Goal: Task Accomplishment & Management: Manage account settings

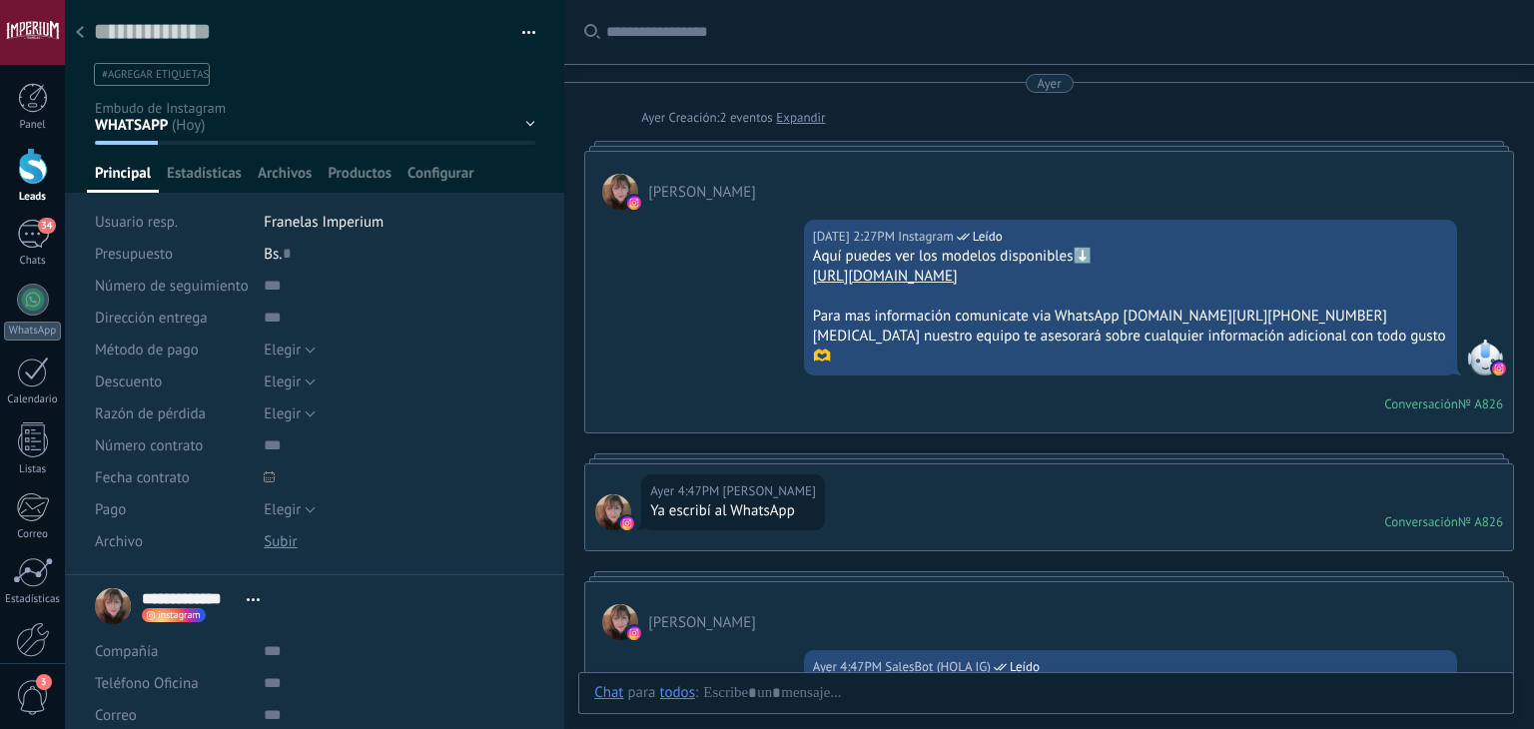
drag, startPoint x: 663, startPoint y: 168, endPoint x: 679, endPoint y: 169, distance: 16.0
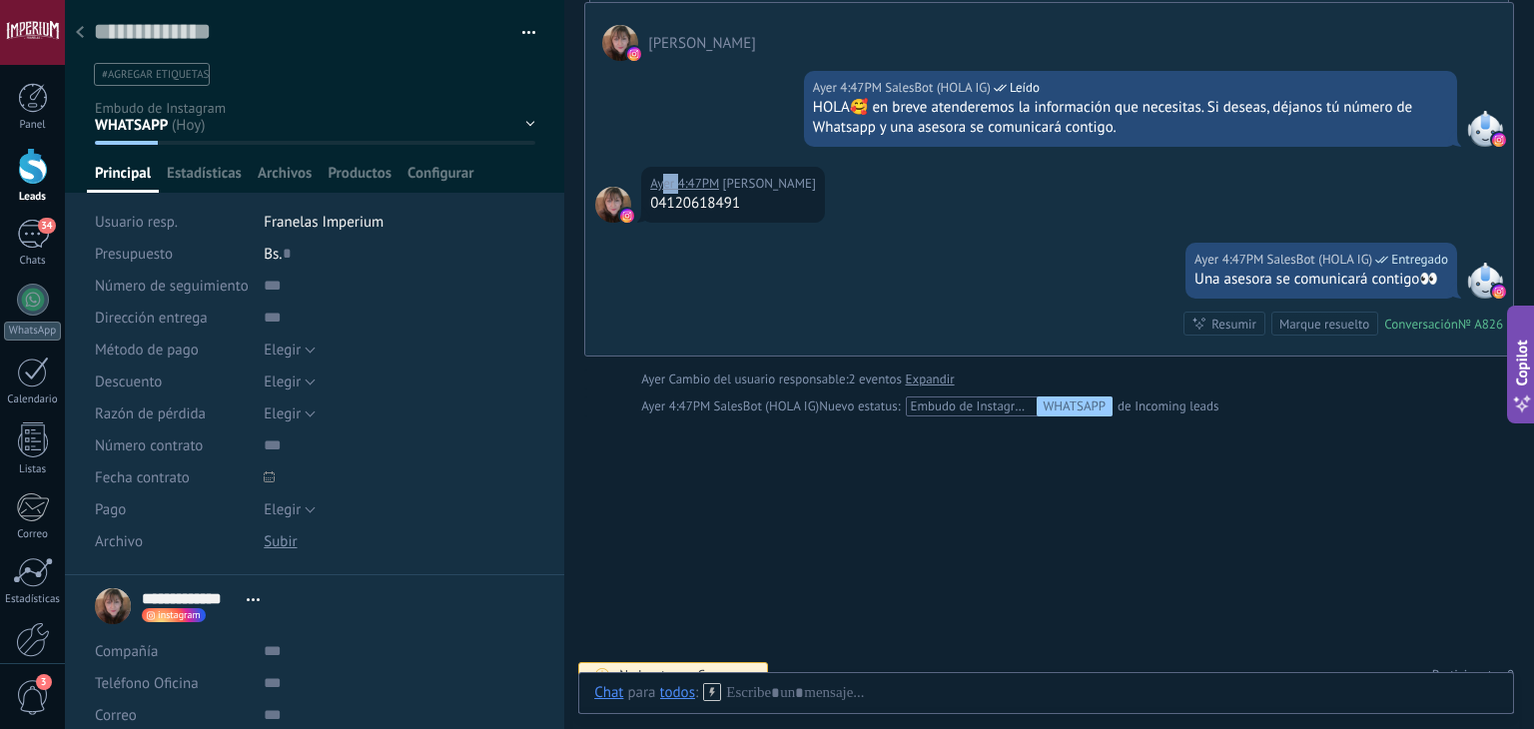
click at [662, 194] on div "04120618491" at bounding box center [733, 204] width 166 height 20
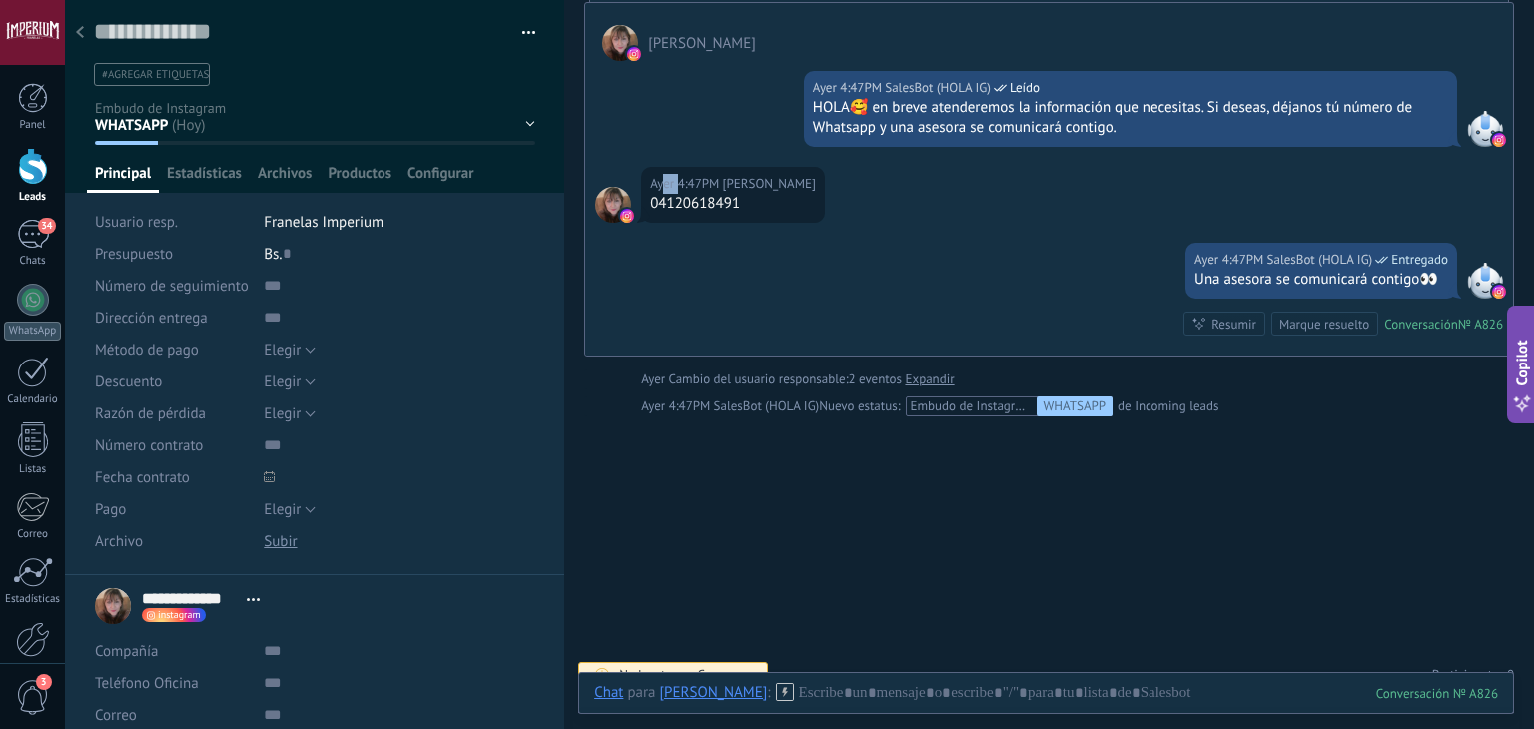
scroll to position [29, 0]
drag, startPoint x: 658, startPoint y: 181, endPoint x: 750, endPoint y: 186, distance: 92.0
click at [750, 194] on div "04120618491" at bounding box center [733, 204] width 166 height 20
copy div "4120618491"
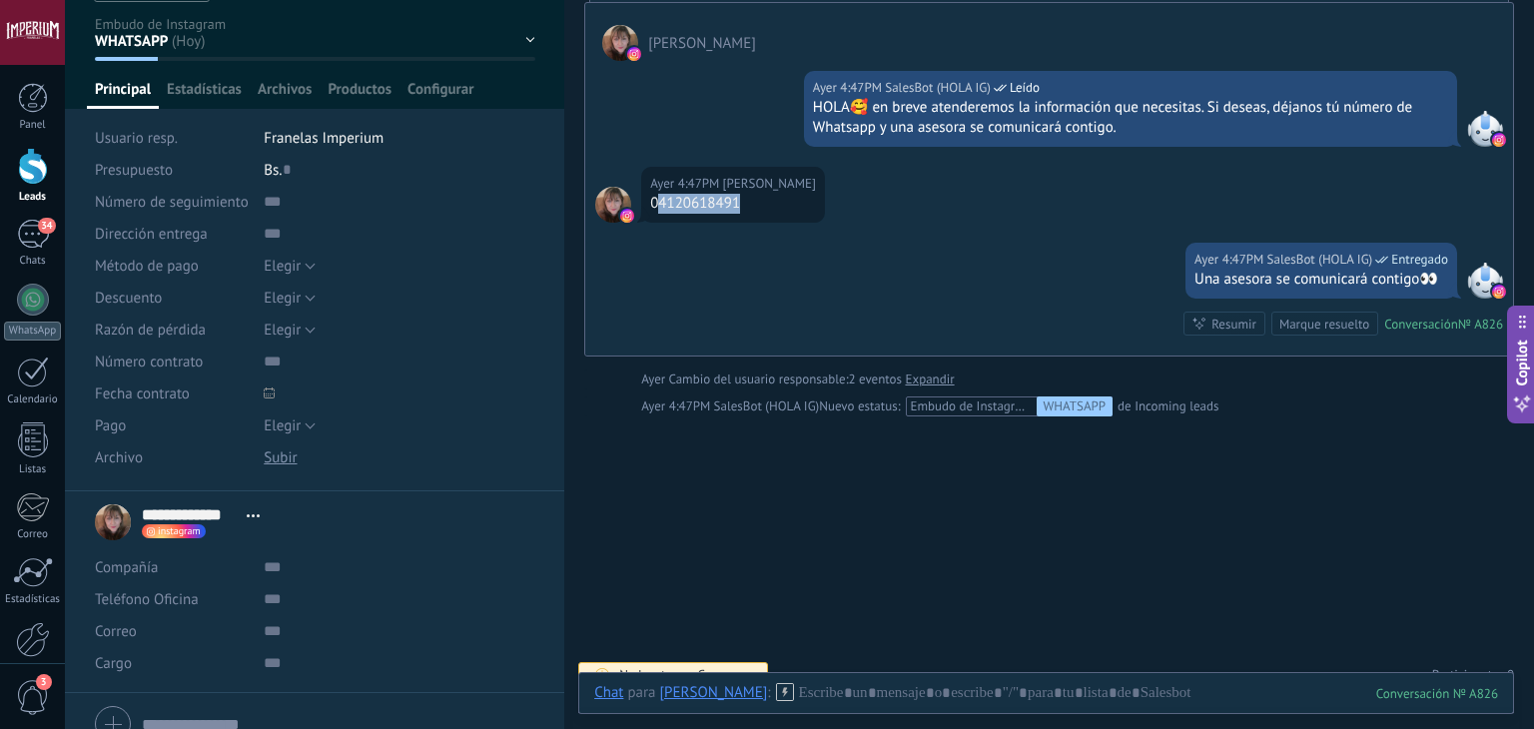
scroll to position [174, 0]
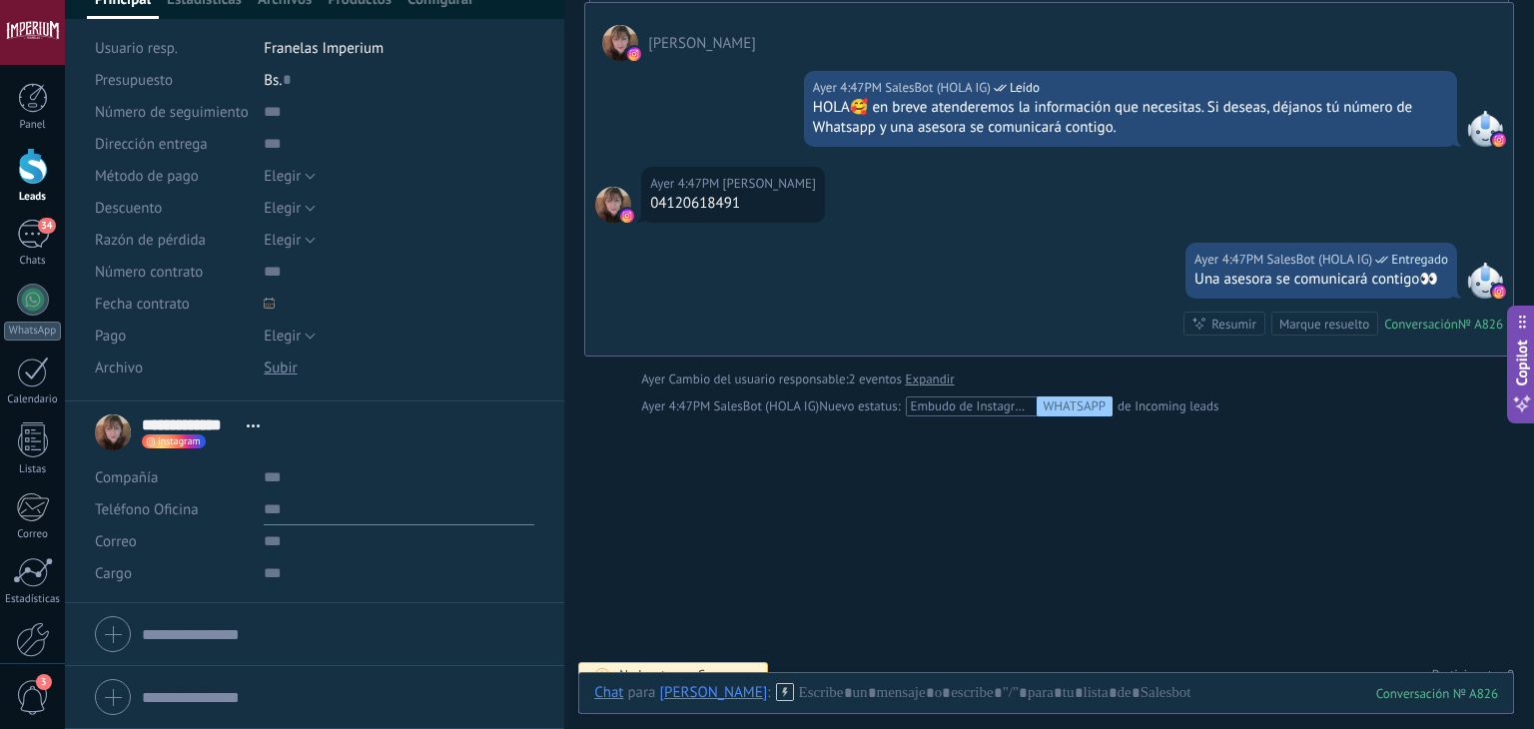
click at [323, 509] on input "text" at bounding box center [399, 509] width 271 height 32
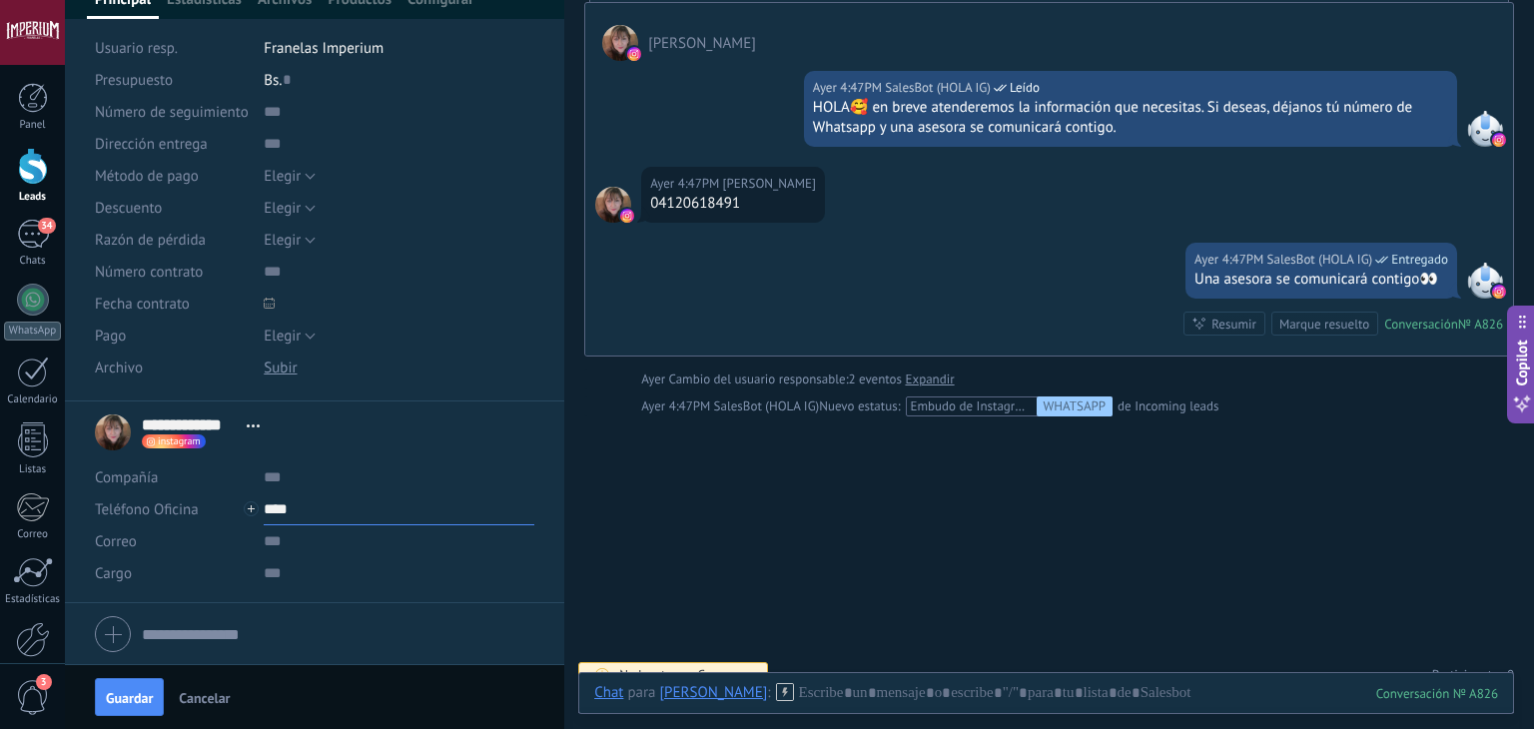
paste input "**********"
click at [112, 707] on button "Guardar" at bounding box center [129, 697] width 69 height 38
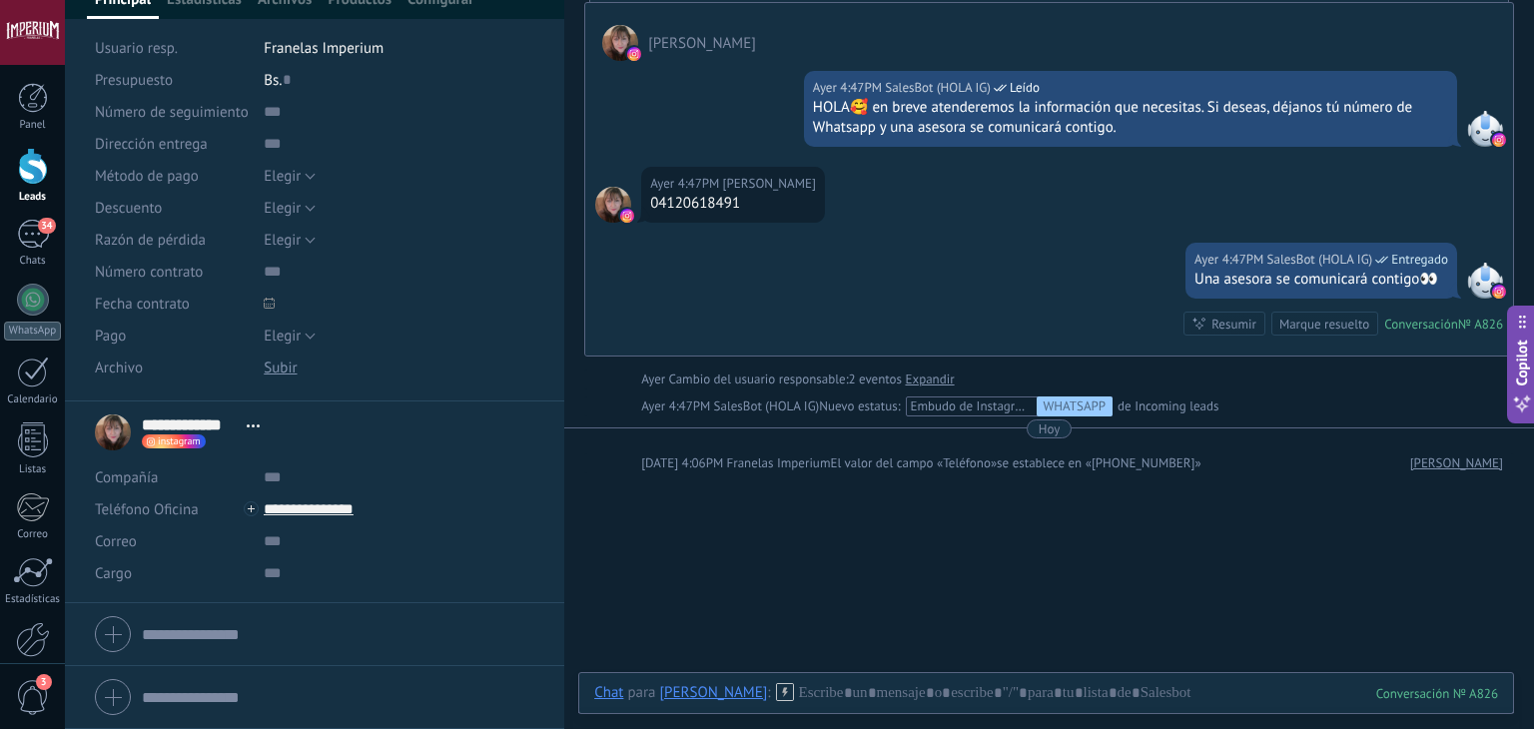
scroll to position [649, 0]
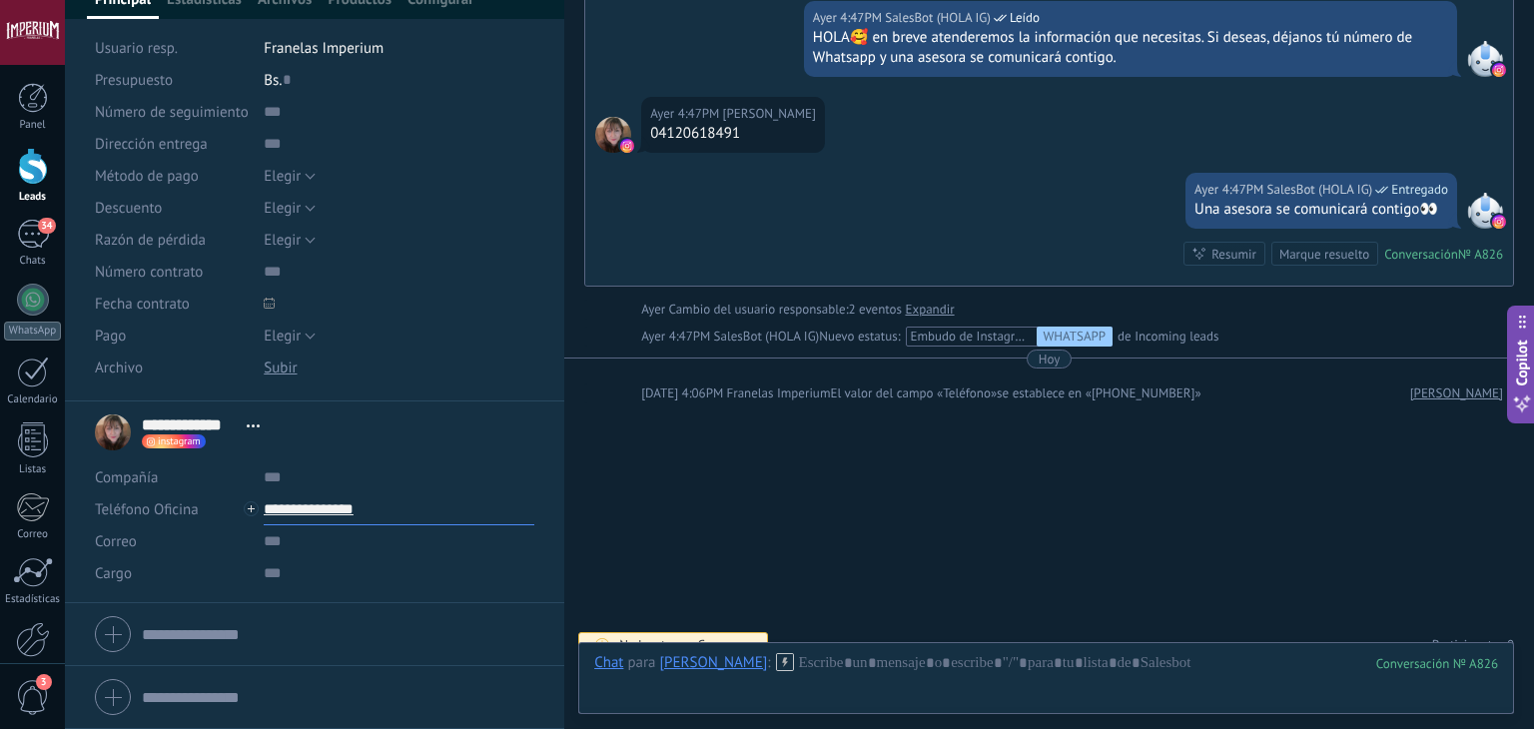
click at [302, 513] on input "**********" at bounding box center [399, 509] width 271 height 32
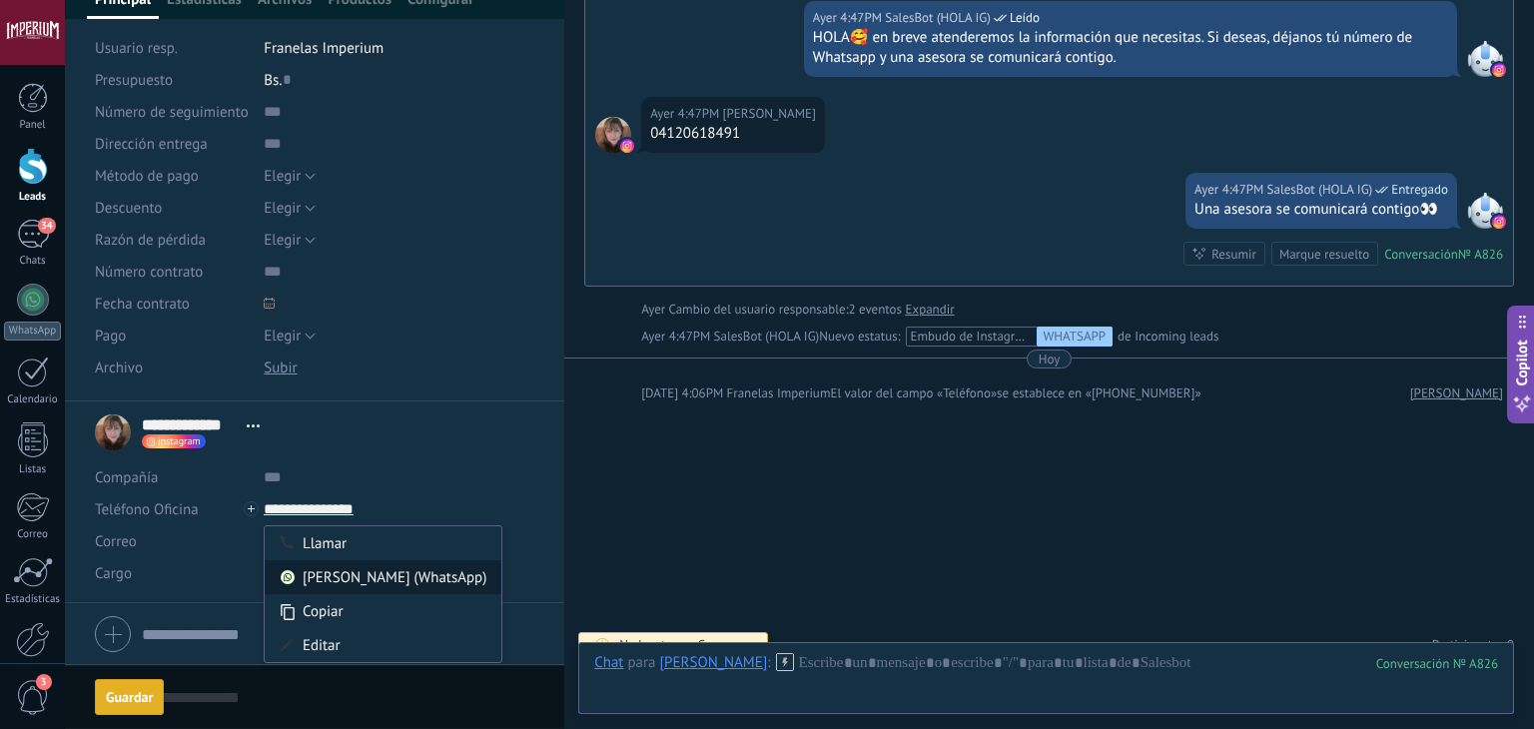
type input "**********"
click at [398, 578] on div "[PERSON_NAME] (WhatsApp)" at bounding box center [383, 577] width 237 height 34
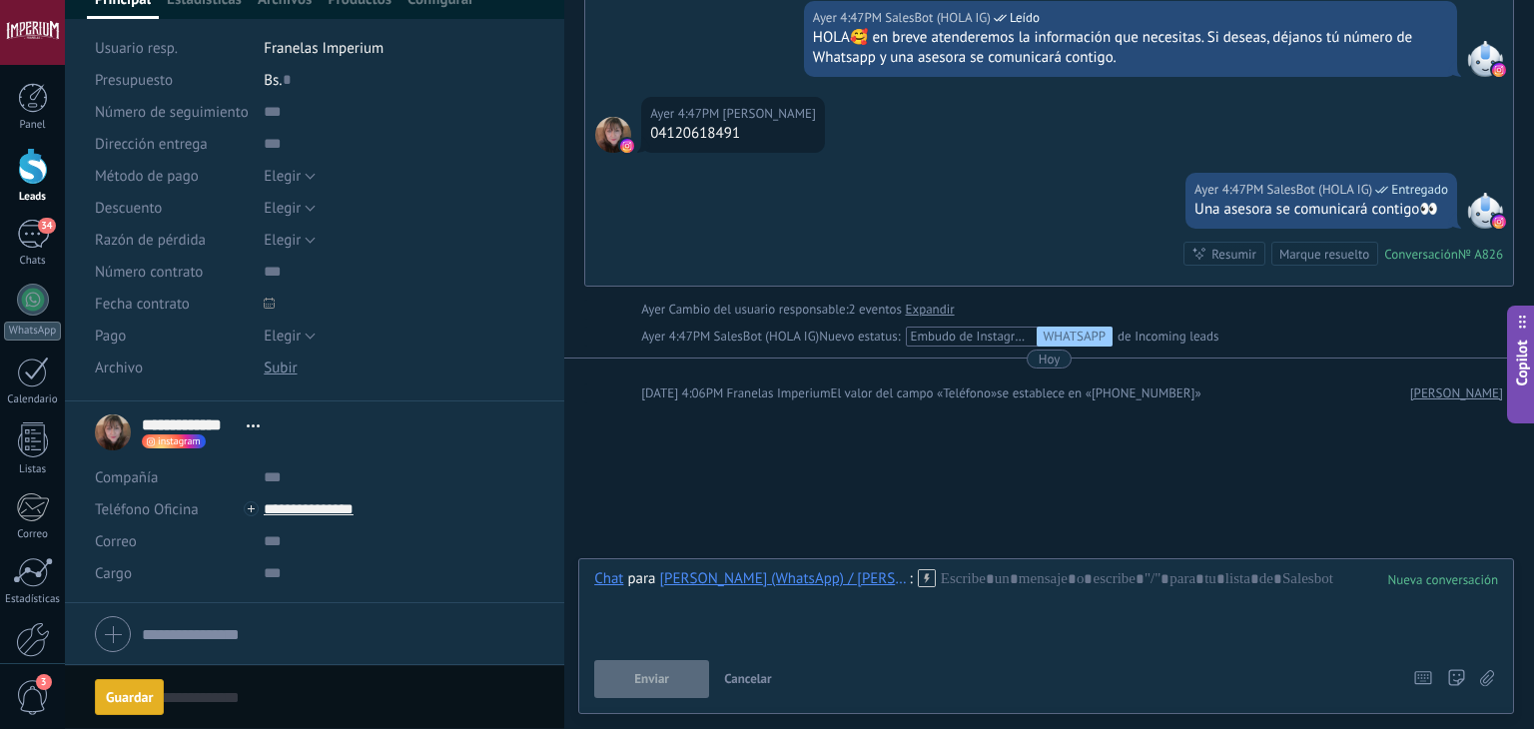
click at [918, 572] on icon at bounding box center [927, 578] width 18 height 18
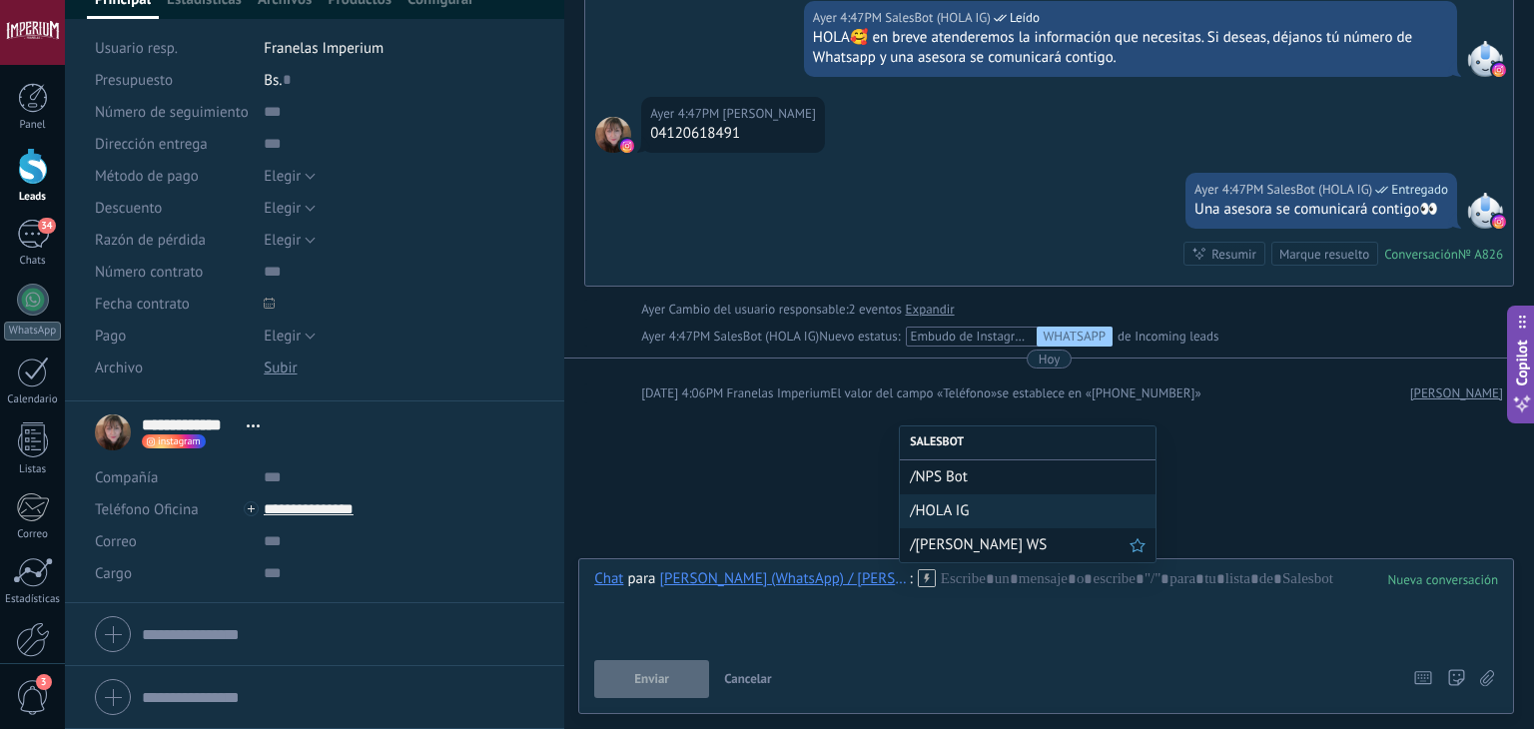
click at [947, 550] on span "/[PERSON_NAME] WS" at bounding box center [1020, 544] width 220 height 19
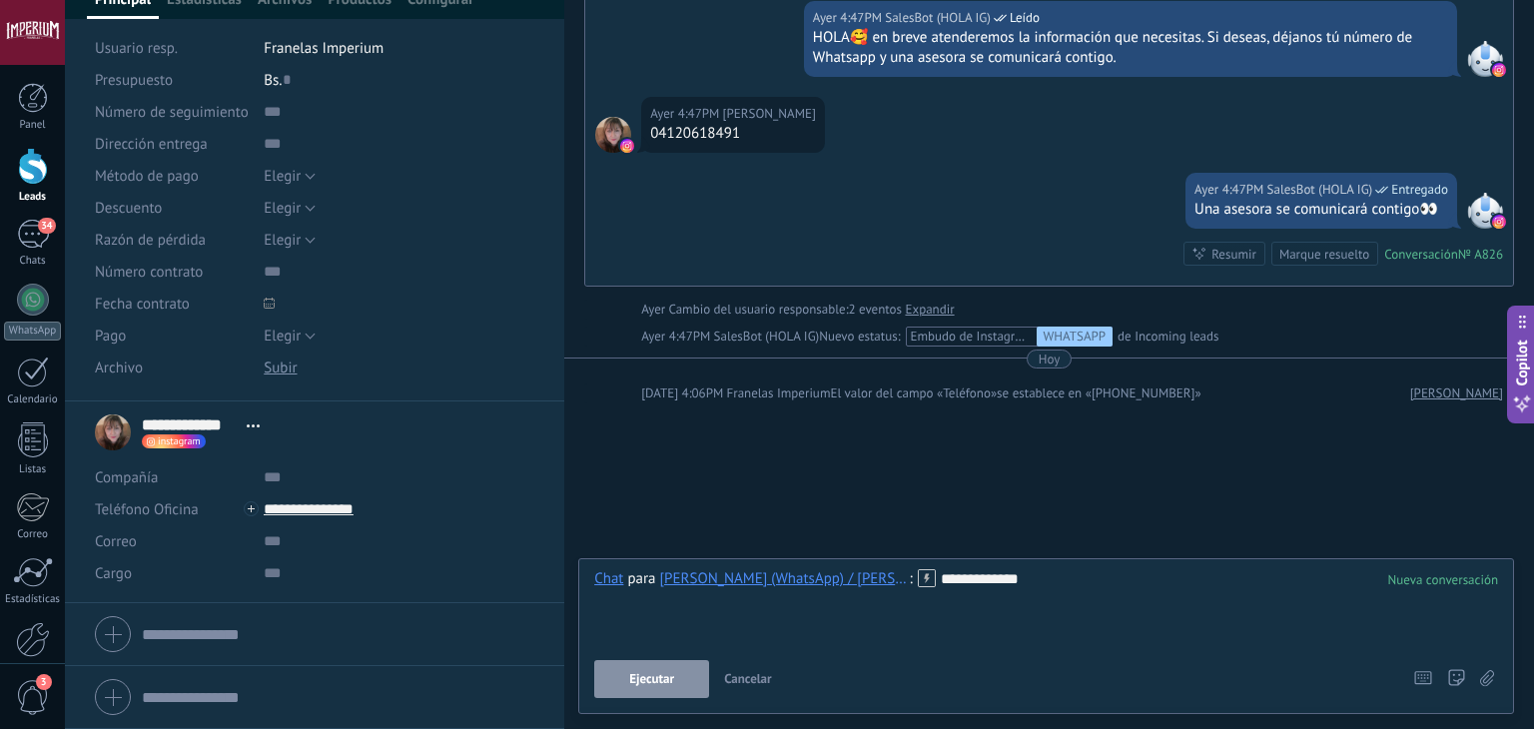
click at [679, 676] on button "Ejecutar" at bounding box center [651, 679] width 115 height 38
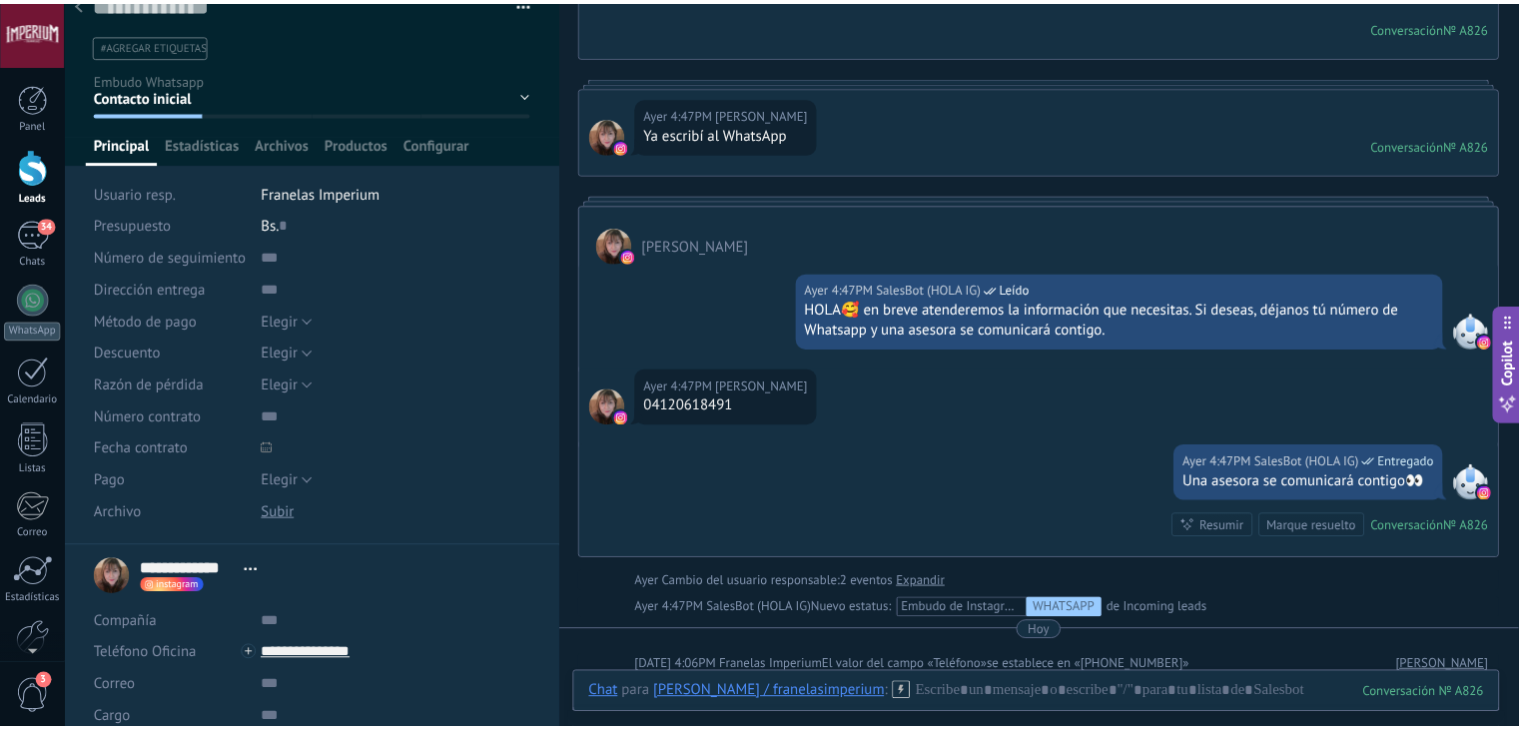
scroll to position [0, 0]
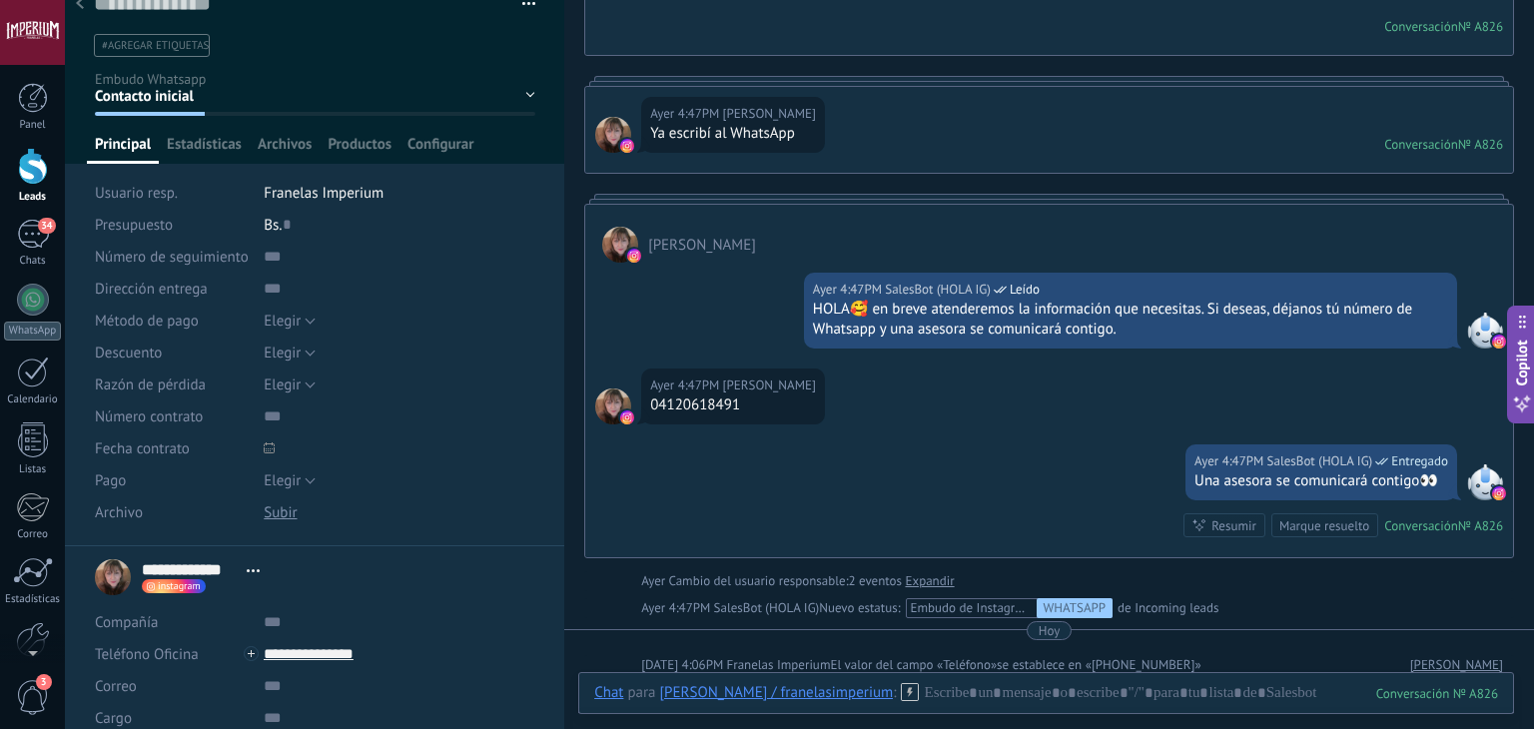
click at [84, 24] on div at bounding box center [80, 4] width 28 height 39
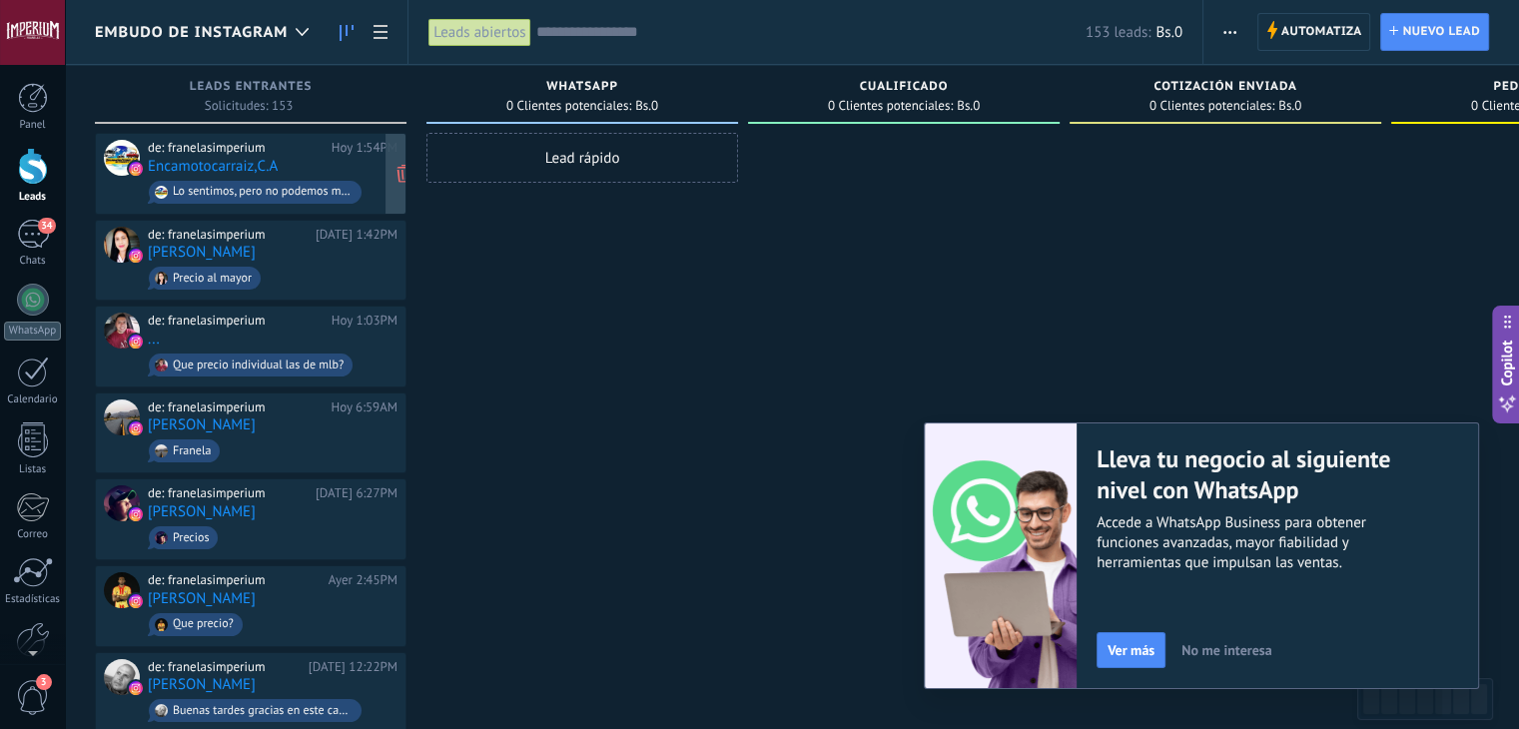
click at [351, 174] on div "de: franelasimperium [DATE] 1:54PM Encamotocarraiz,C.A Lo sentimos, pero no pod…" at bounding box center [273, 174] width 250 height 68
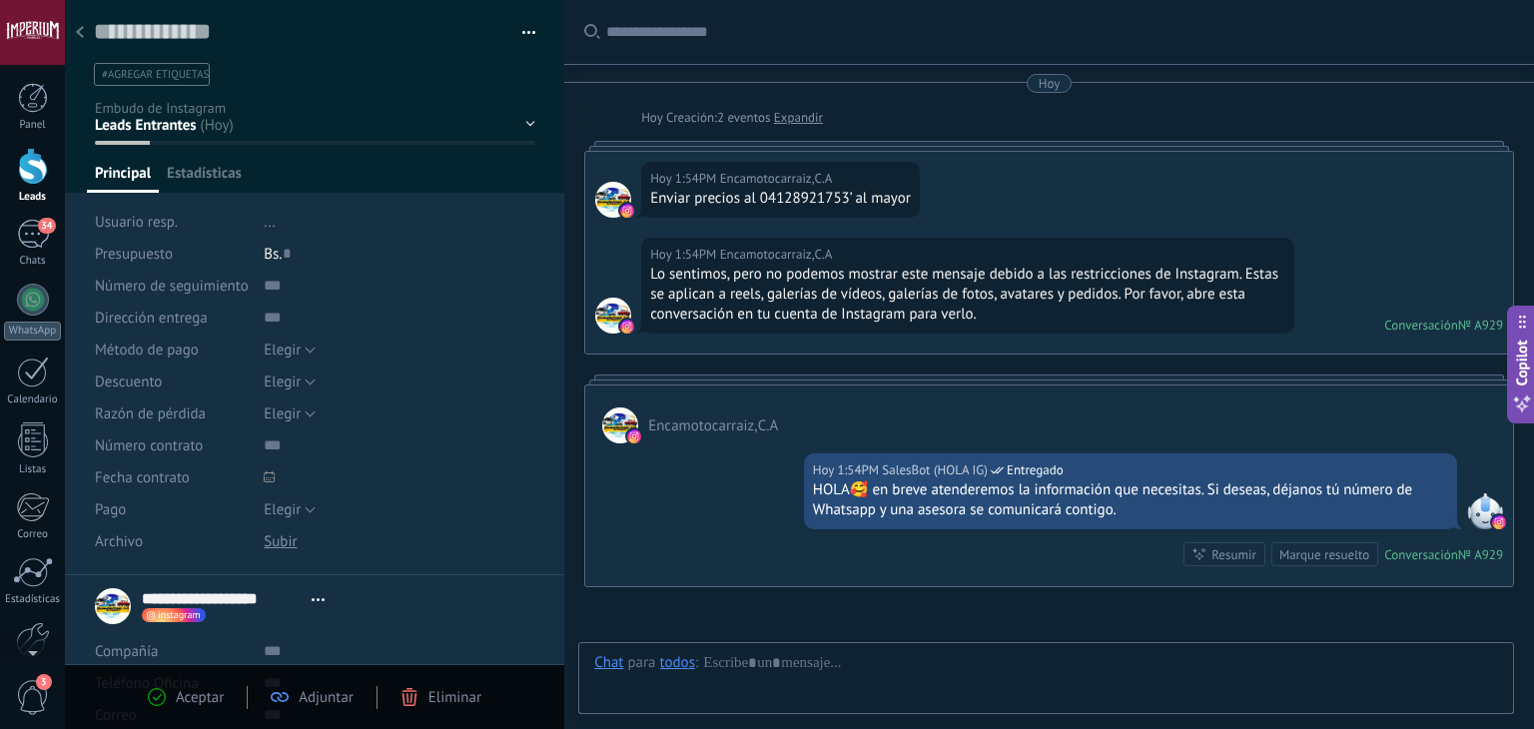
type textarea "**********"
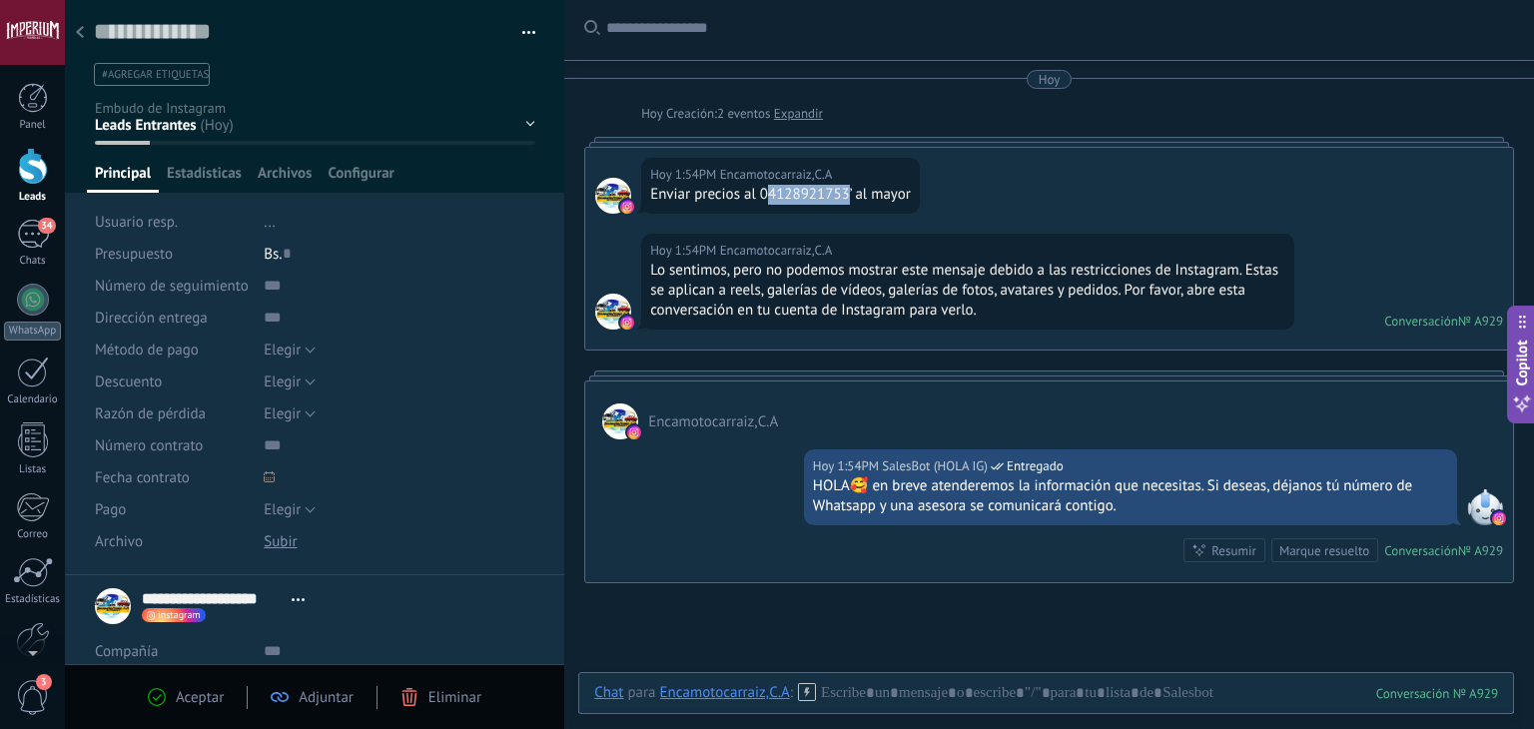
drag, startPoint x: 766, startPoint y: 193, endPoint x: 846, endPoint y: 197, distance: 80.0
click at [846, 197] on div "Enviar precios al 04128921753’ al mayor" at bounding box center [780, 195] width 261 height 20
copy div "4128921753"
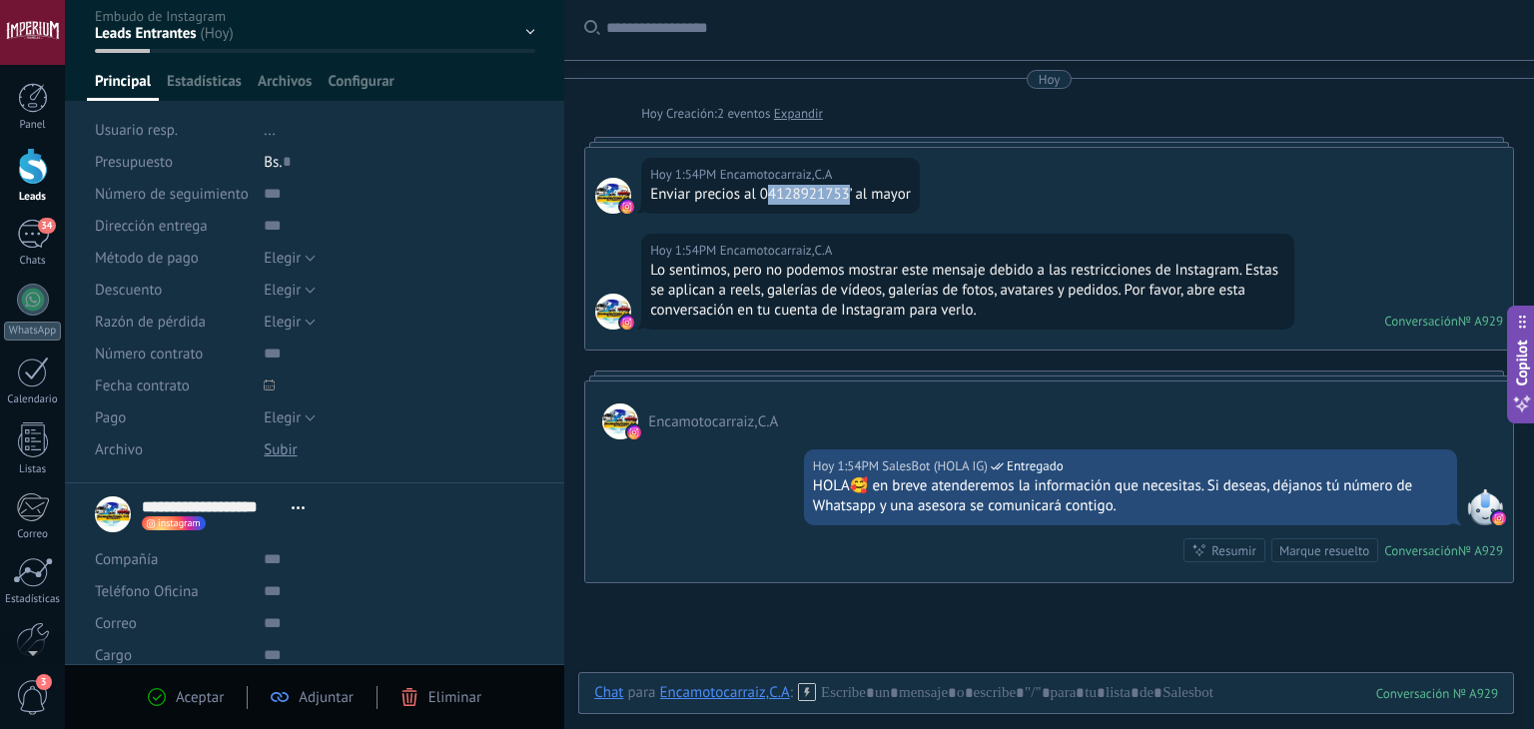
scroll to position [200, 0]
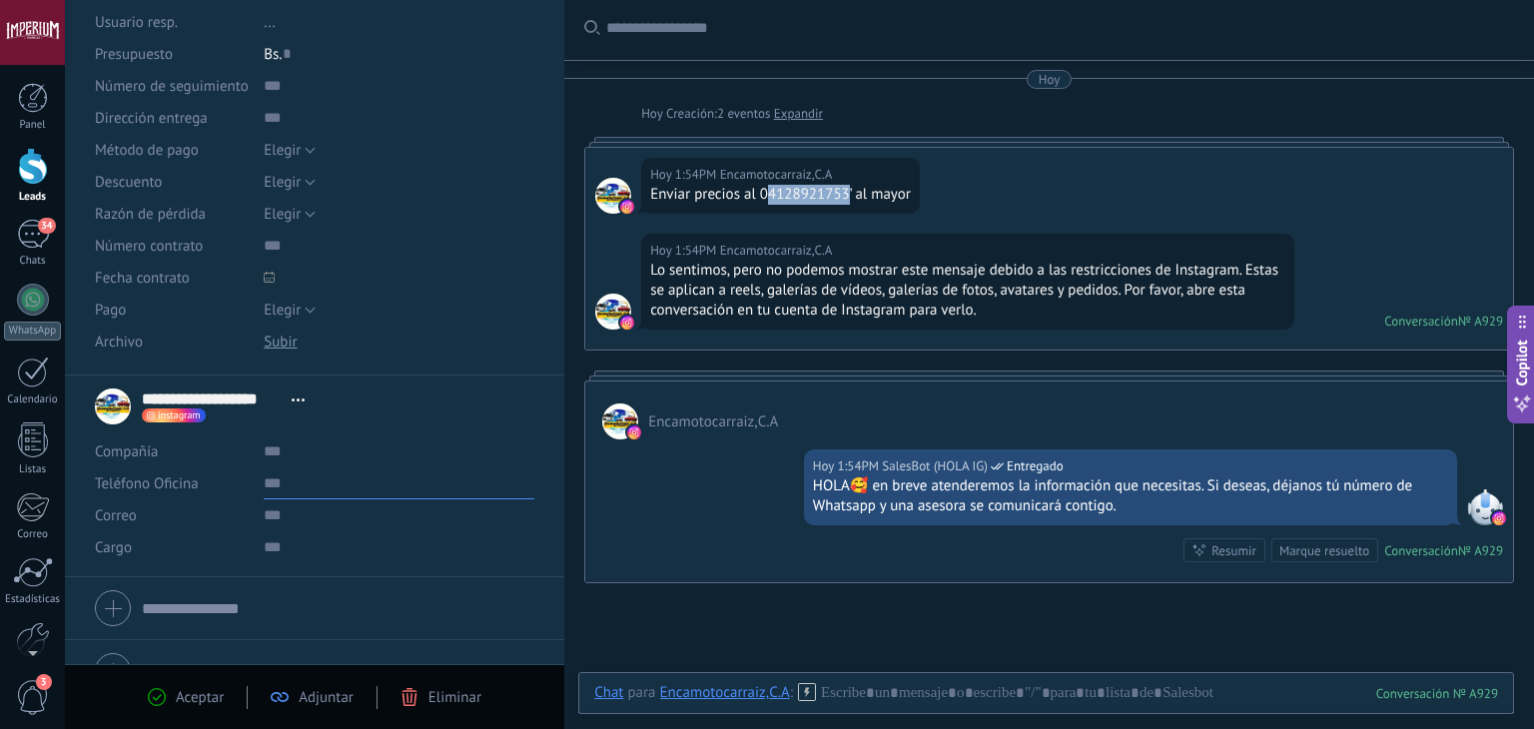
click at [324, 468] on input "text" at bounding box center [399, 483] width 271 height 32
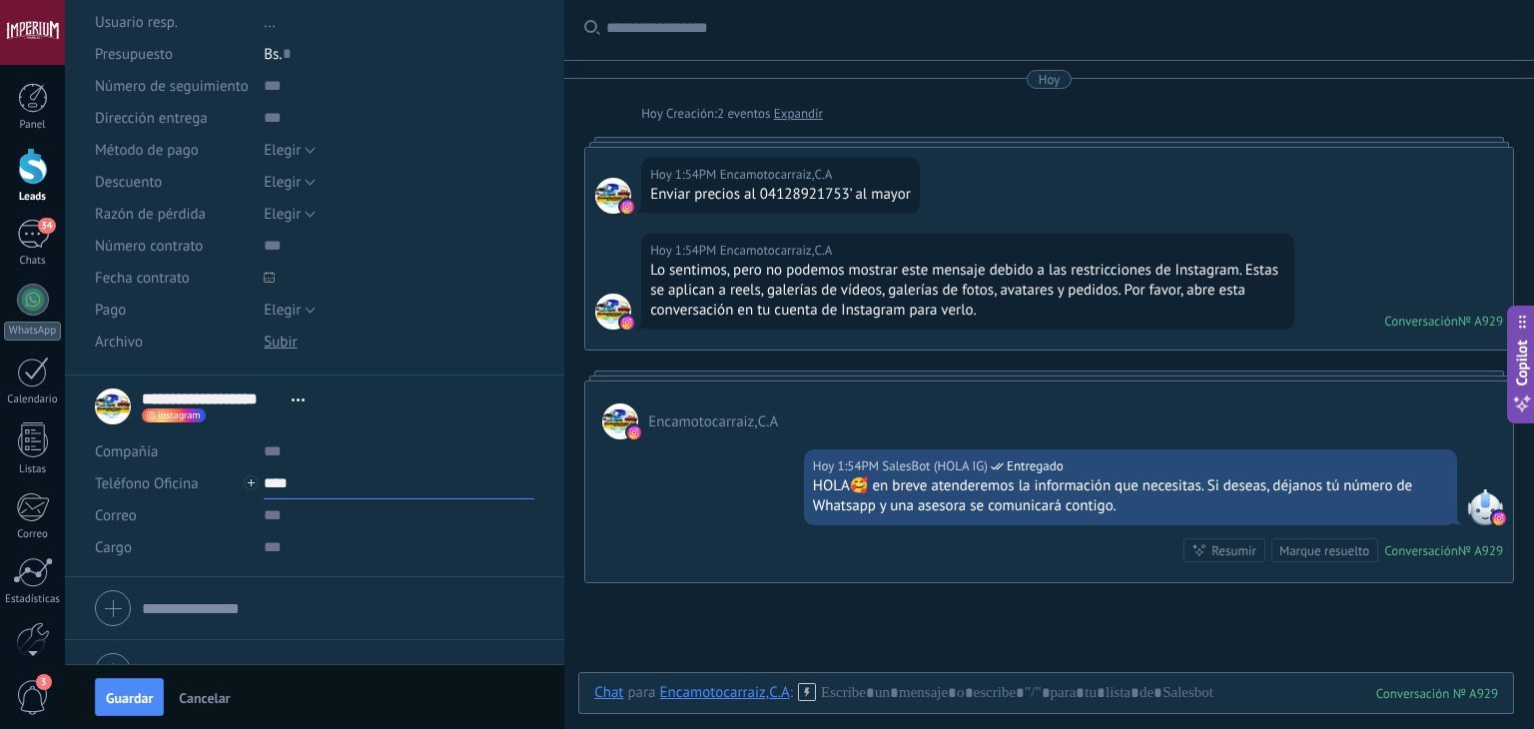
paste input "**********"
click at [313, 565] on li "**********" at bounding box center [314, 476] width 499 height 202
click at [324, 493] on input "**********" at bounding box center [399, 483] width 271 height 32
type input "**********"
click at [347, 556] on div "[PERSON_NAME] (WhatsApp)" at bounding box center [383, 551] width 237 height 34
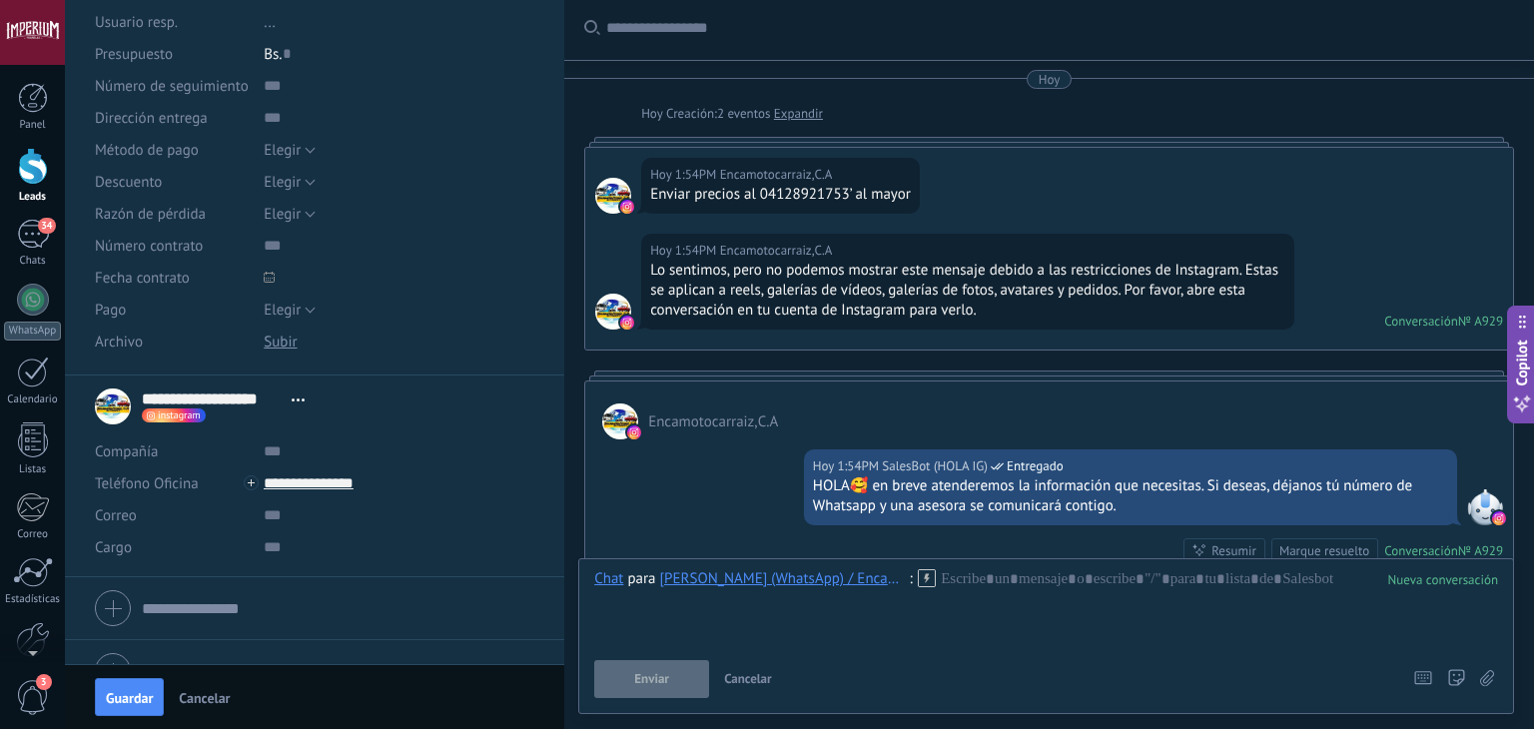
click at [932, 577] on icon at bounding box center [927, 578] width 18 height 18
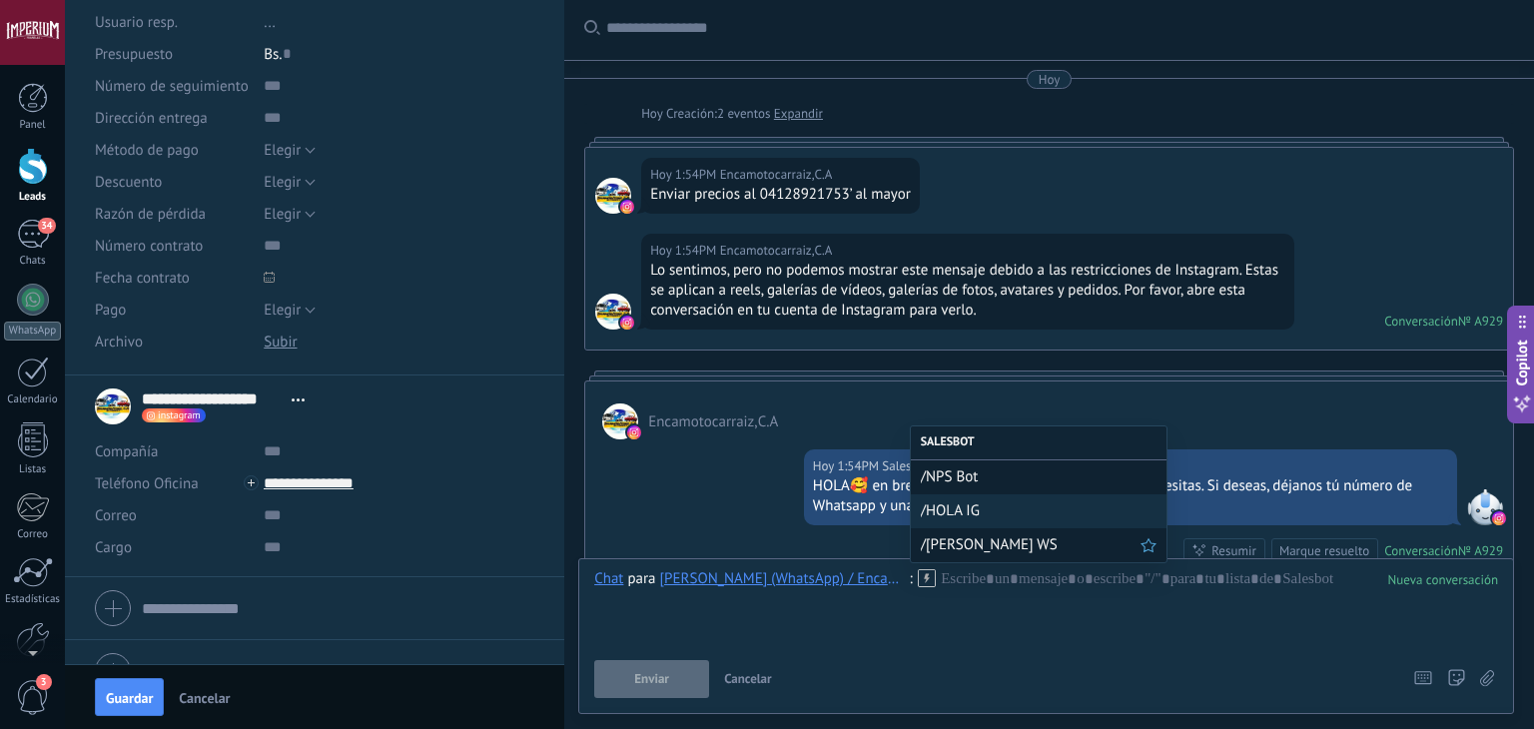
click at [935, 542] on span "/[PERSON_NAME] WS" at bounding box center [1031, 544] width 220 height 19
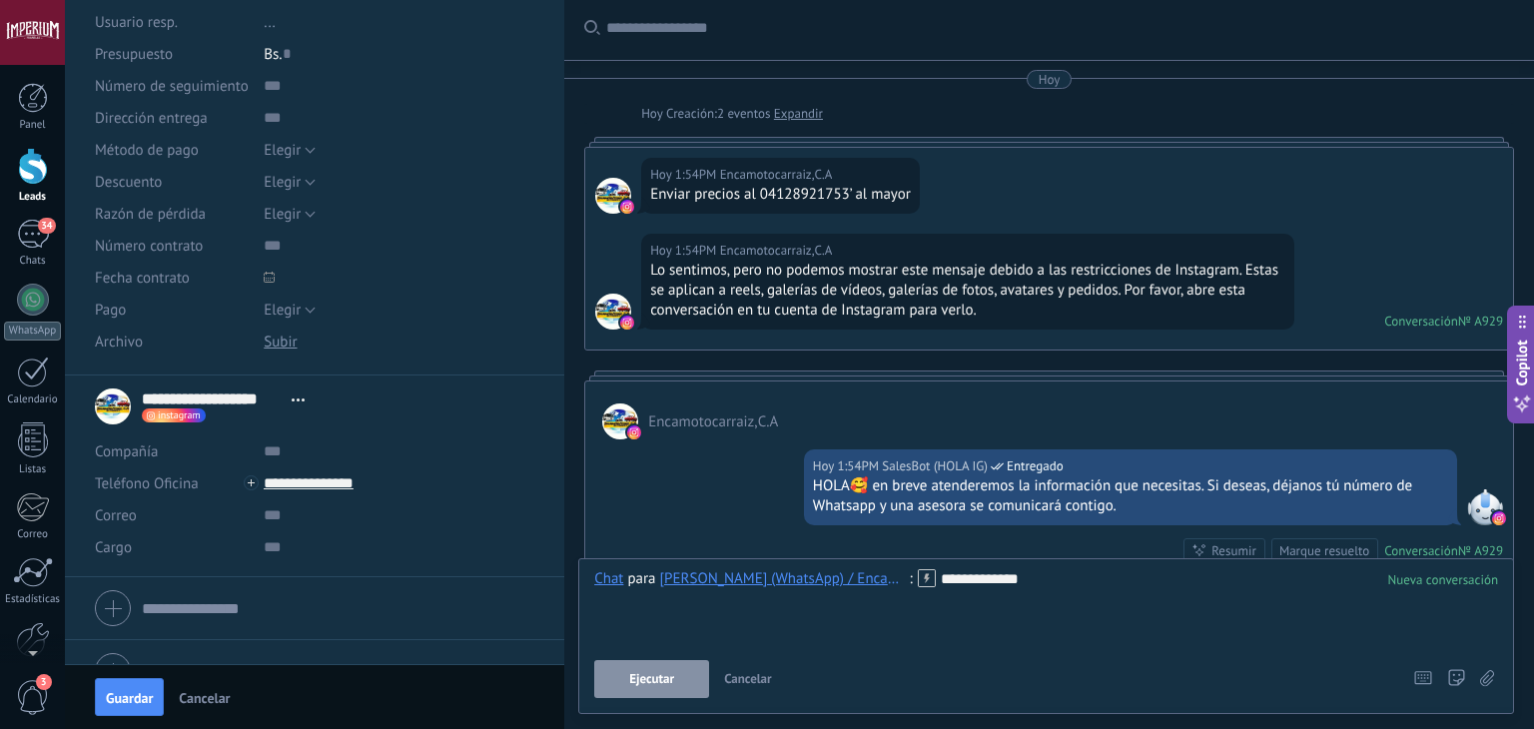
click at [680, 667] on button "Ejecutar" at bounding box center [651, 679] width 115 height 38
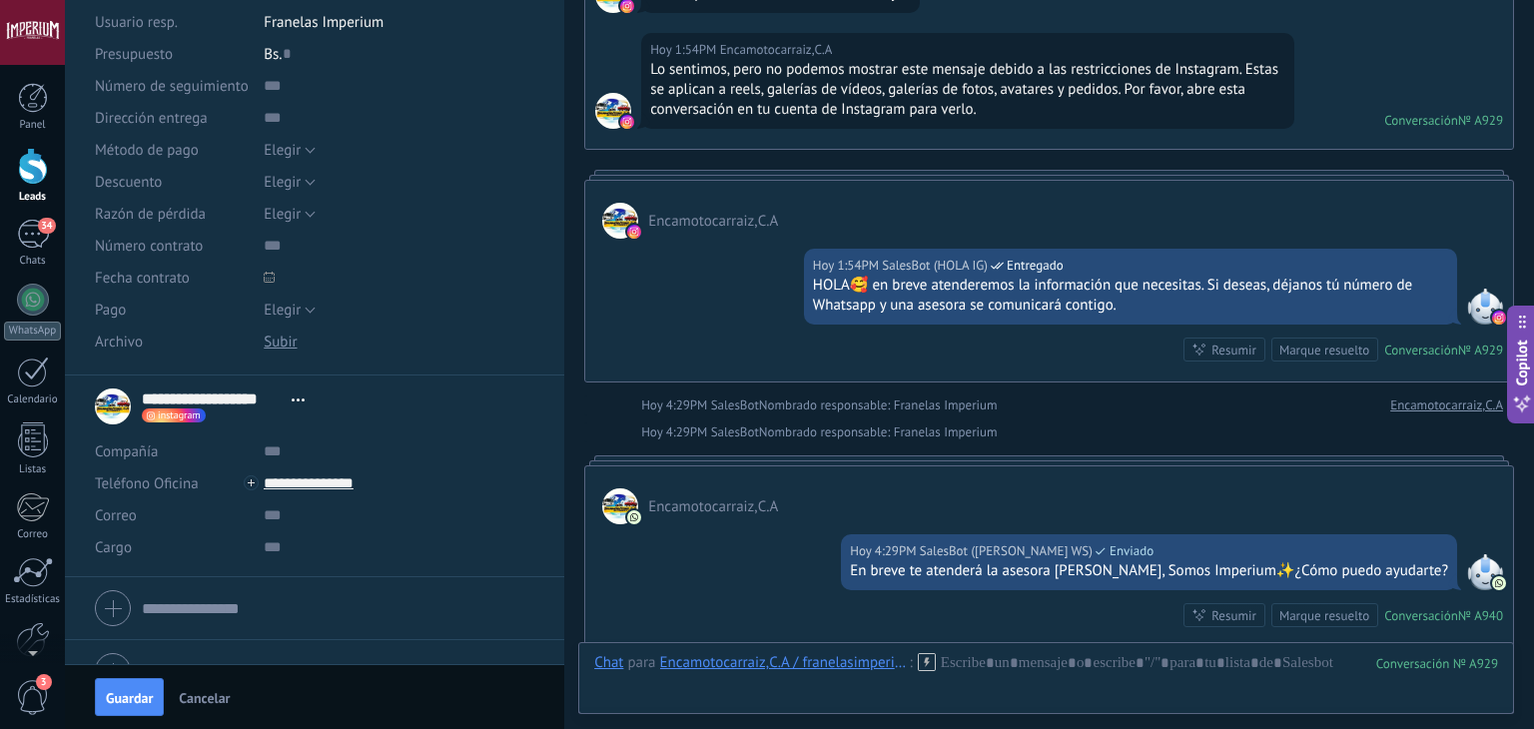
scroll to position [287, 0]
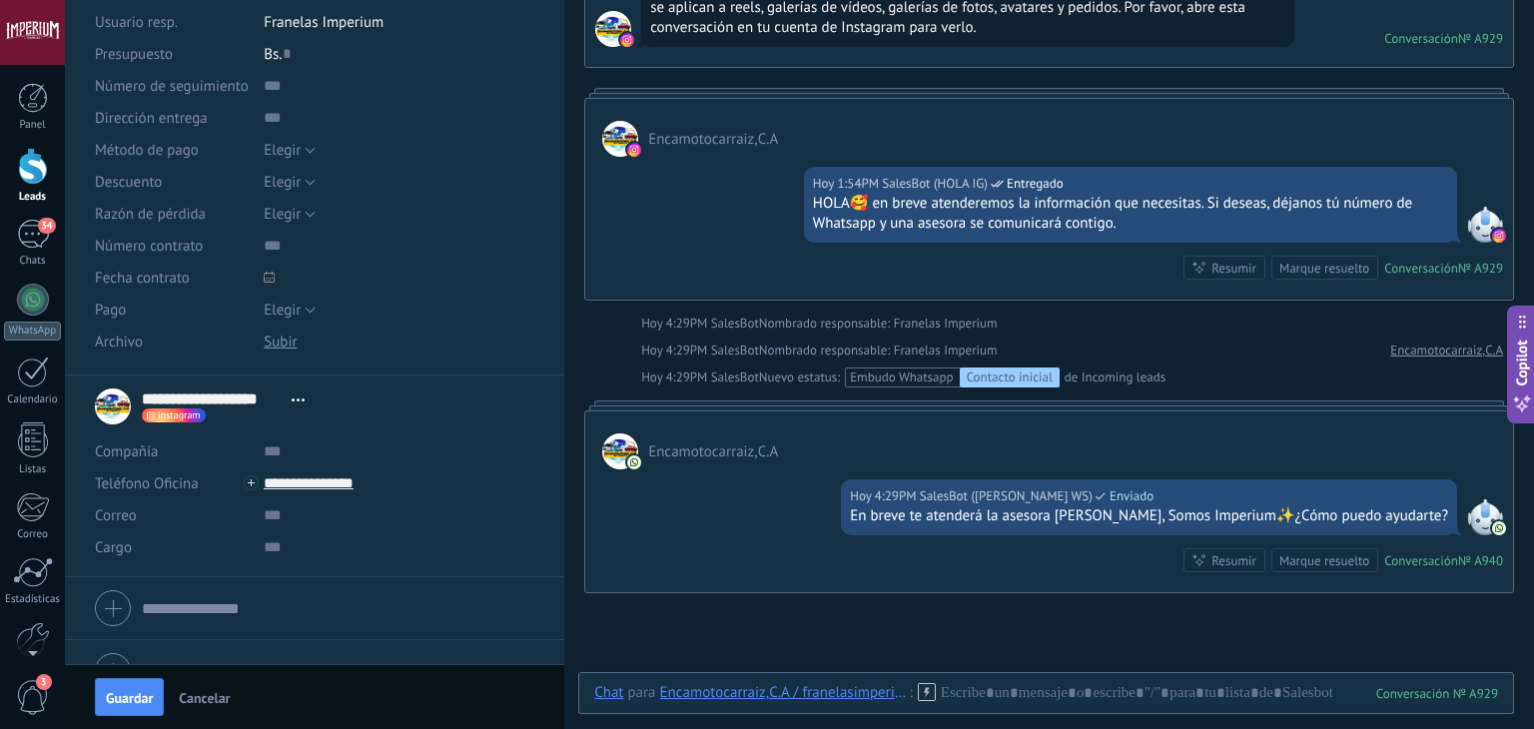
click at [164, 703] on div "Guardar Cancelar" at bounding box center [314, 696] width 499 height 65
click at [144, 703] on span "Guardar" at bounding box center [129, 698] width 47 height 14
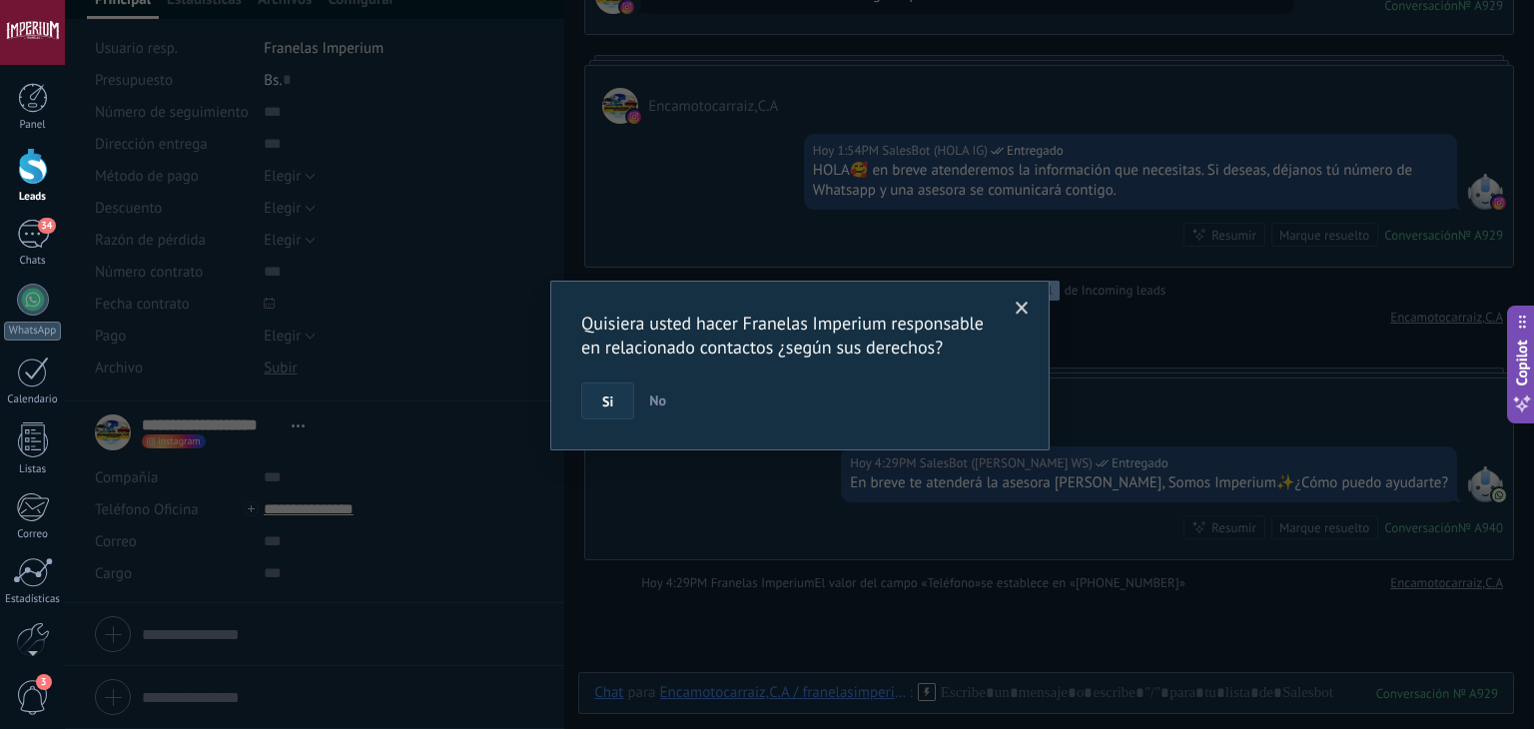
click at [612, 400] on span "Si" at bounding box center [607, 401] width 11 height 14
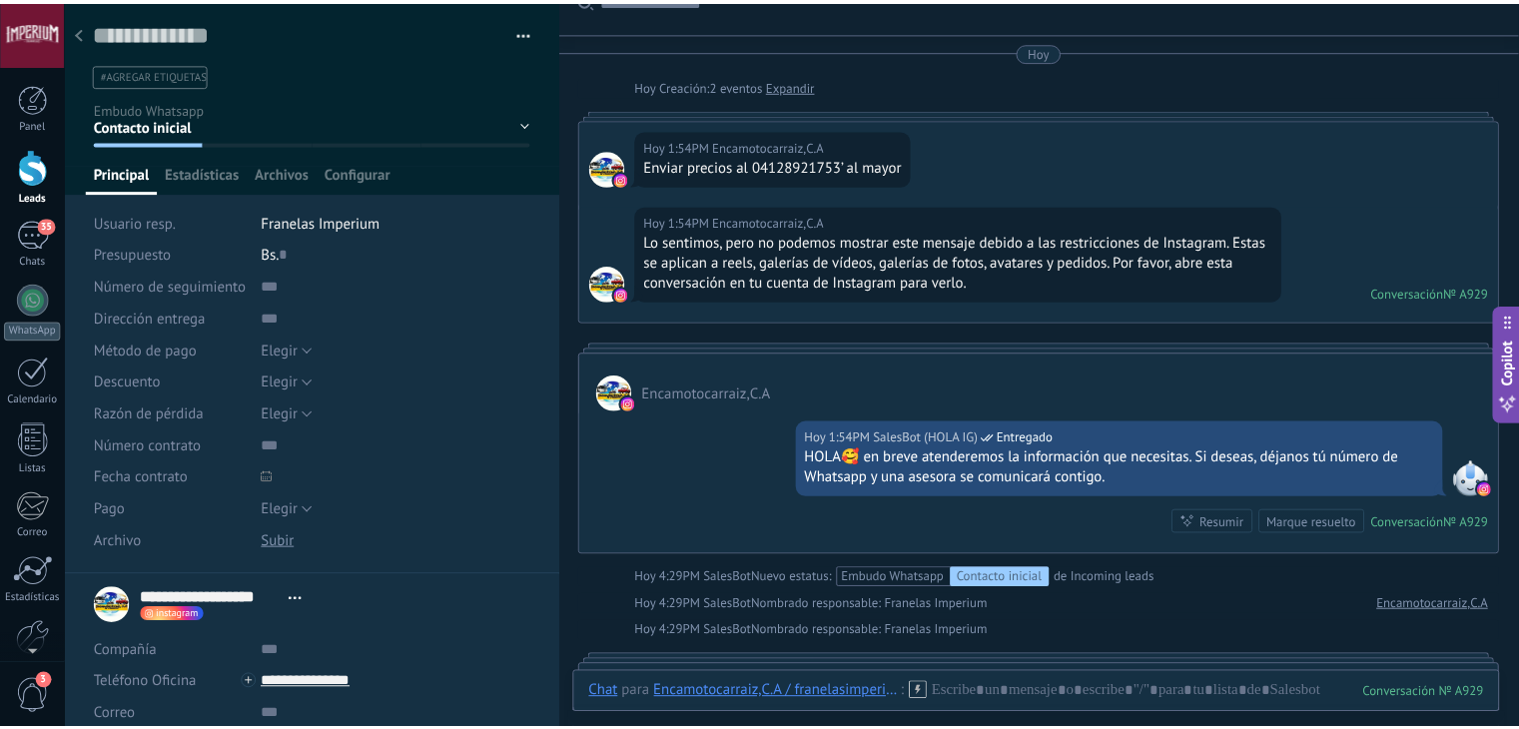
scroll to position [20, 0]
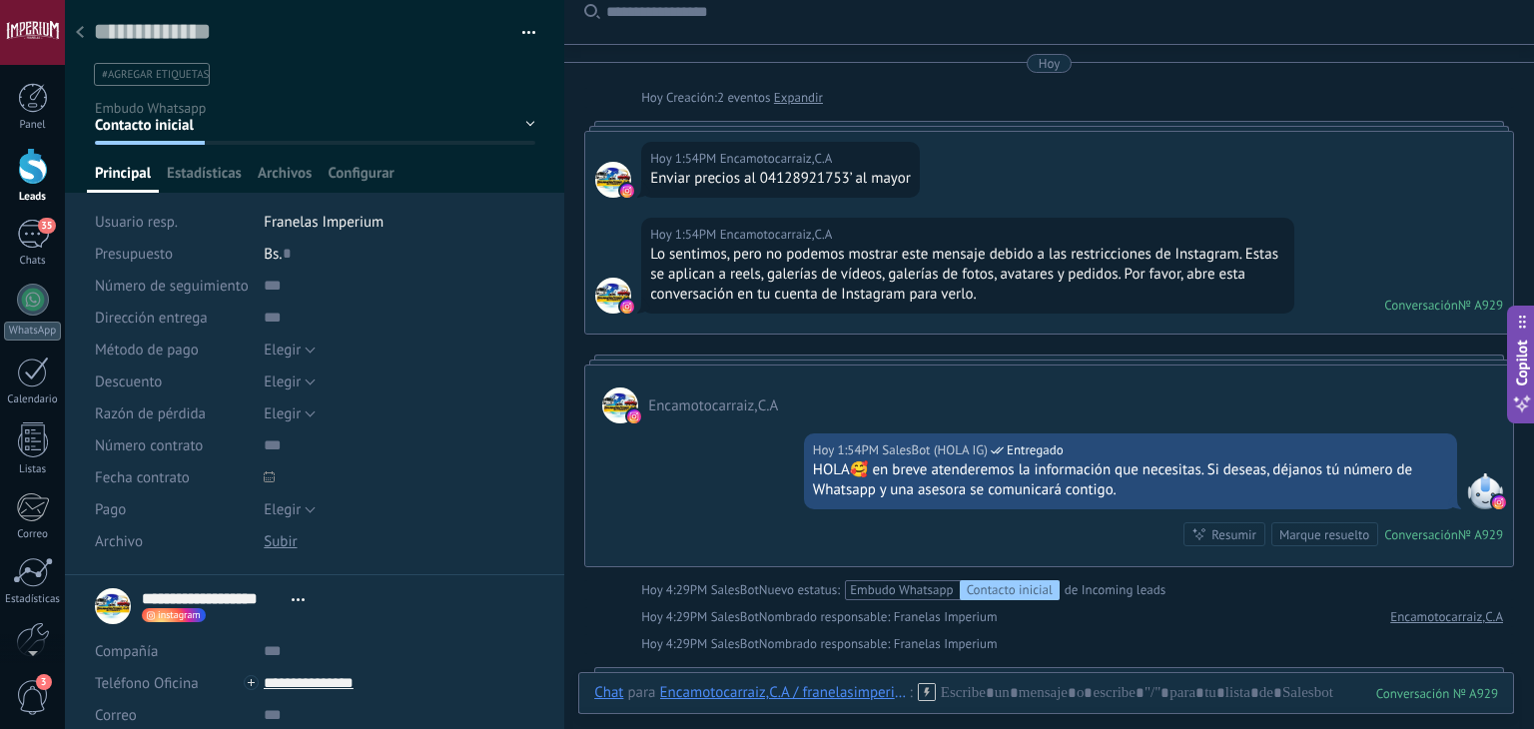
click at [79, 25] on div at bounding box center [80, 33] width 28 height 39
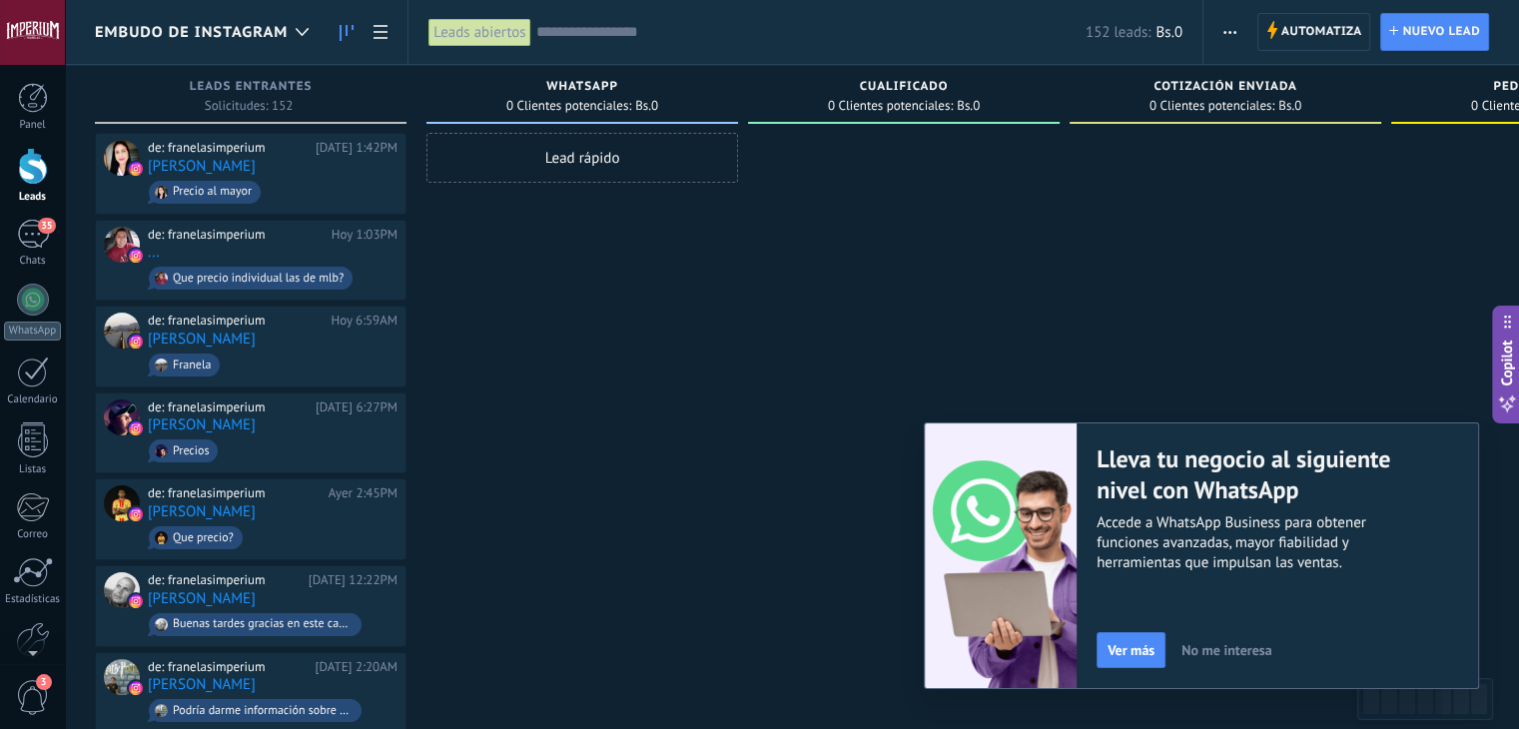
click at [297, 44] on div at bounding box center [302, 32] width 33 height 39
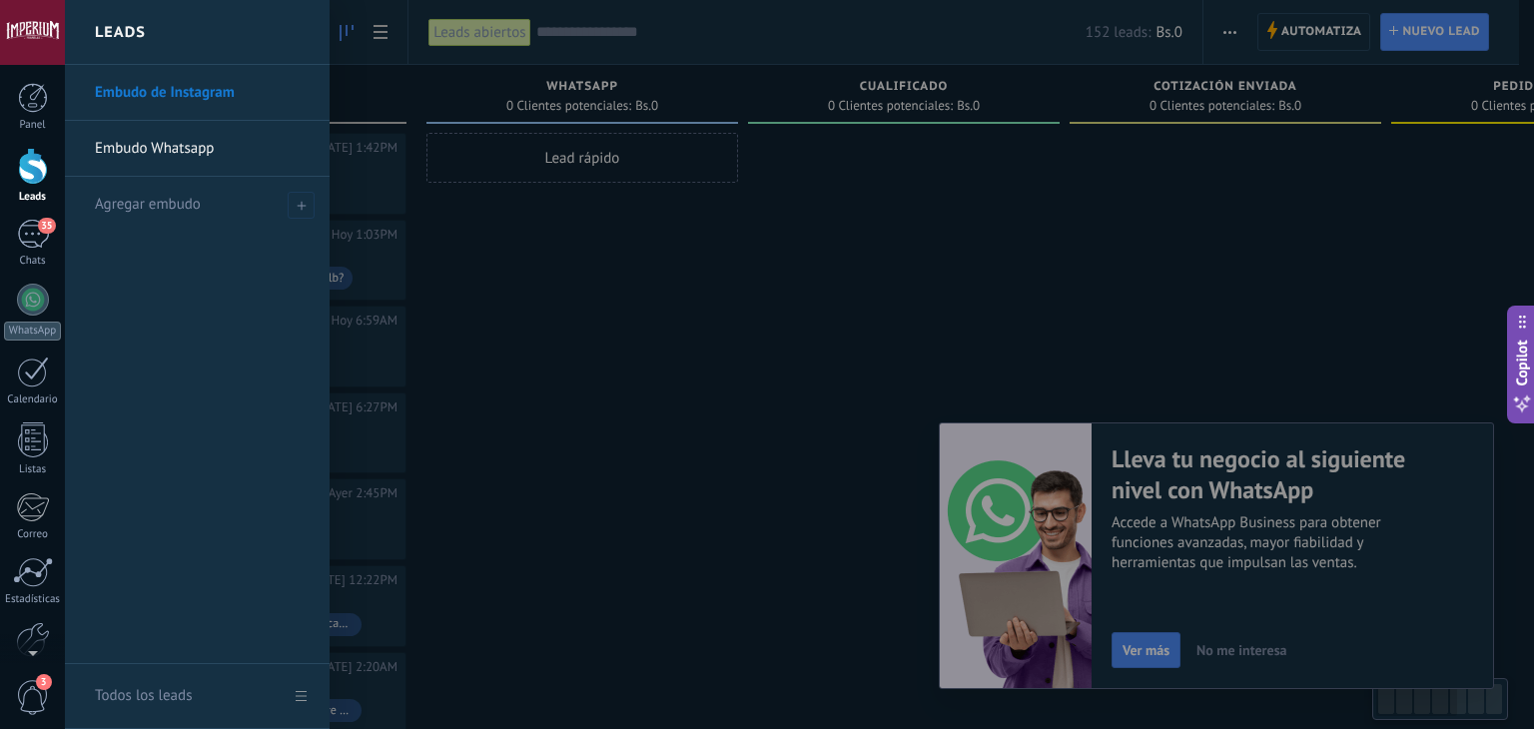
click at [200, 149] on link "Embudo Whatsapp" at bounding box center [202, 149] width 215 height 56
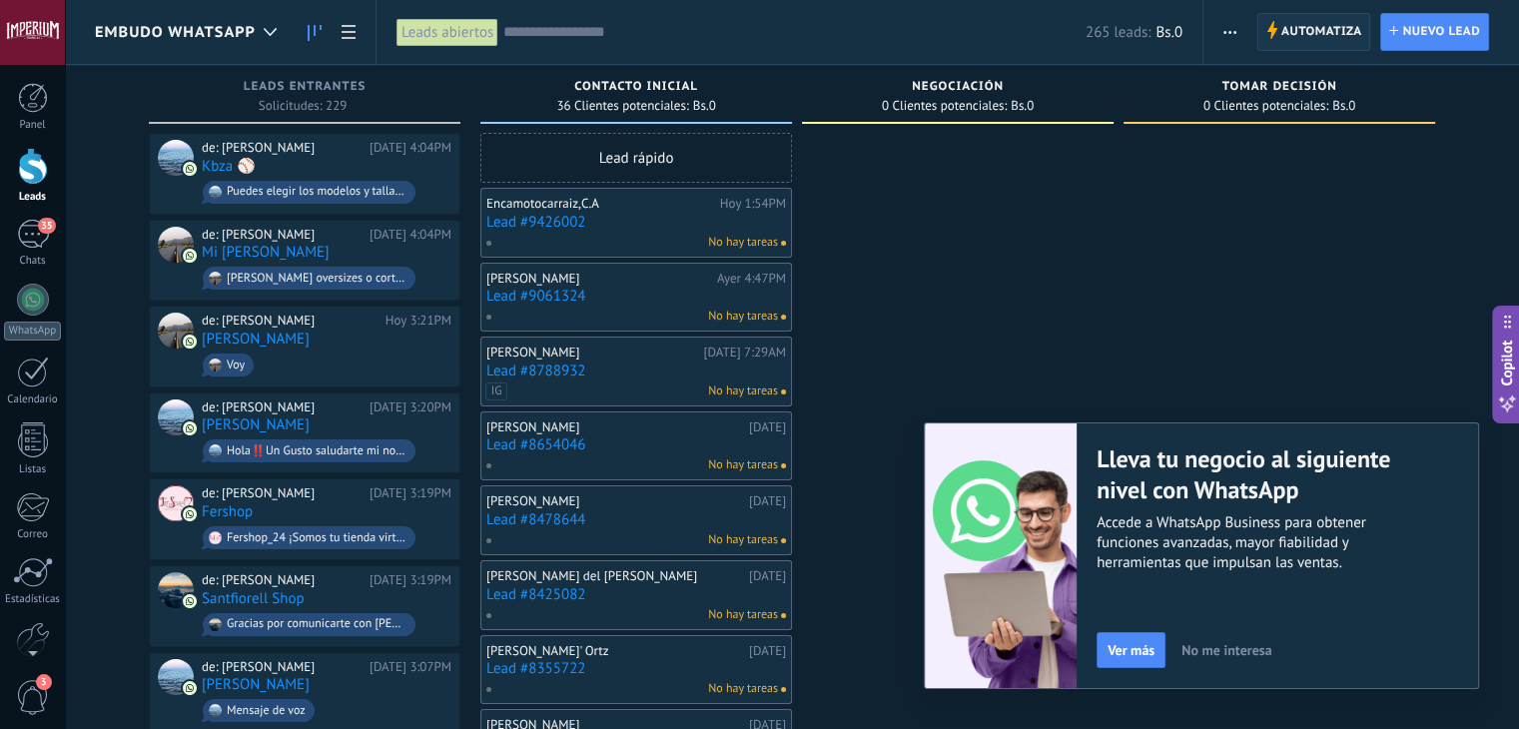
click at [1333, 34] on span "Automatiza" at bounding box center [1321, 32] width 81 height 36
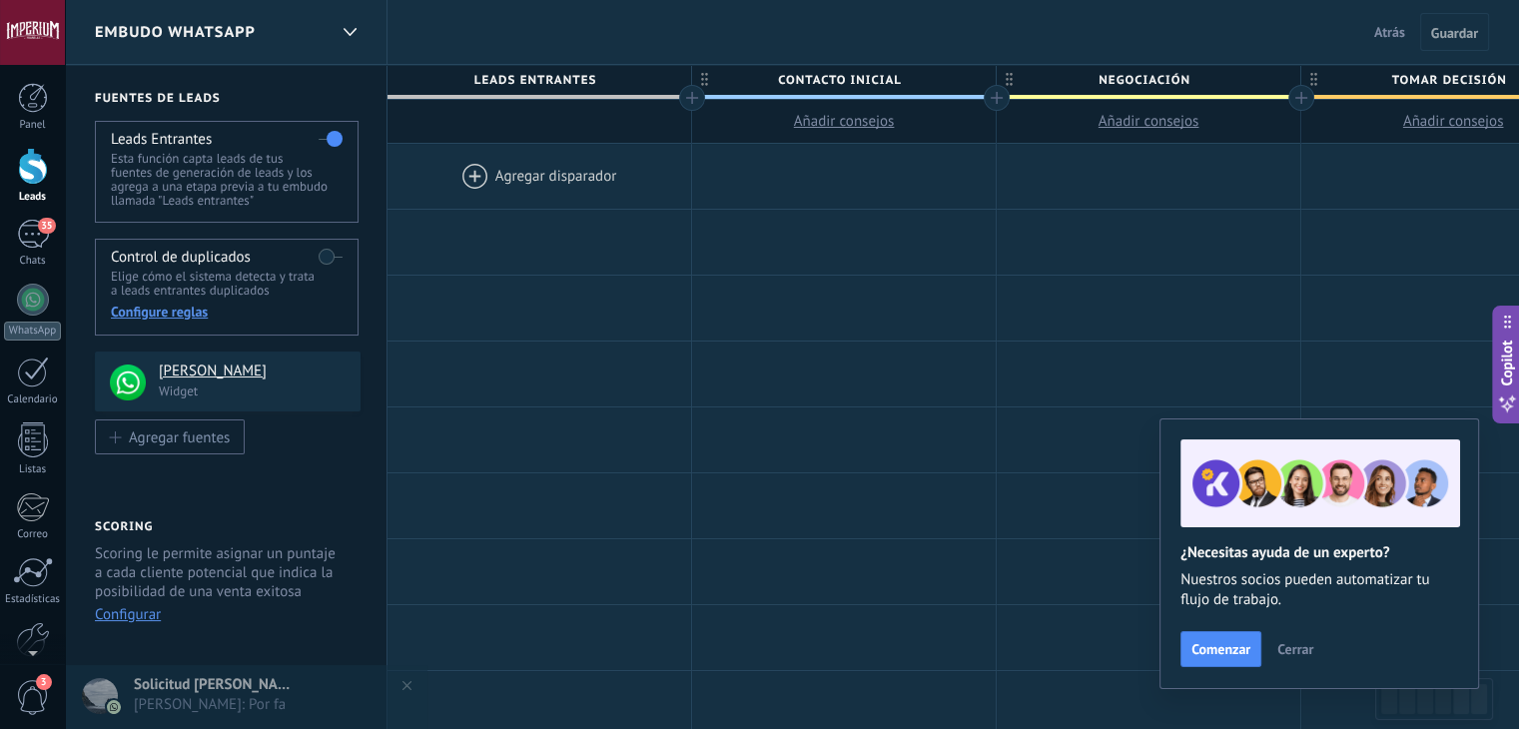
click at [883, 77] on span "Contacto inicial" at bounding box center [839, 80] width 294 height 31
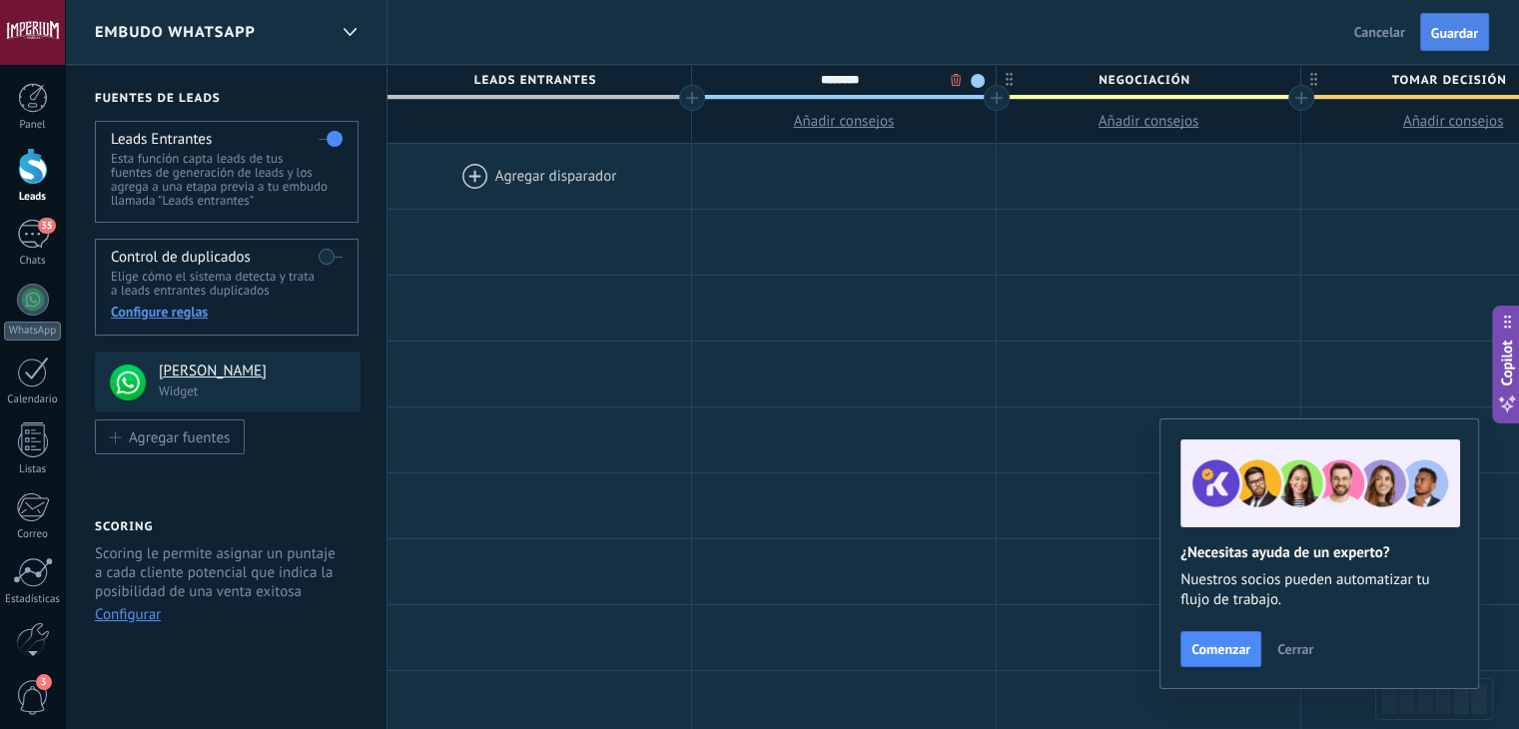
type input "********"
click at [1458, 39] on span "Guardar" at bounding box center [1454, 33] width 47 height 14
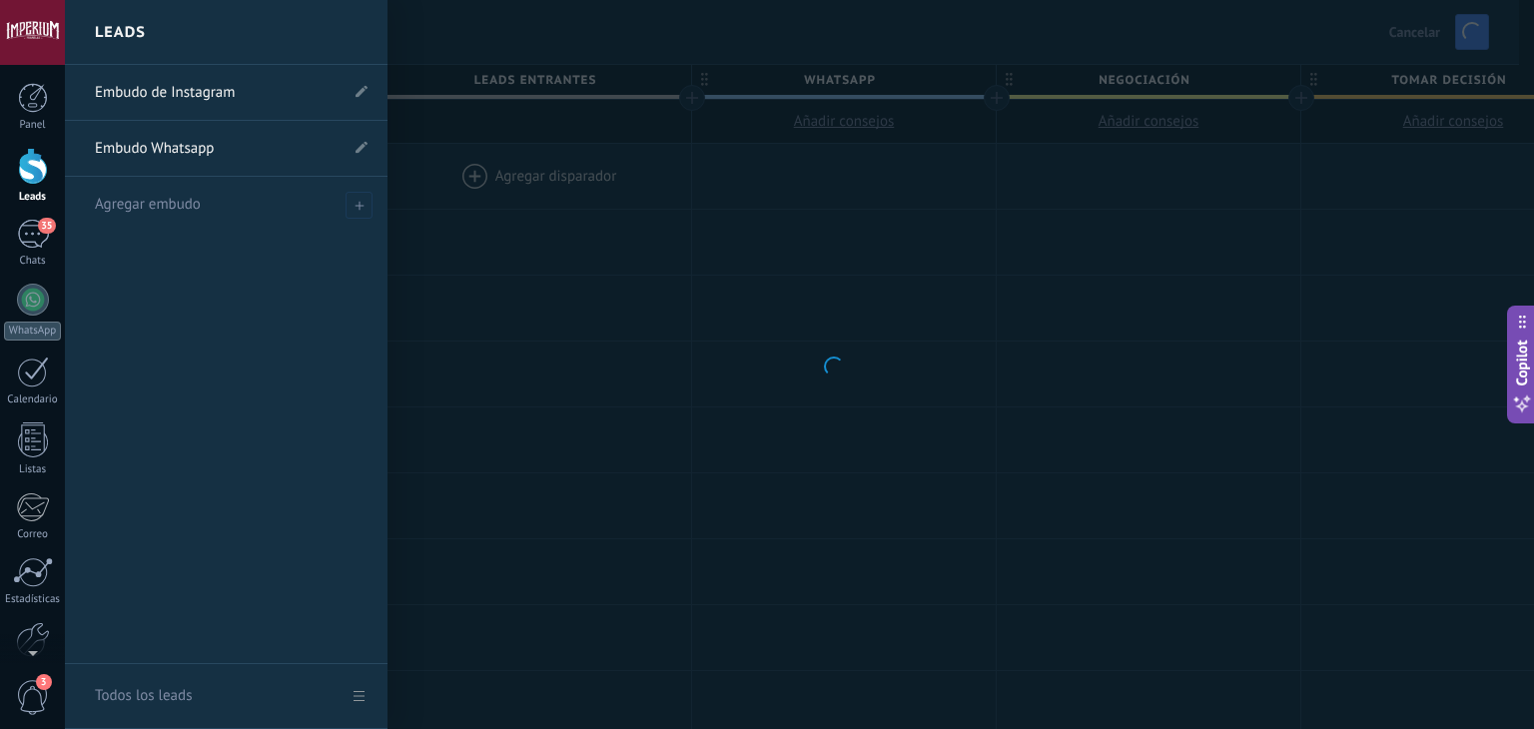
click at [39, 172] on div at bounding box center [33, 166] width 30 height 37
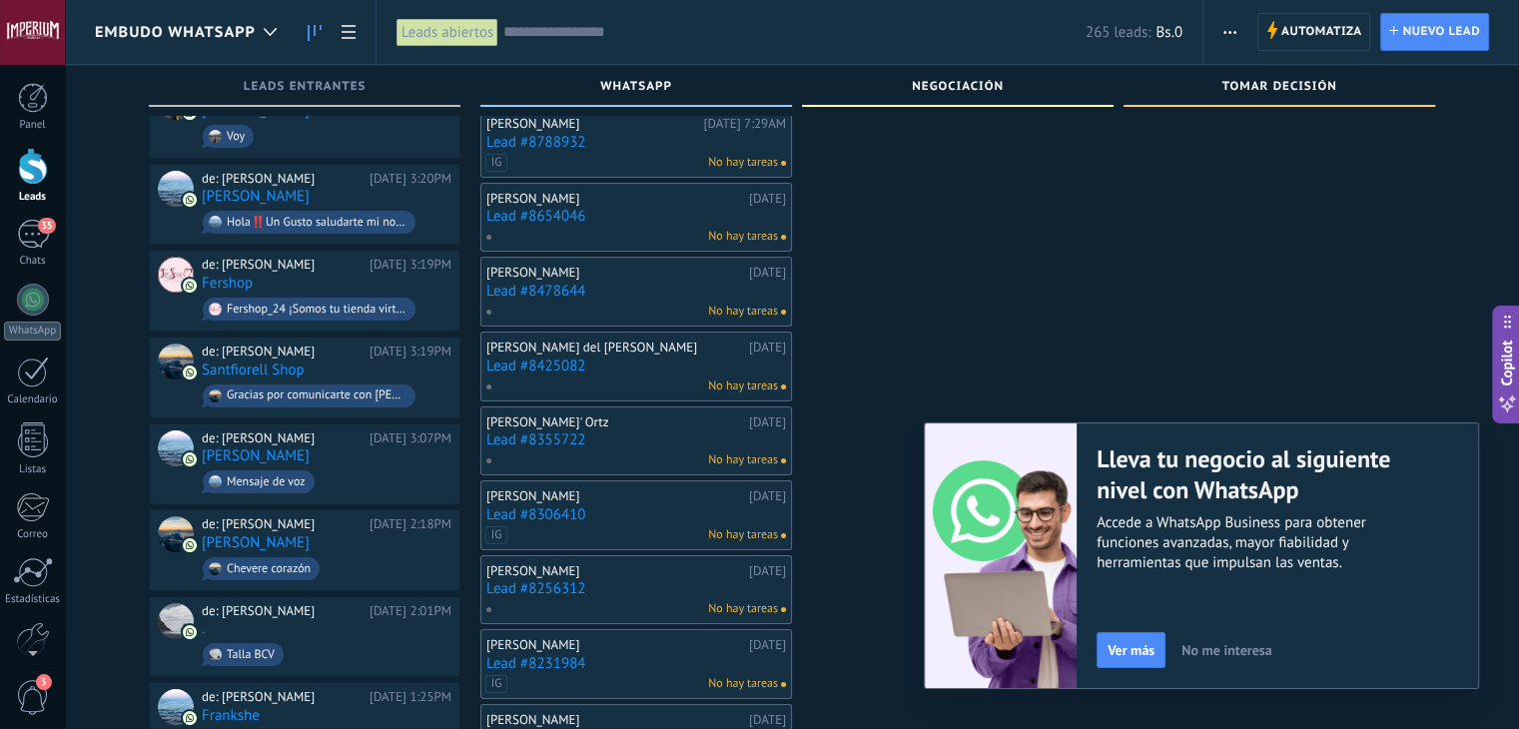
scroll to position [300, 0]
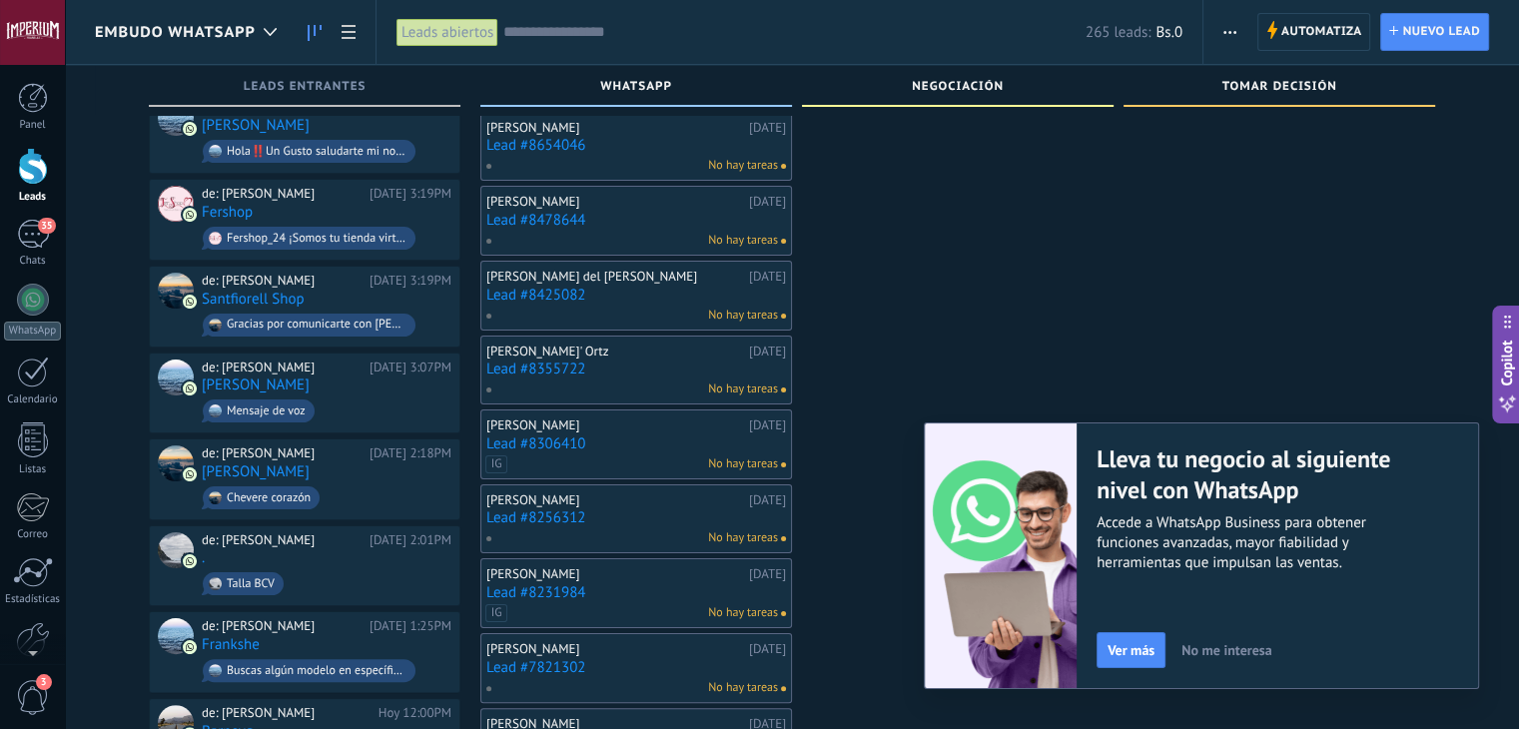
click at [564, 444] on link "Lead #8306410" at bounding box center [636, 443] width 300 height 17
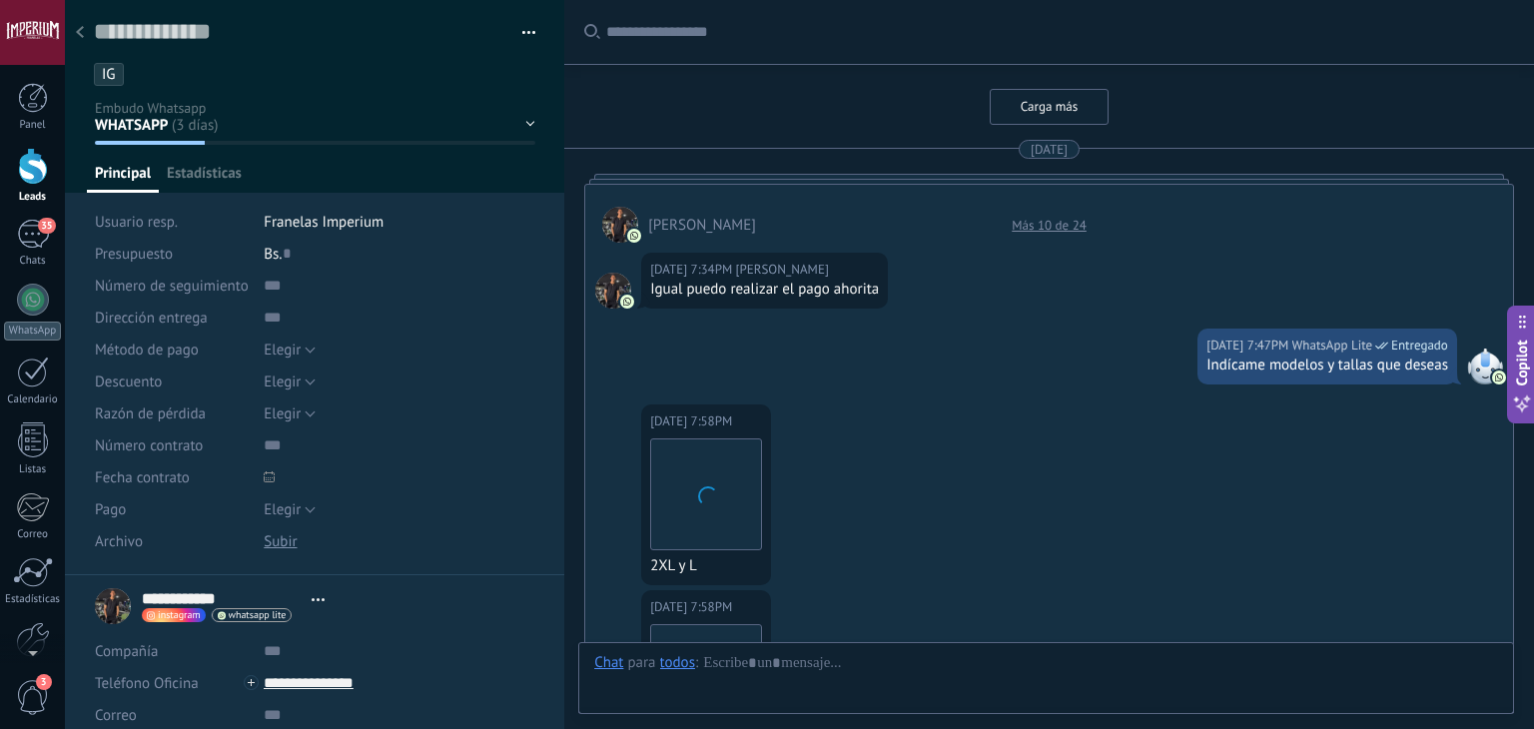
type textarea "**********"
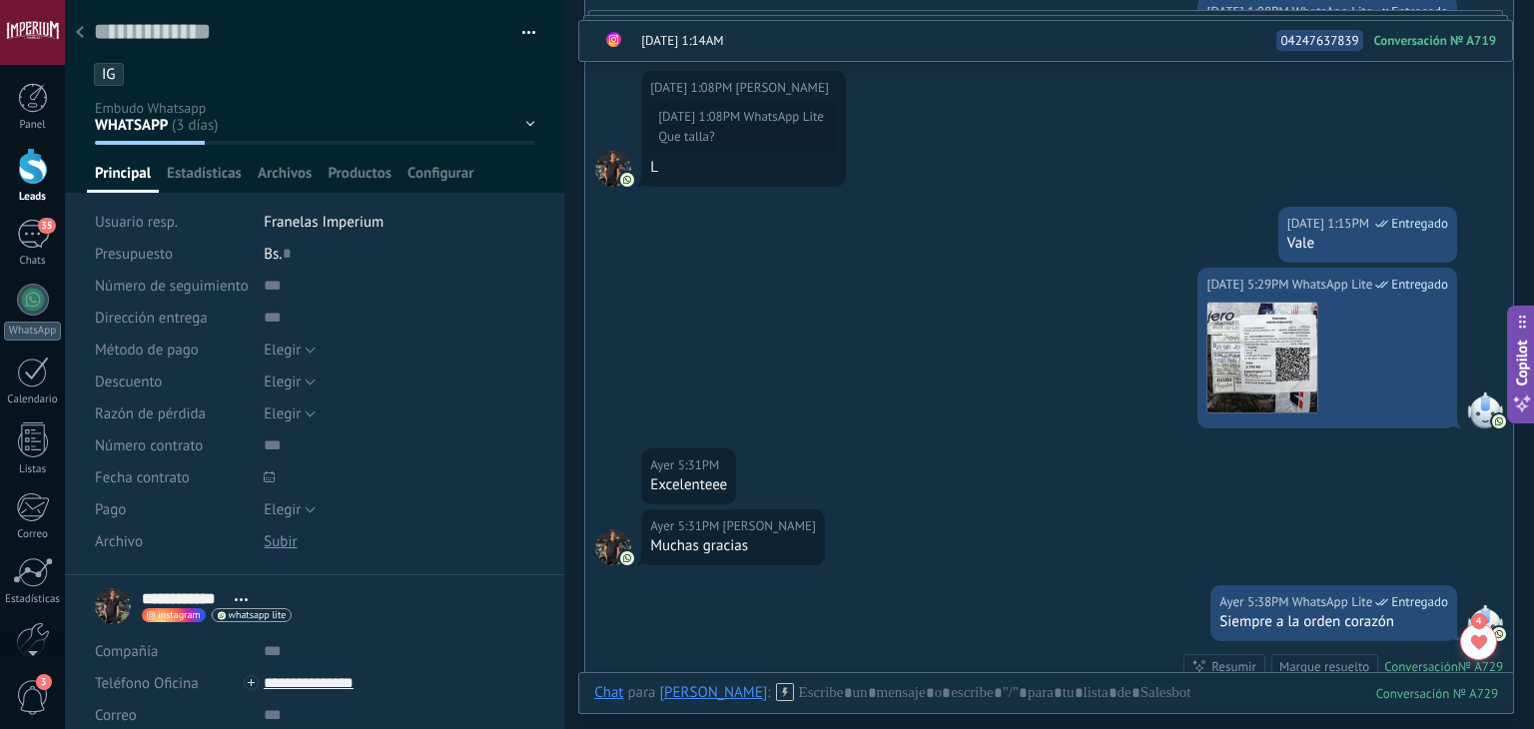
scroll to position [3151, 0]
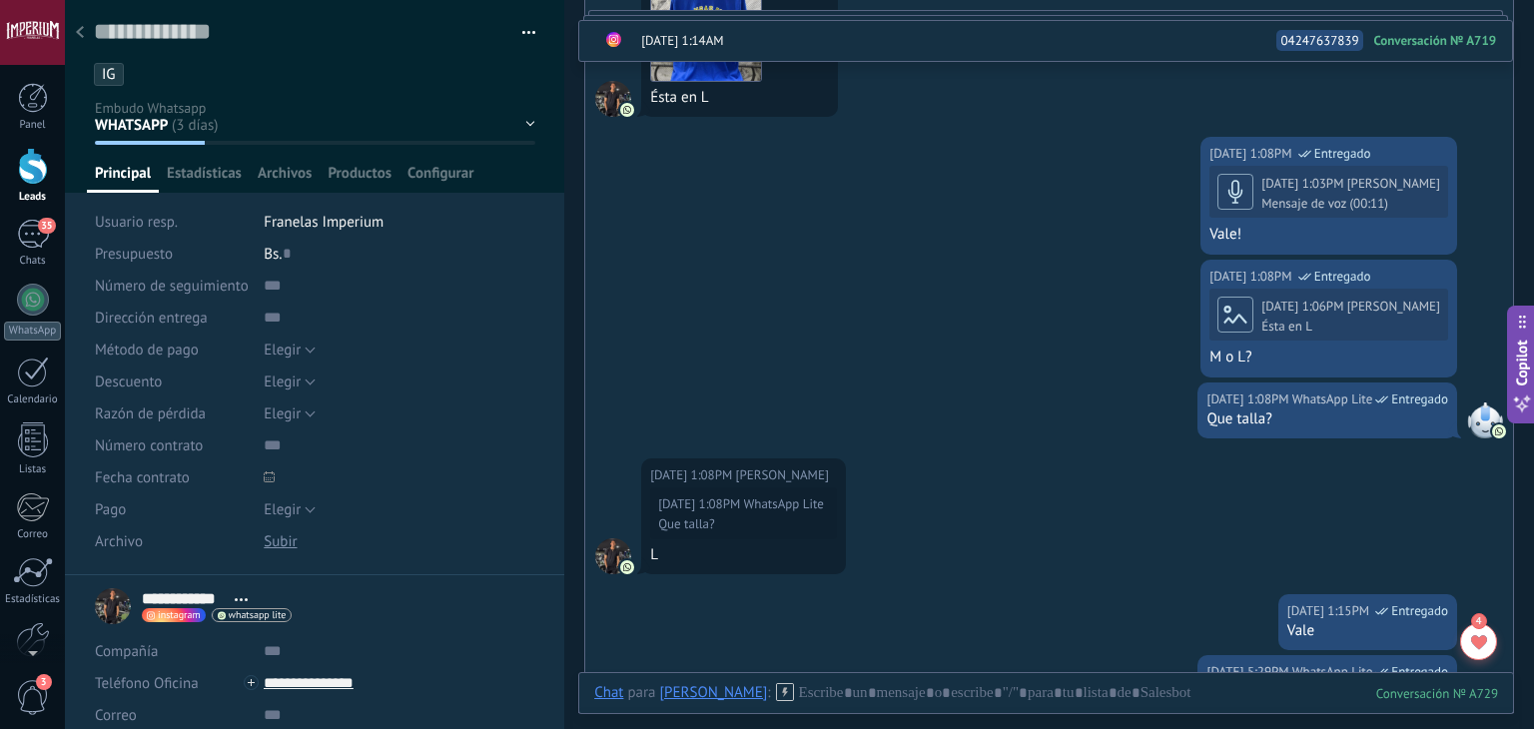
click at [82, 34] on div at bounding box center [80, 33] width 28 height 39
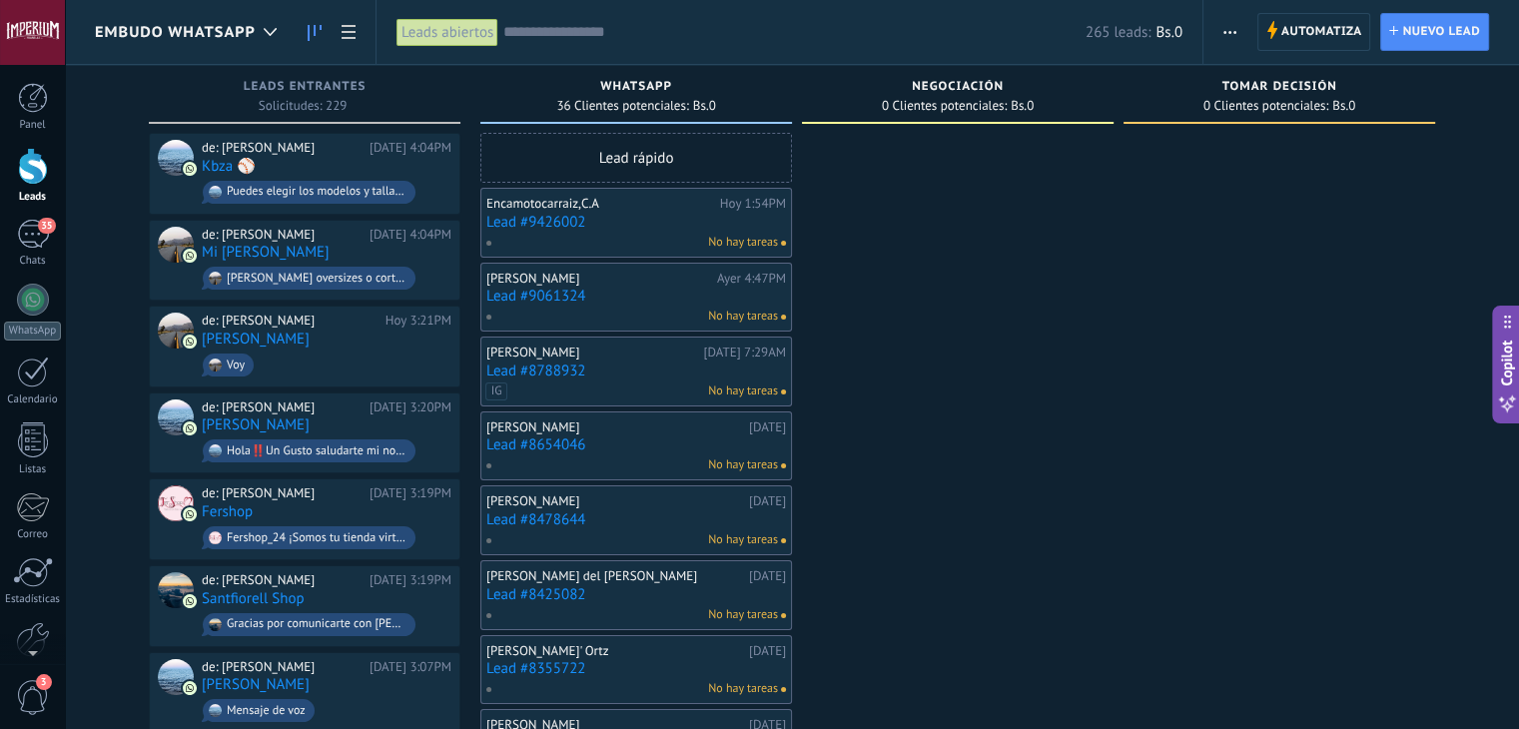
click at [1222, 36] on button "button" at bounding box center [1229, 32] width 29 height 38
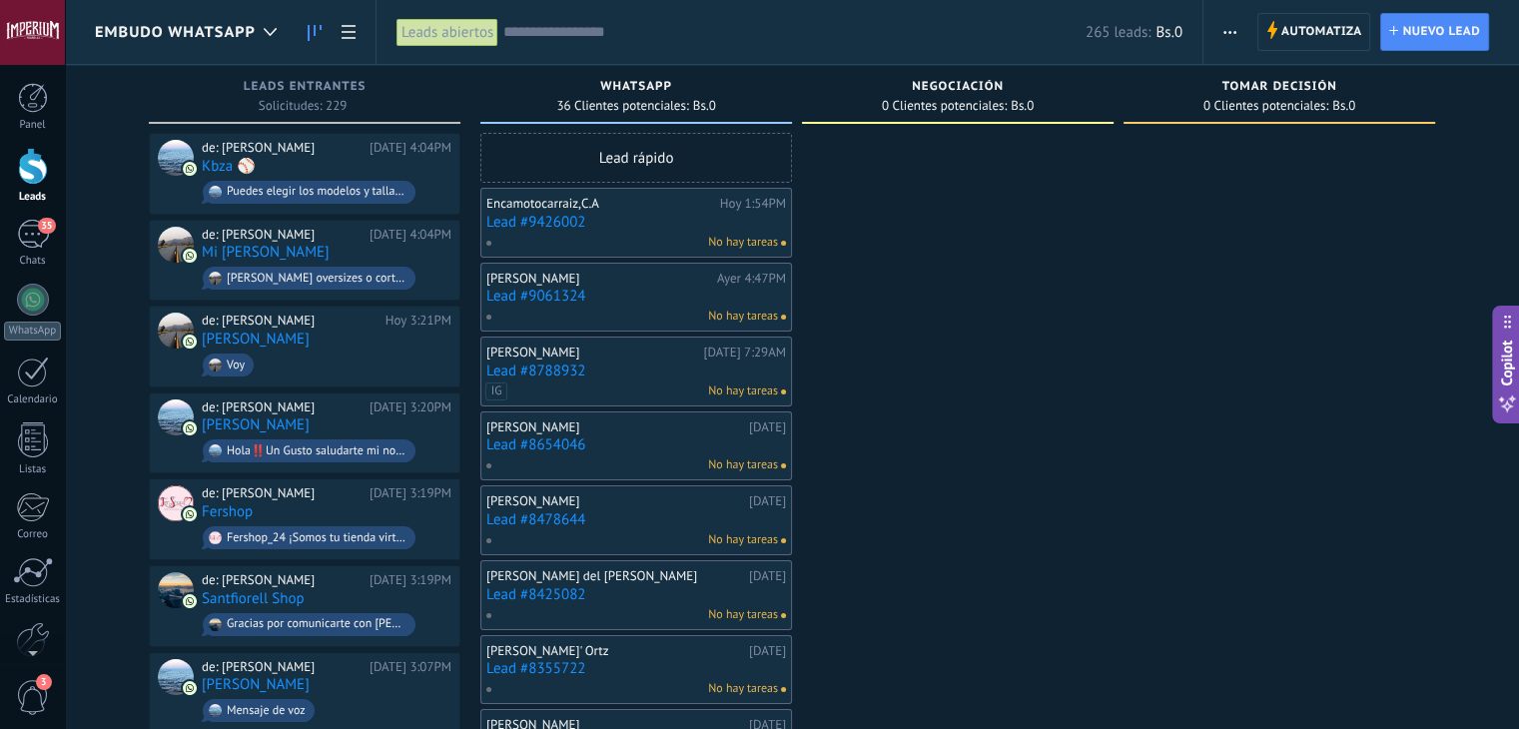
click at [1244, 44] on button "button" at bounding box center [1229, 32] width 29 height 38
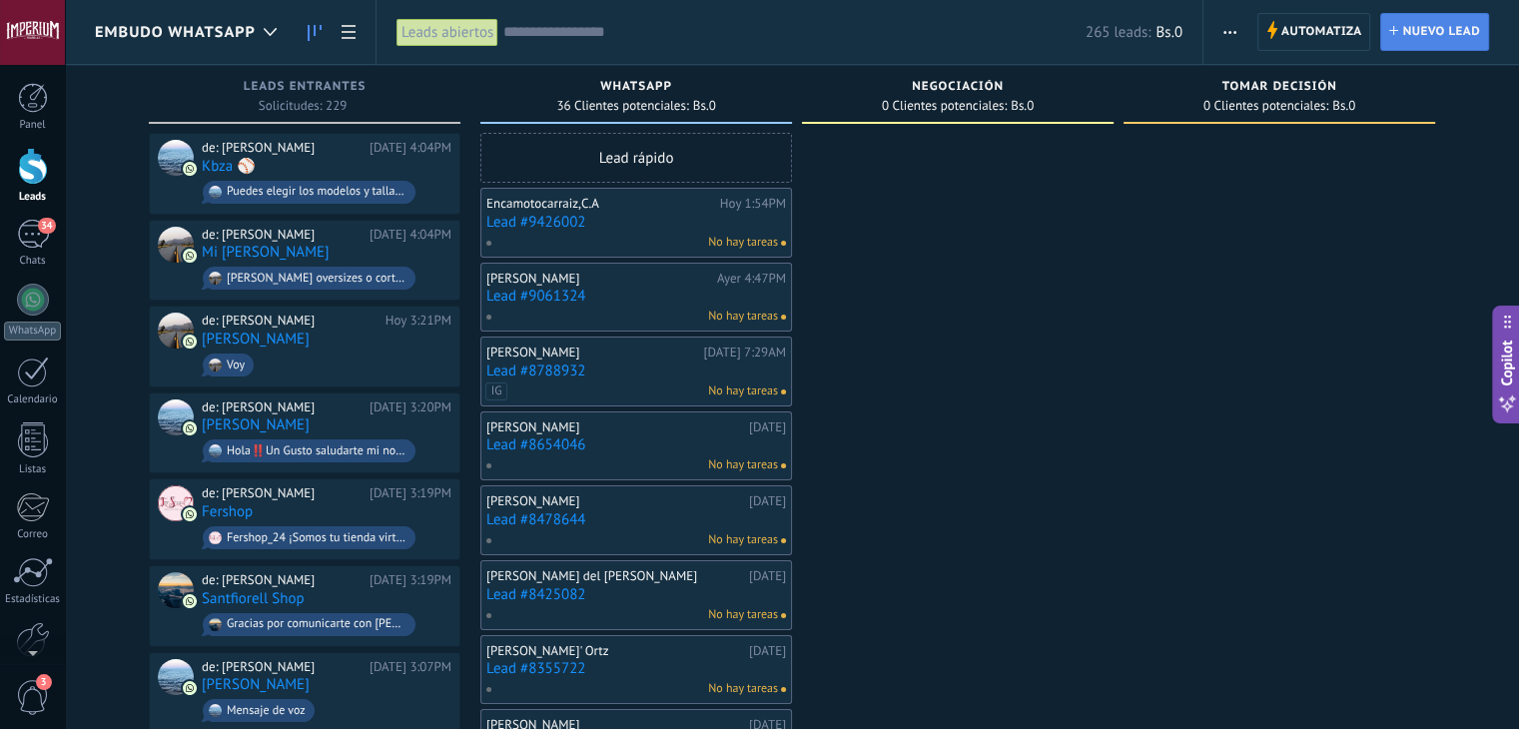
click at [1407, 39] on span "Nuevo lead" at bounding box center [1441, 32] width 78 height 36
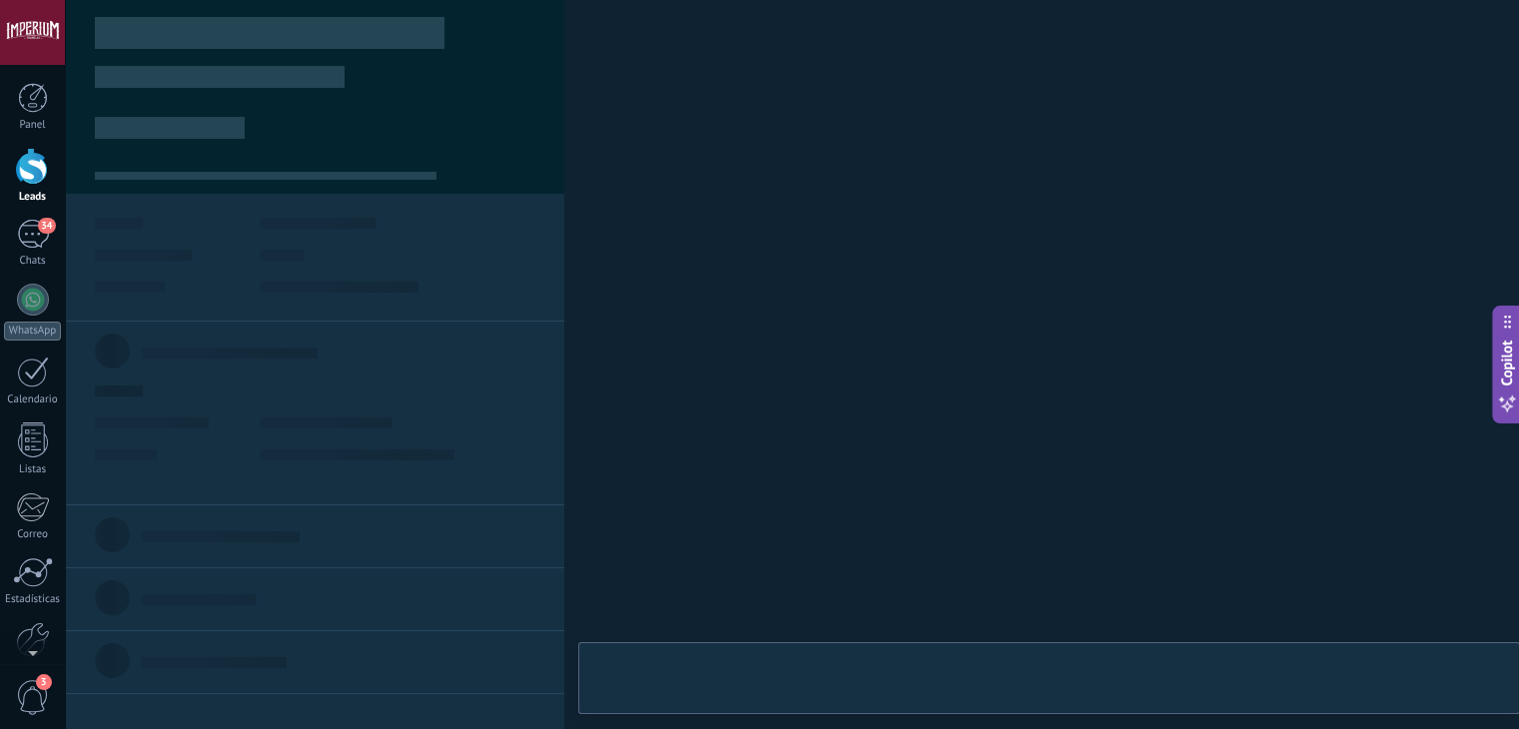
click at [1363, 34] on body ".abccls-1,.abccls-2{fill-rule:evenodd}.abccls-2{fill:#fff} .abfcls-1{fill:none}…" at bounding box center [759, 364] width 1519 height 729
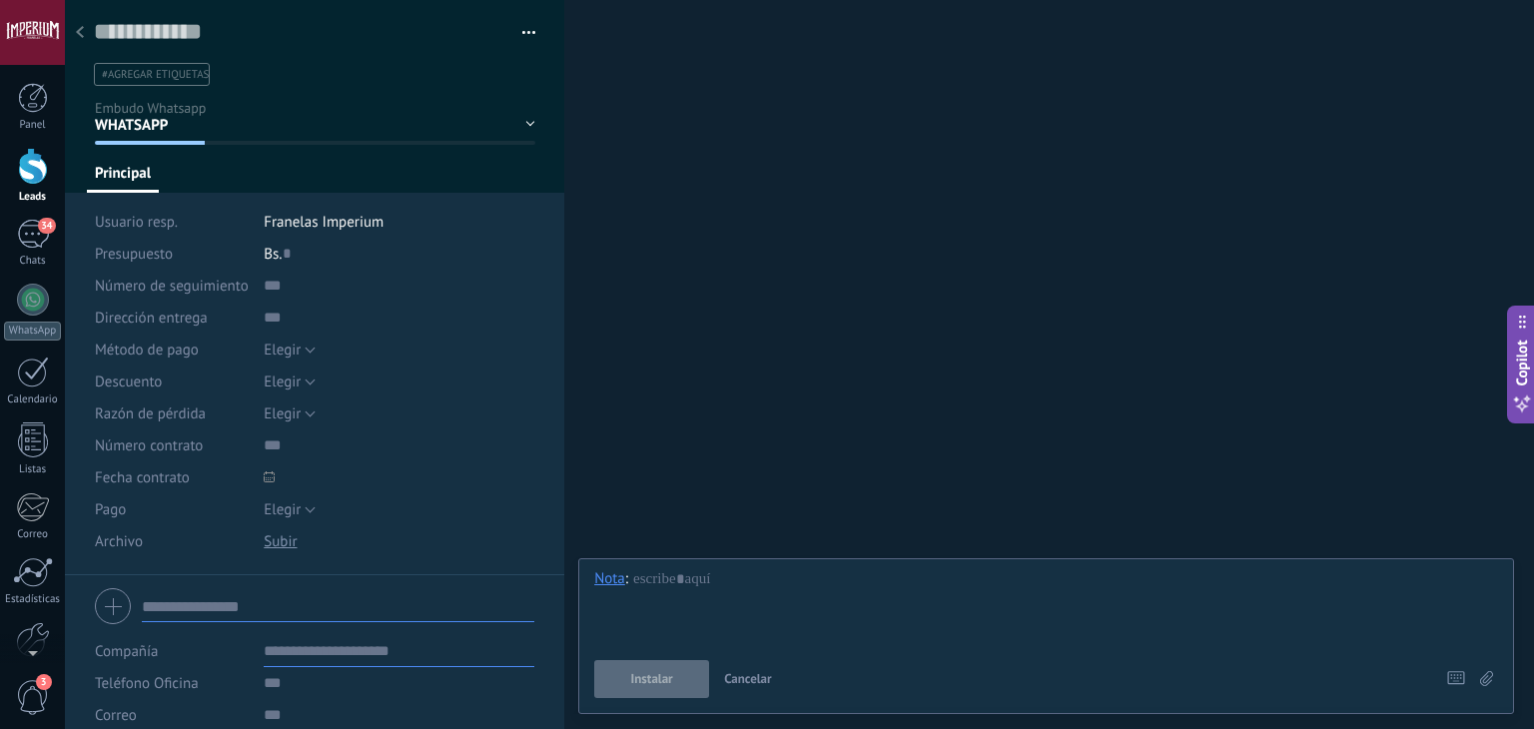
click at [85, 35] on div at bounding box center [80, 33] width 28 height 39
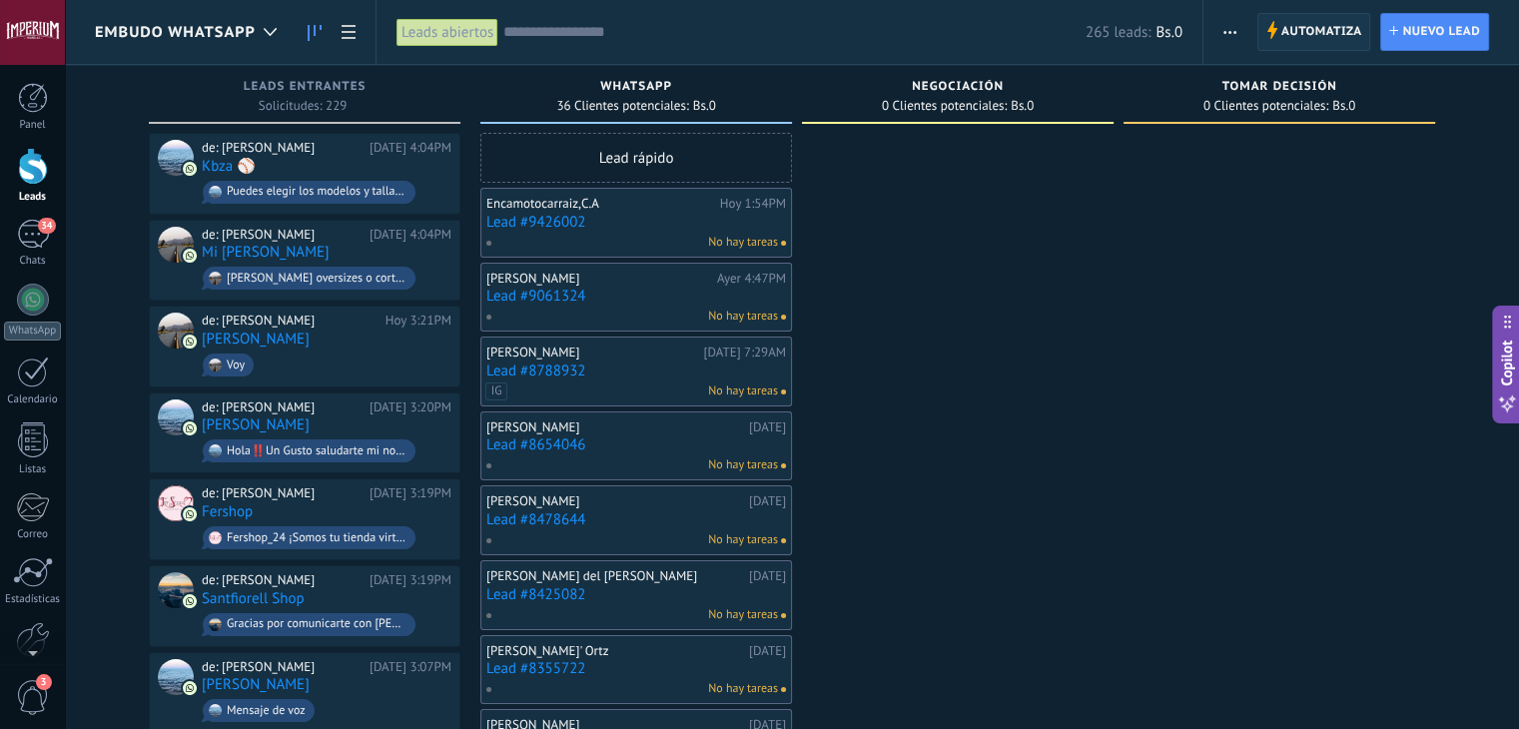
click at [1293, 33] on span "Automatiza" at bounding box center [1321, 32] width 81 height 36
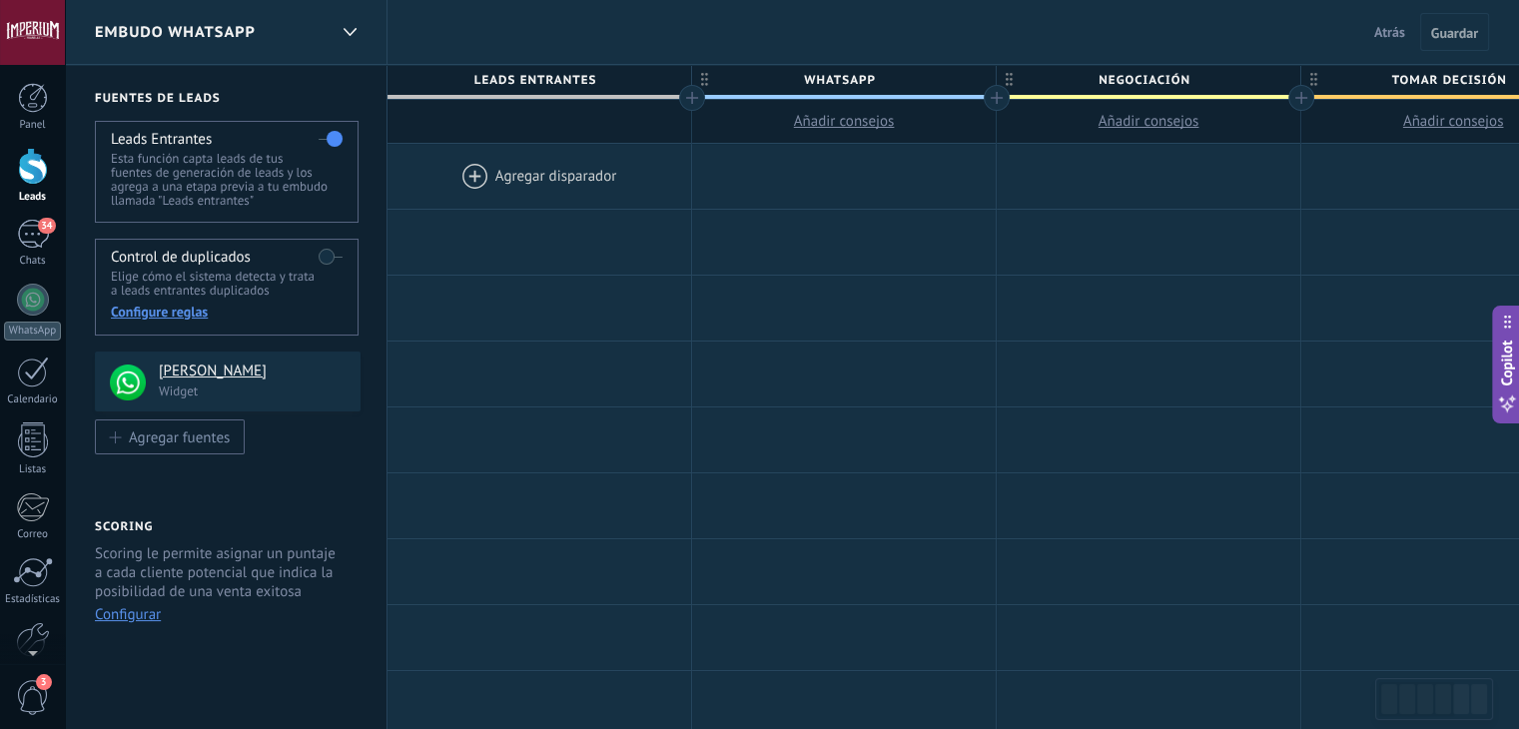
click at [1170, 76] on span "Negociación" at bounding box center [1144, 80] width 294 height 31
click at [1170, 76] on input "**********" at bounding box center [1144, 80] width 265 height 30
type input "**********"
click at [1439, 20] on button "Guardar" at bounding box center [1454, 32] width 69 height 38
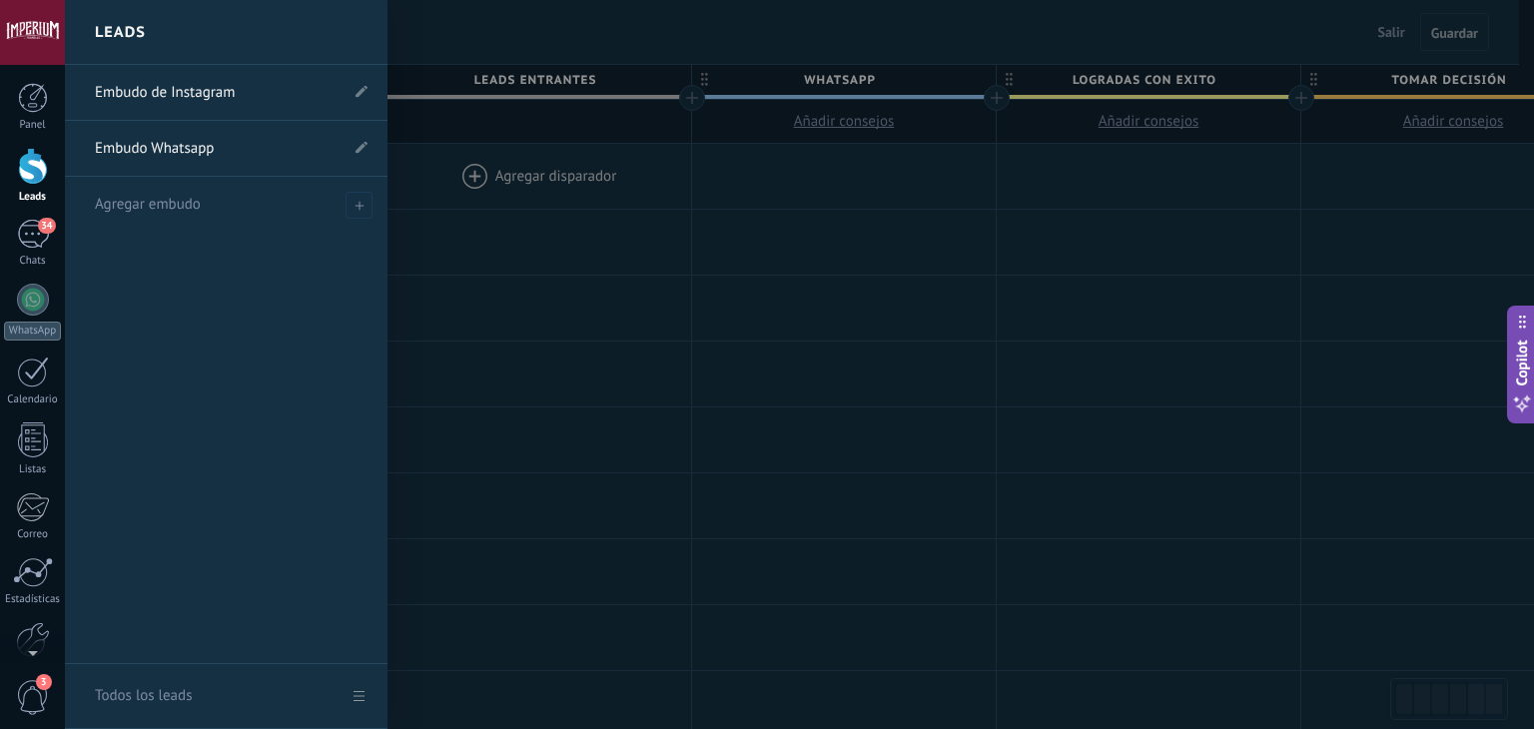
click at [30, 186] on link "Leads" at bounding box center [32, 176] width 65 height 56
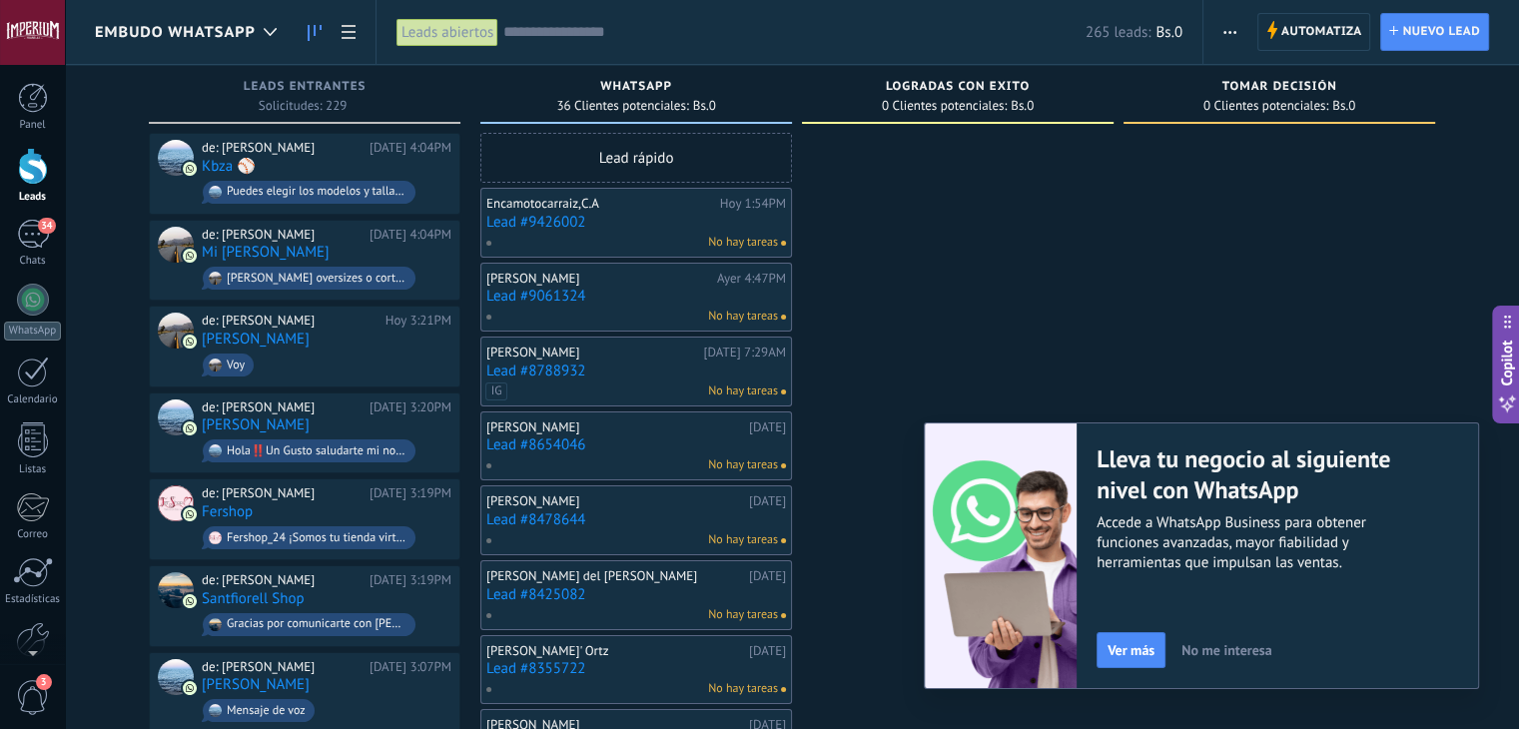
click at [676, 374] on link "Lead #8788932" at bounding box center [636, 371] width 300 height 17
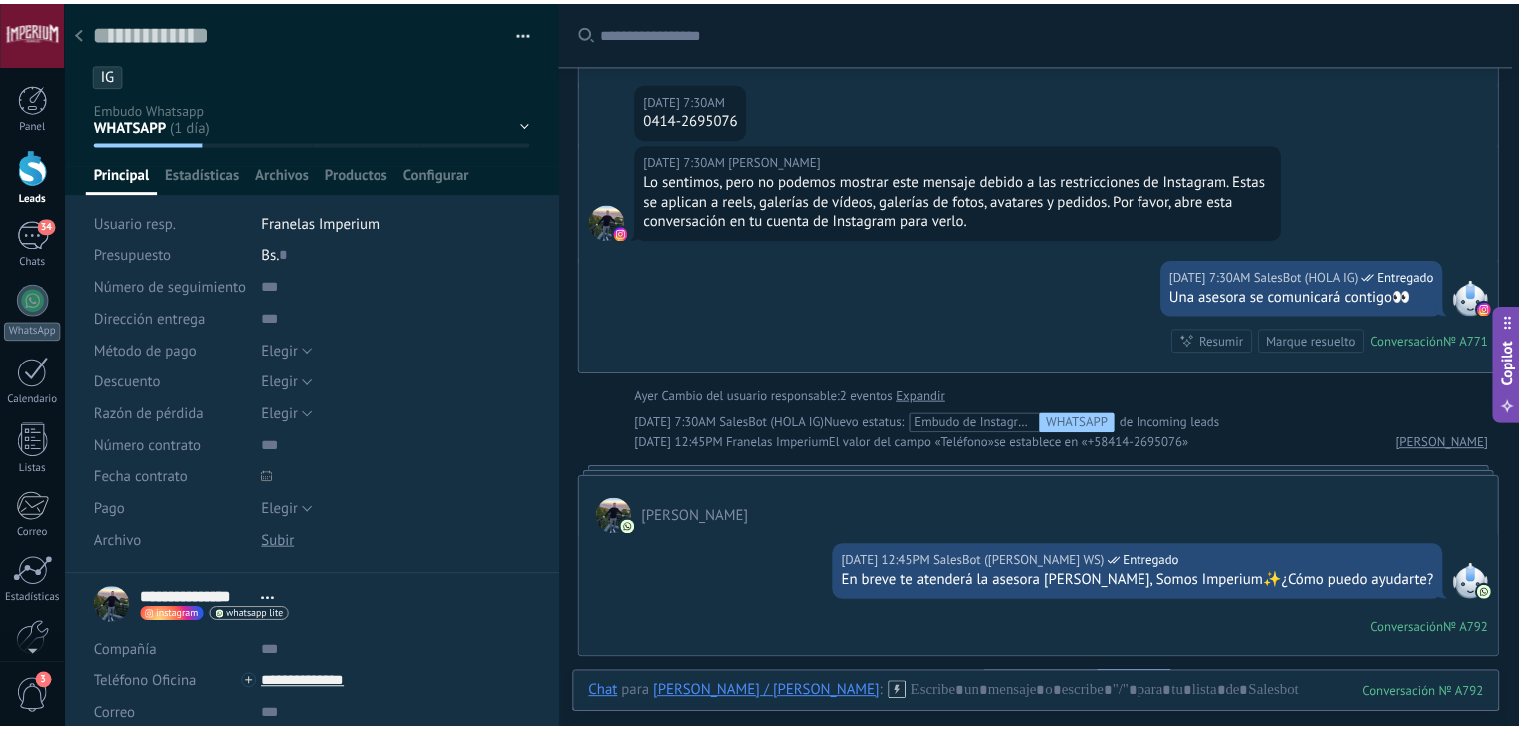
scroll to position [151, 0]
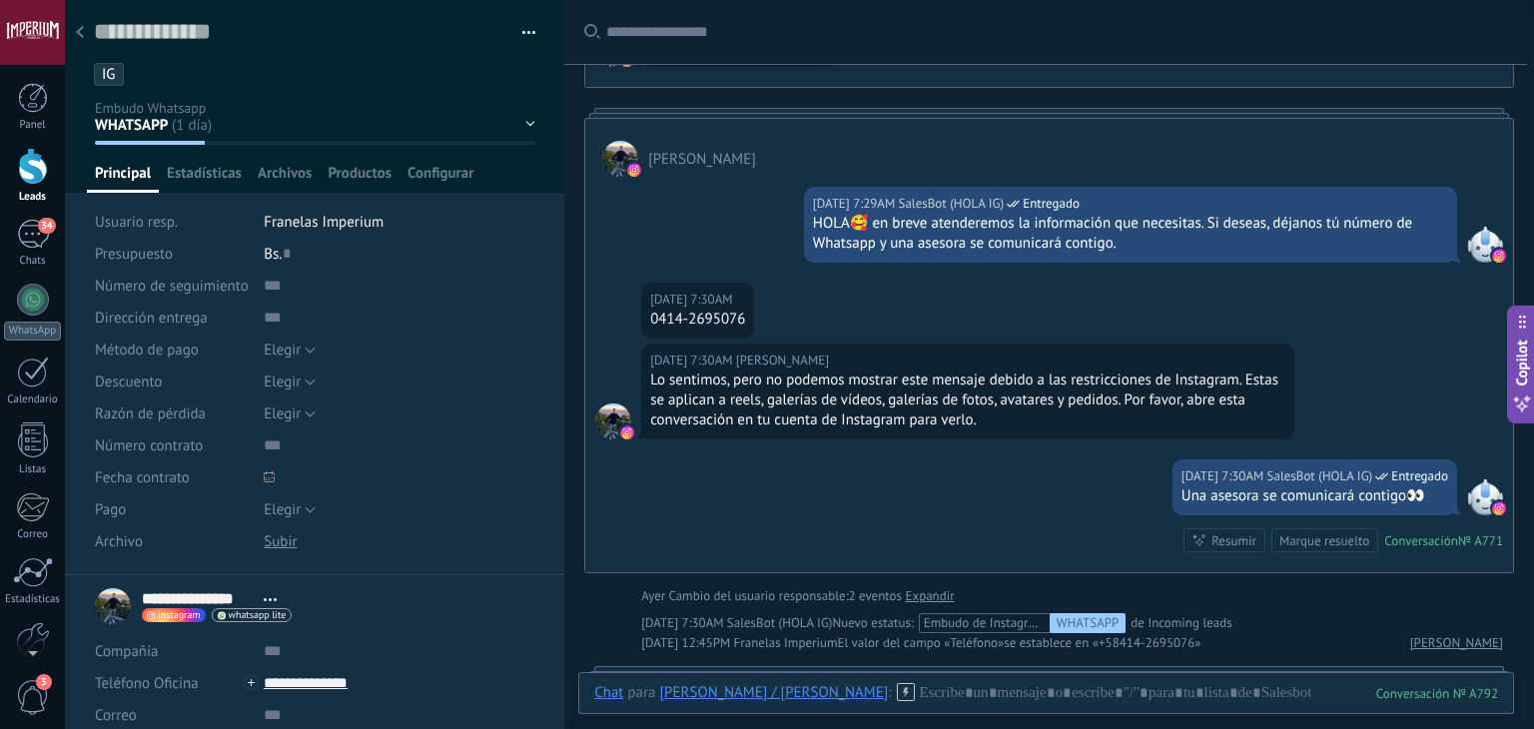
click at [86, 29] on div at bounding box center [80, 33] width 28 height 39
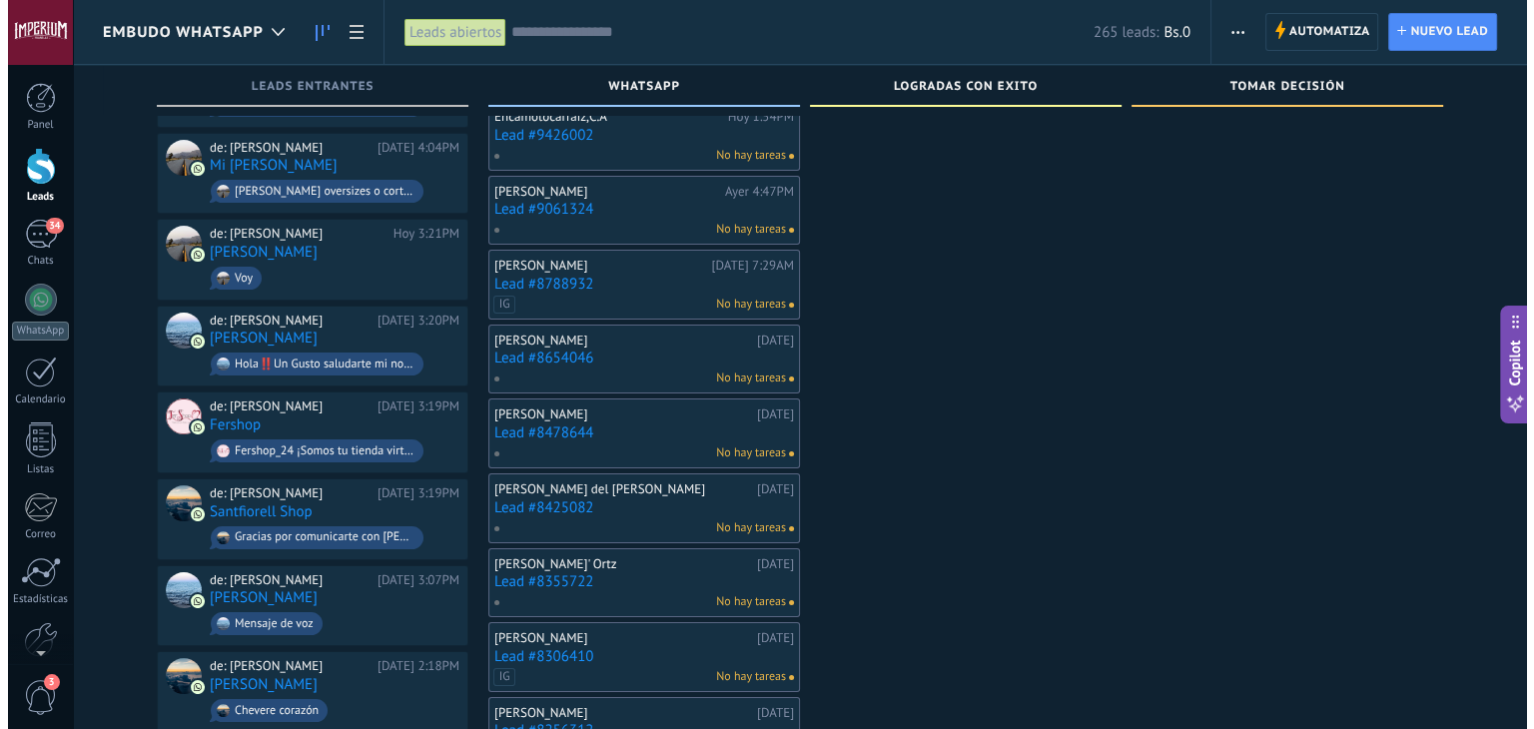
scroll to position [100, 0]
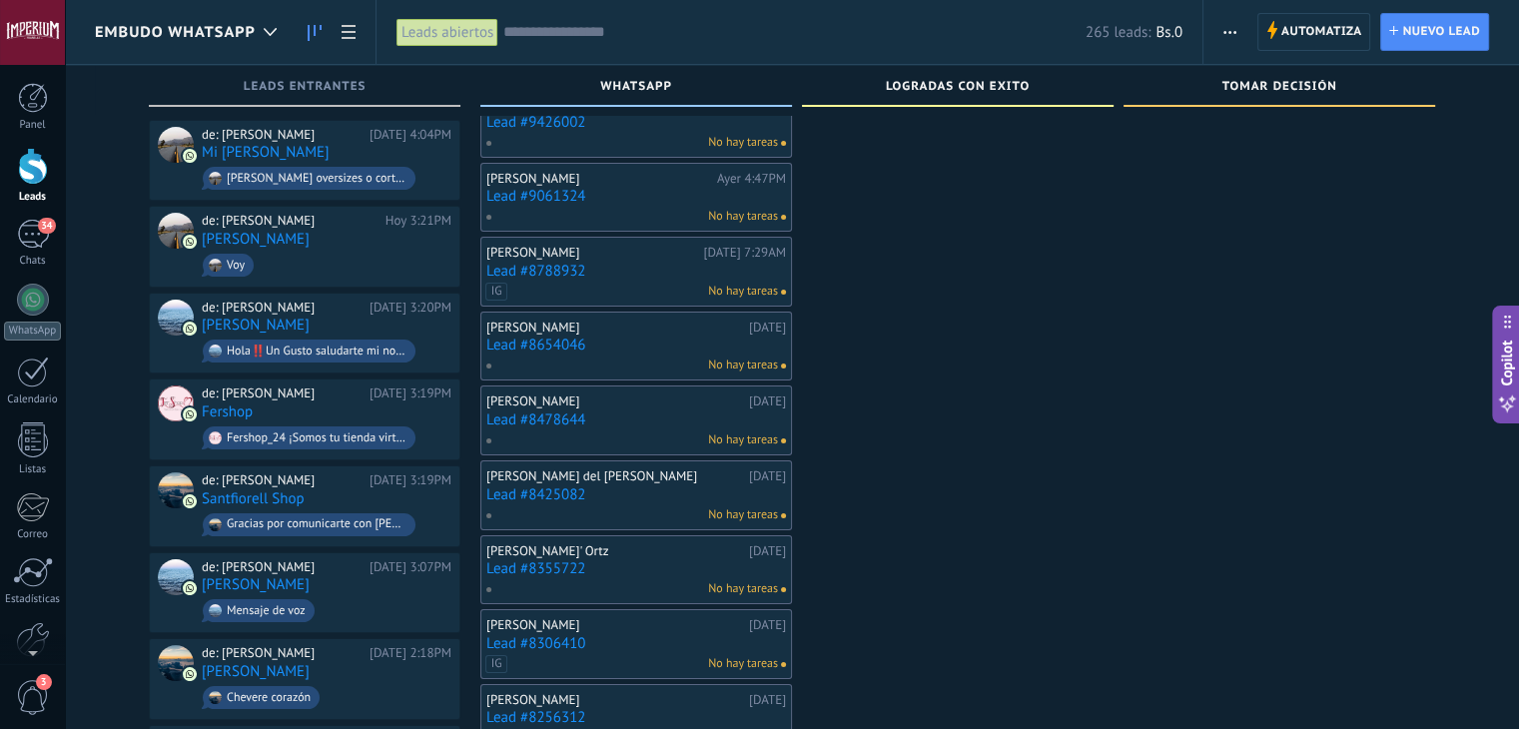
click at [592, 617] on div "[PERSON_NAME]" at bounding box center [615, 625] width 258 height 16
click at [610, 638] on link "Lead #8306410" at bounding box center [636, 643] width 300 height 17
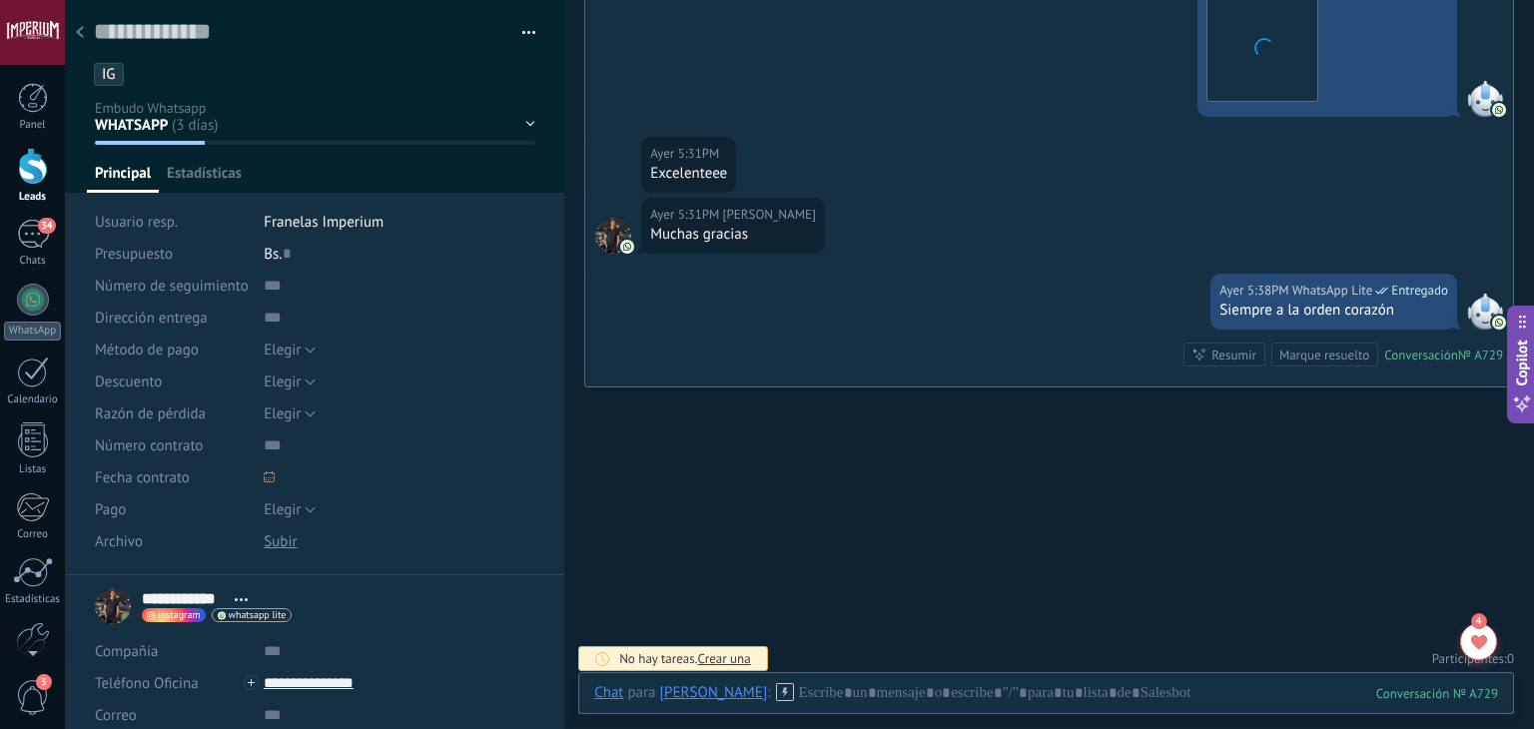
scroll to position [29, 0]
click at [85, 36] on div at bounding box center [80, 33] width 28 height 39
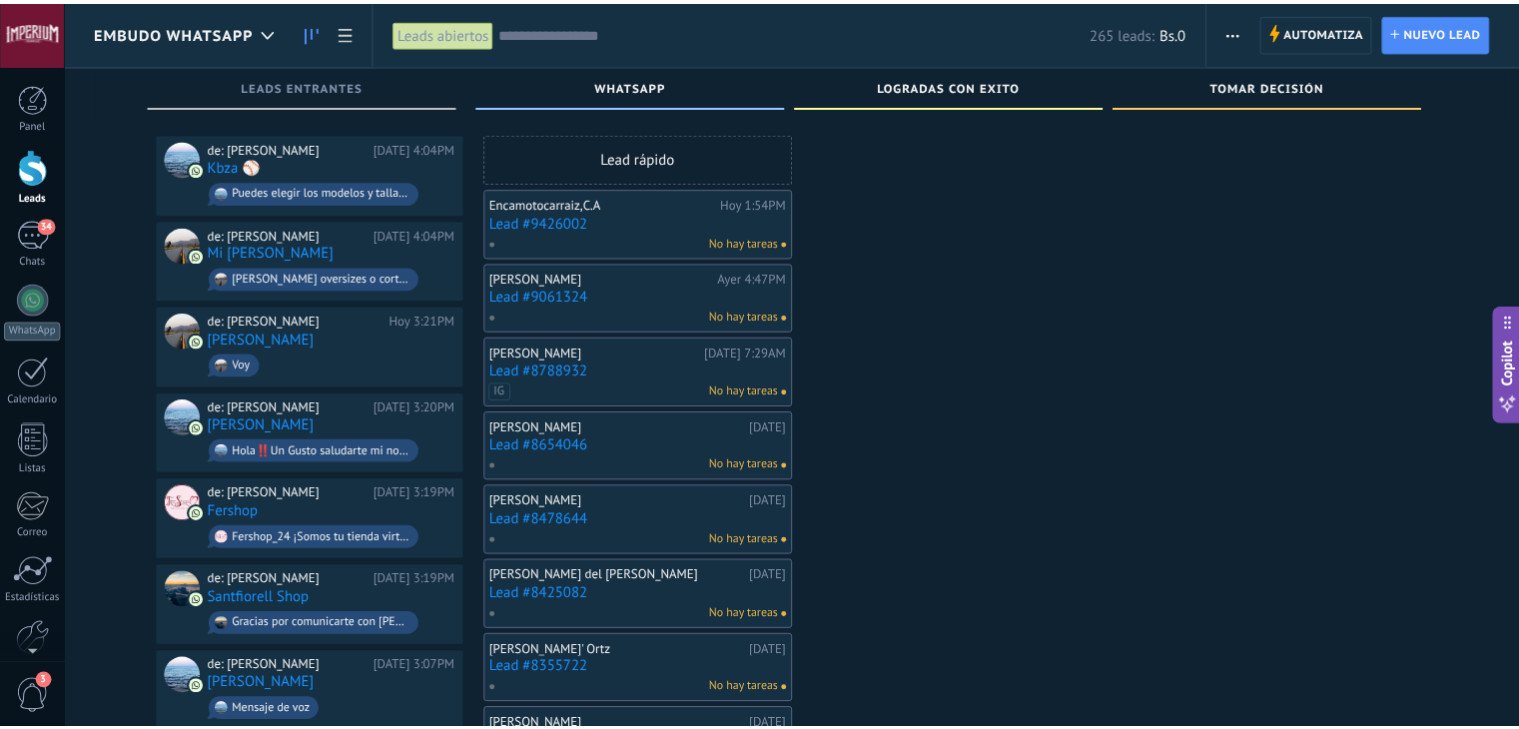
scroll to position [100, 0]
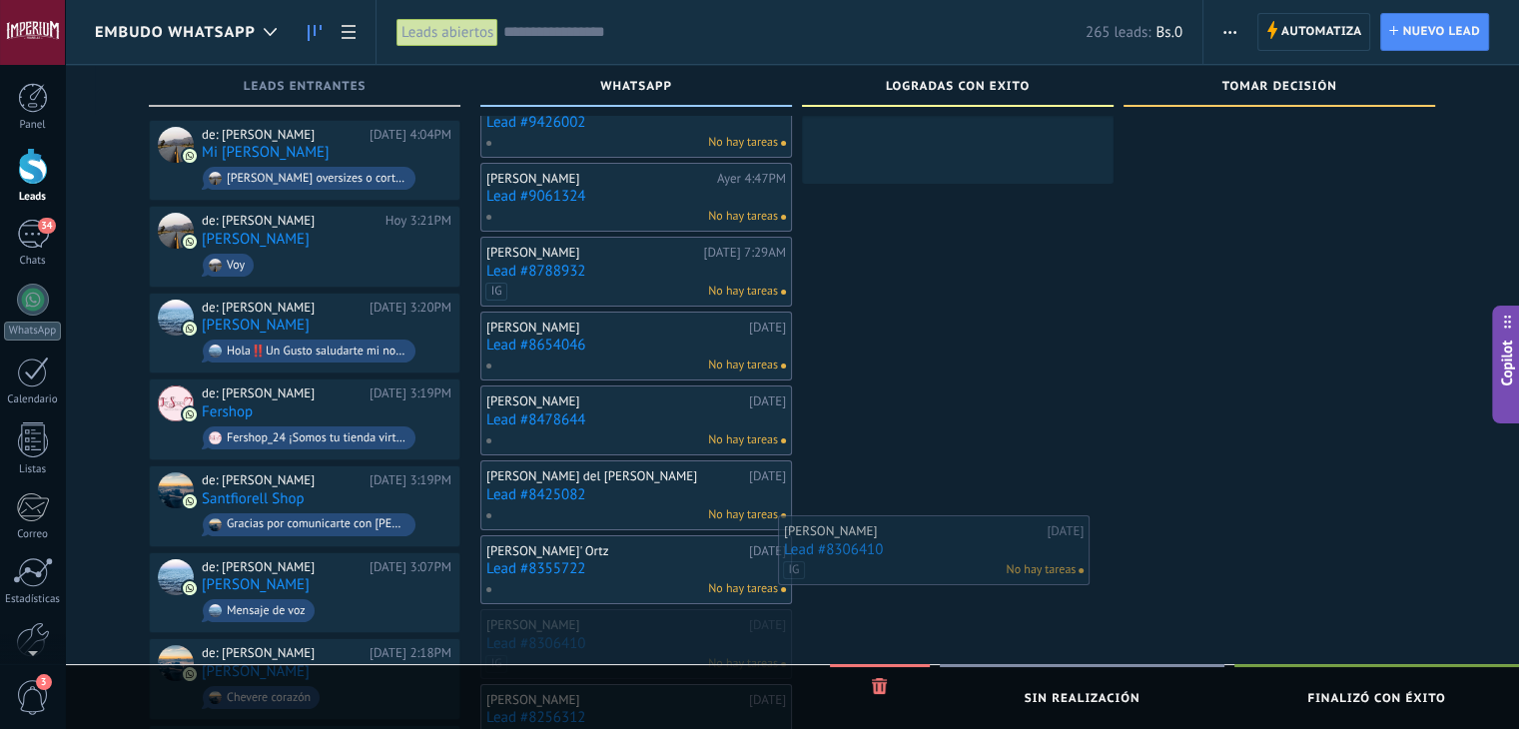
drag, startPoint x: 638, startPoint y: 638, endPoint x: 966, endPoint y: 528, distance: 345.5
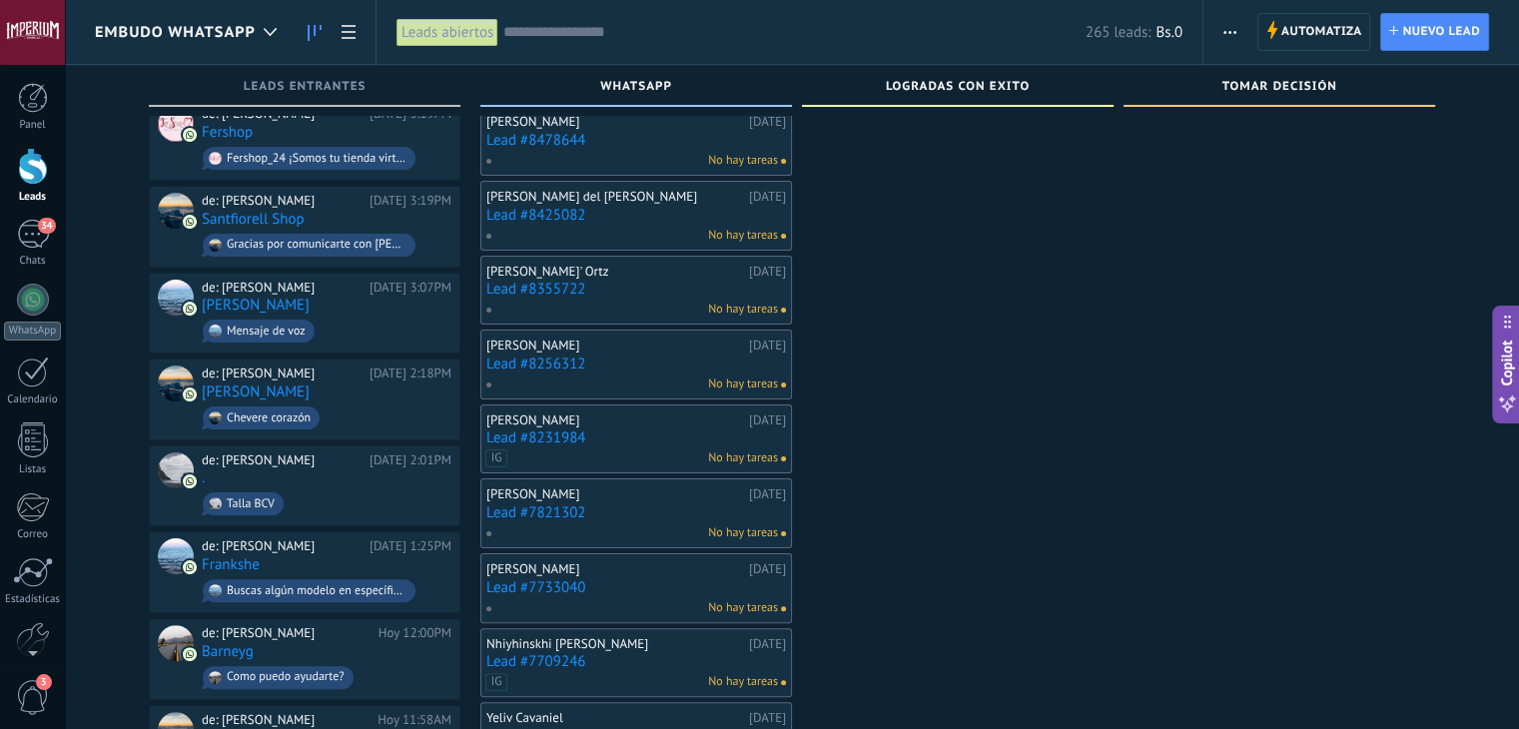
scroll to position [399, 0]
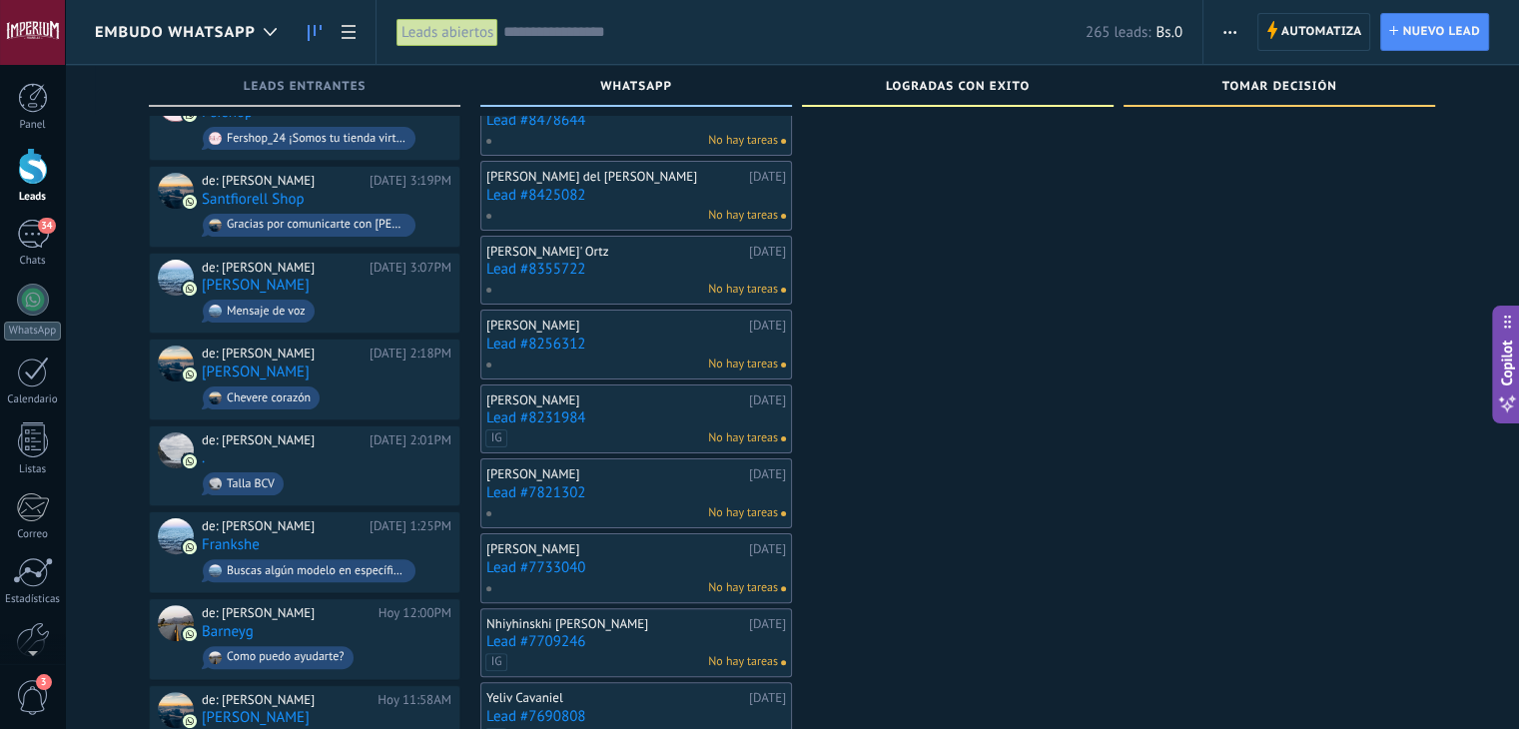
click at [633, 404] on div "[PERSON_NAME] [DATE] Lead #8231984 IG No hay tareas" at bounding box center [636, 419] width 300 height 58
click at [563, 409] on link "Lead #8231984" at bounding box center [636, 417] width 300 height 17
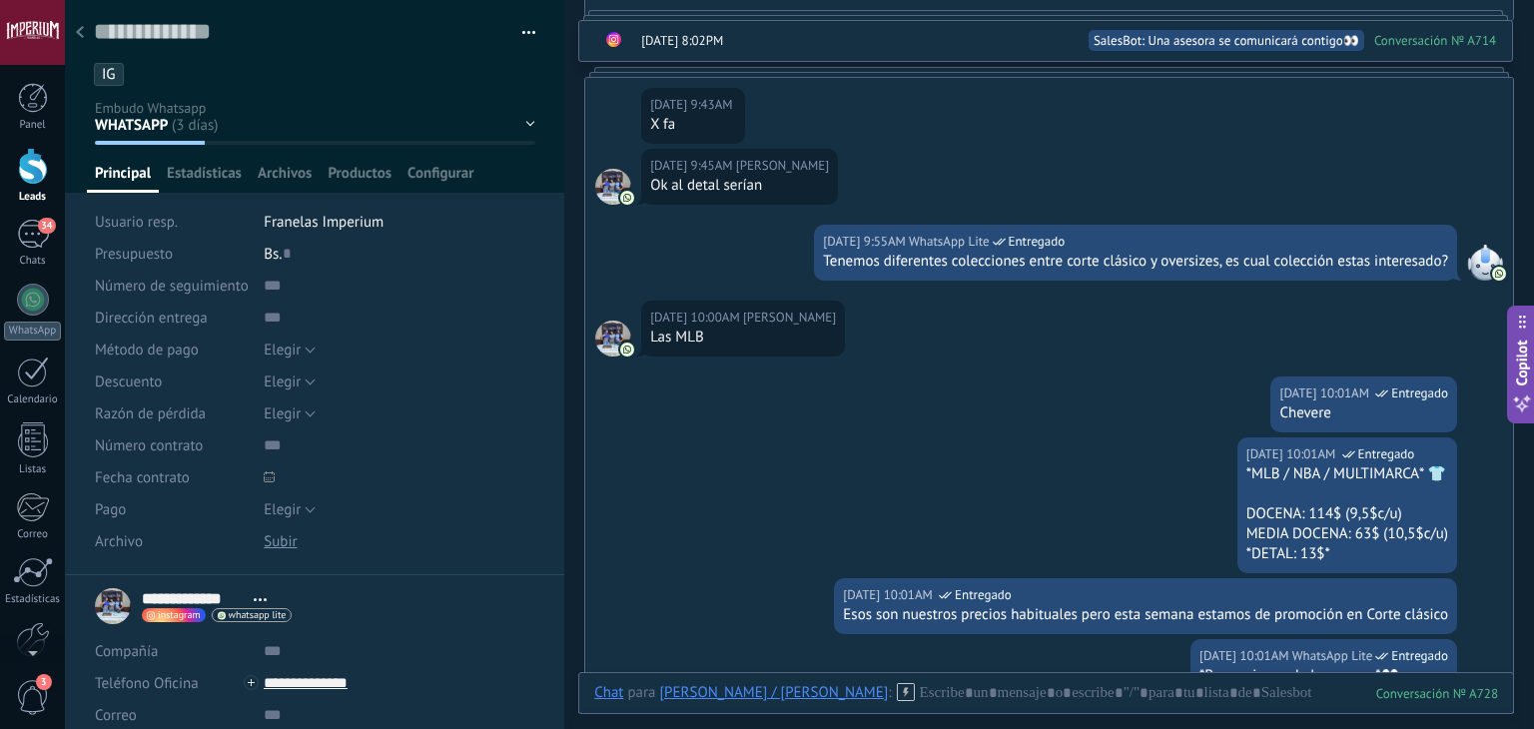
scroll to position [1442, 0]
click at [84, 46] on div at bounding box center [80, 33] width 28 height 39
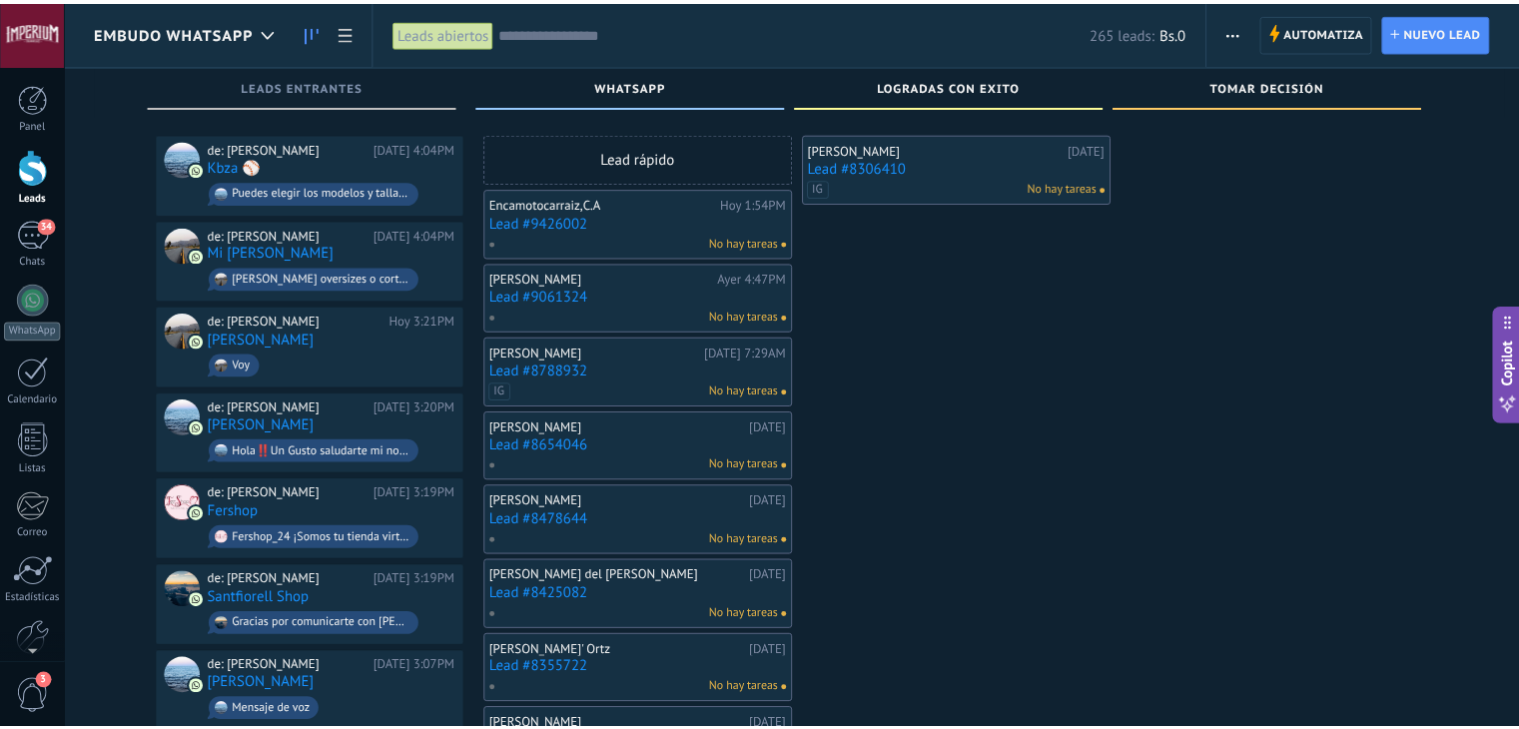
scroll to position [399, 0]
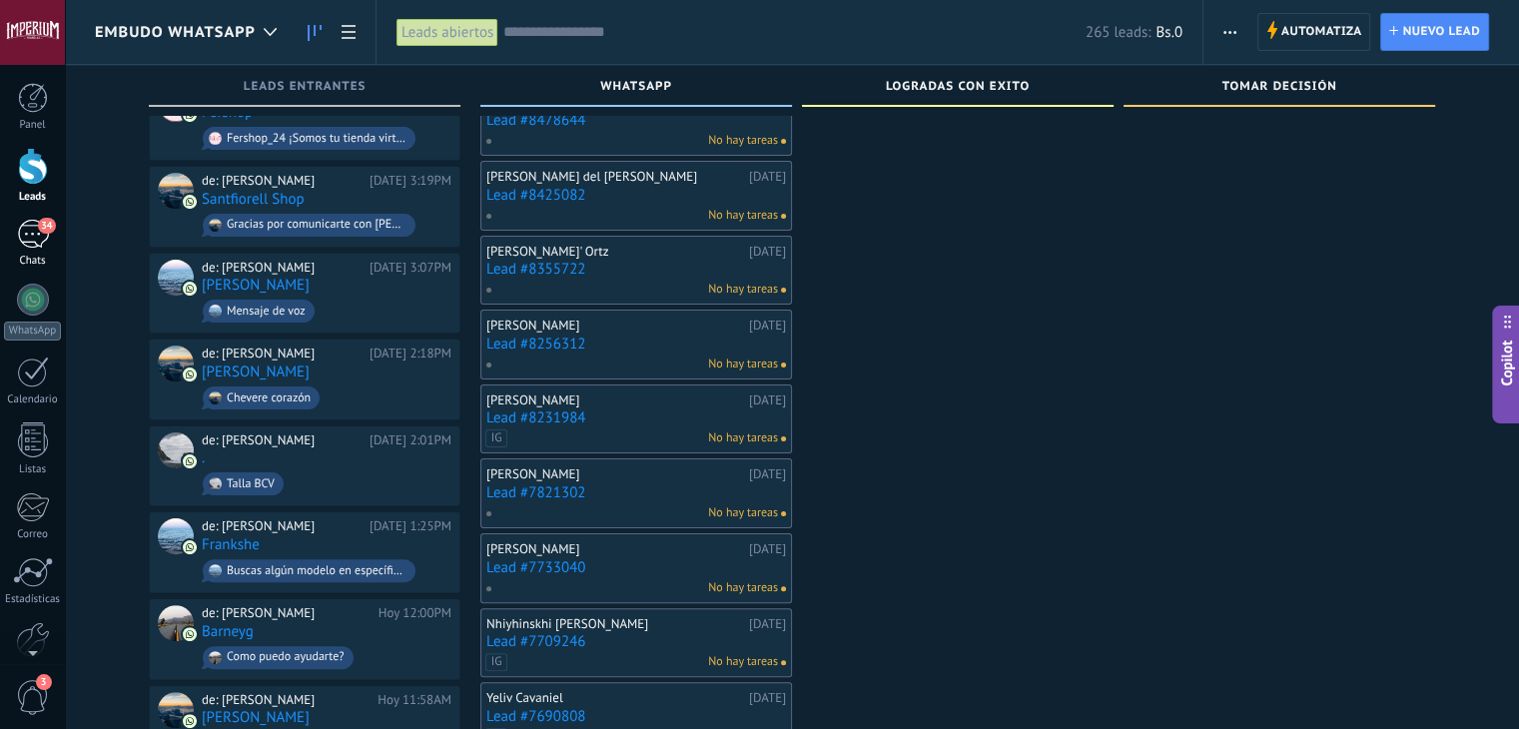
click at [34, 238] on div "34" at bounding box center [33, 234] width 32 height 29
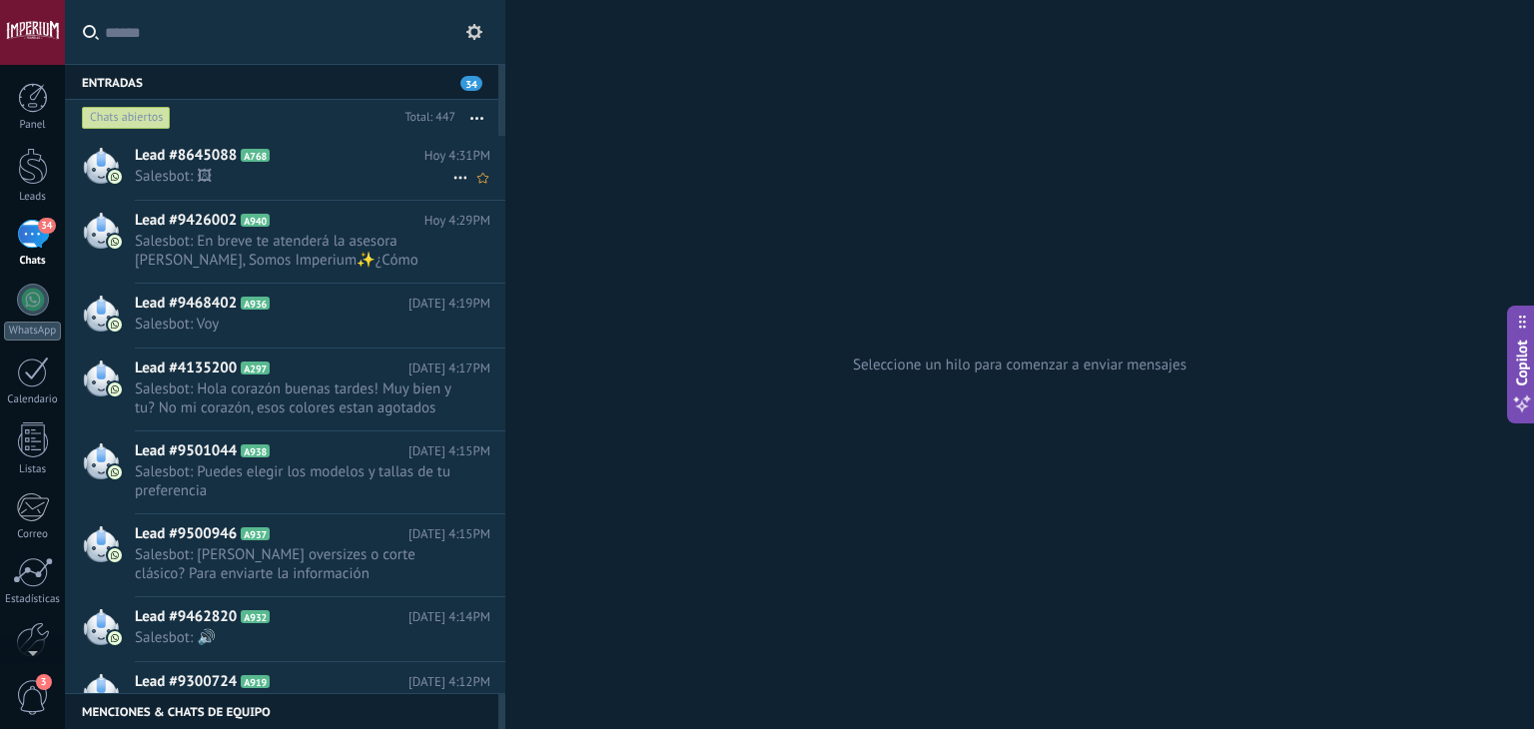
click at [309, 191] on div "Lead #8645088 A768 [DATE] 4:31PM Salesbot: 🖼" at bounding box center [320, 167] width 370 height 63
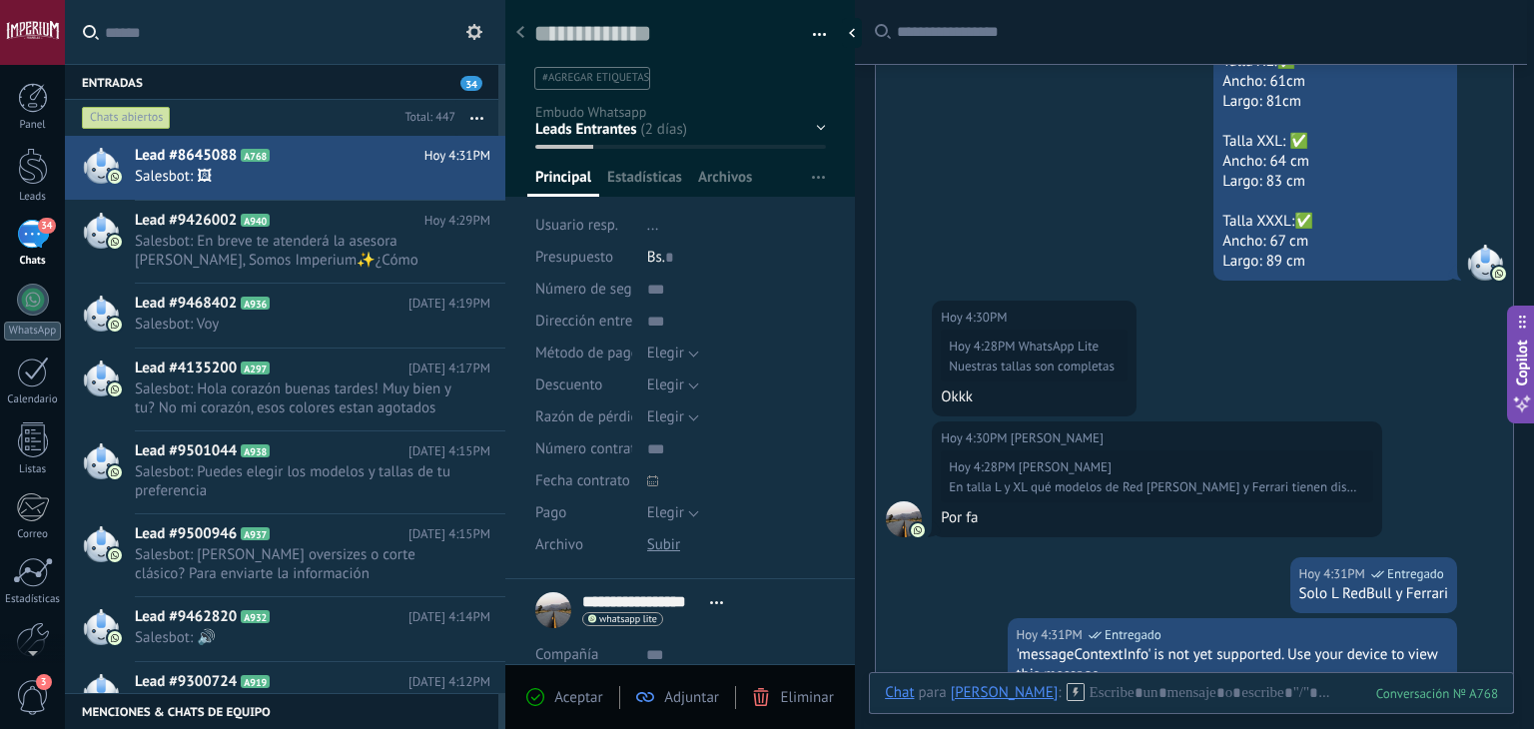
scroll to position [1924, 0]
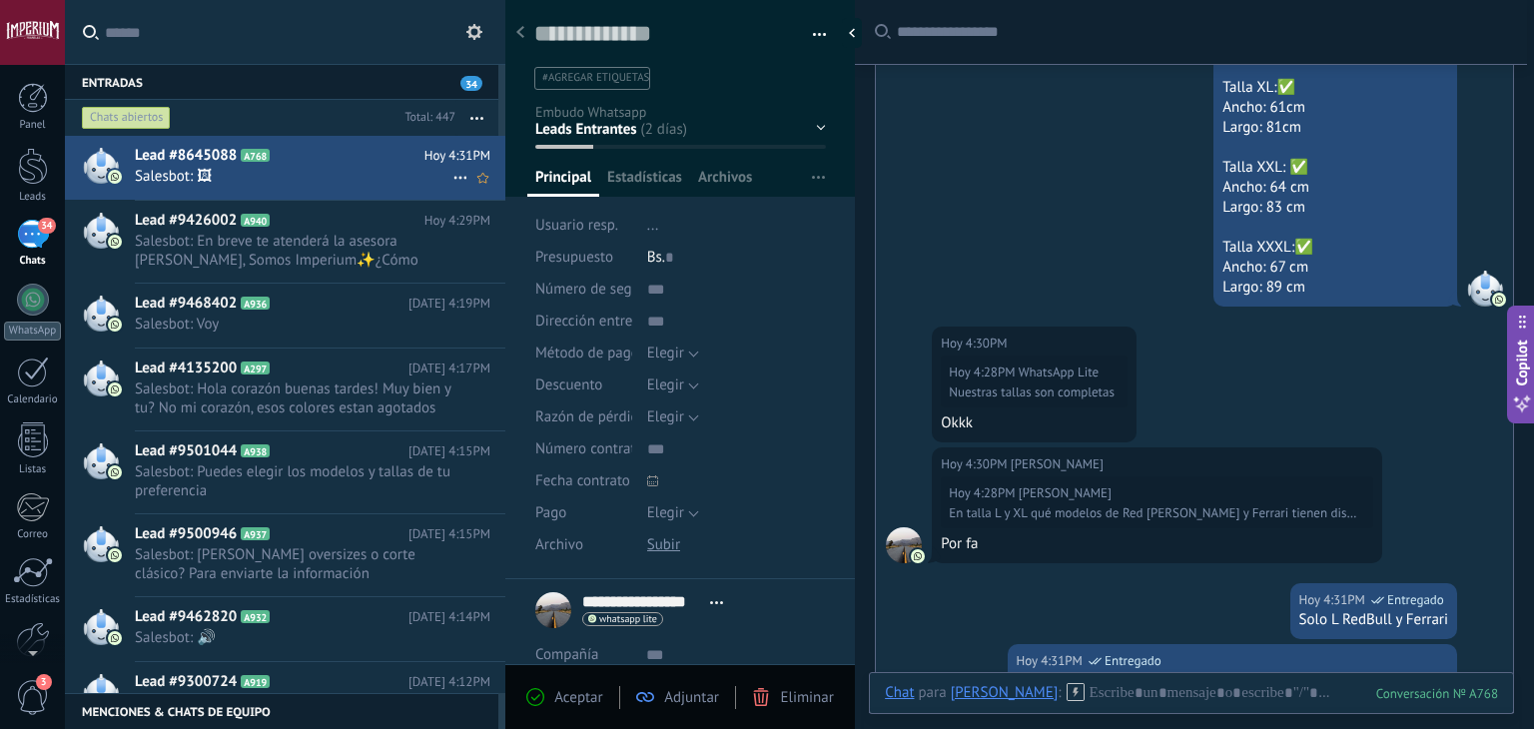
click at [258, 194] on div "Lead #8645088 A768 [DATE] 4:31PM Salesbot: 🖼" at bounding box center [320, 167] width 370 height 63
click at [234, 219] on span "Lead #9426002" at bounding box center [186, 221] width 102 height 20
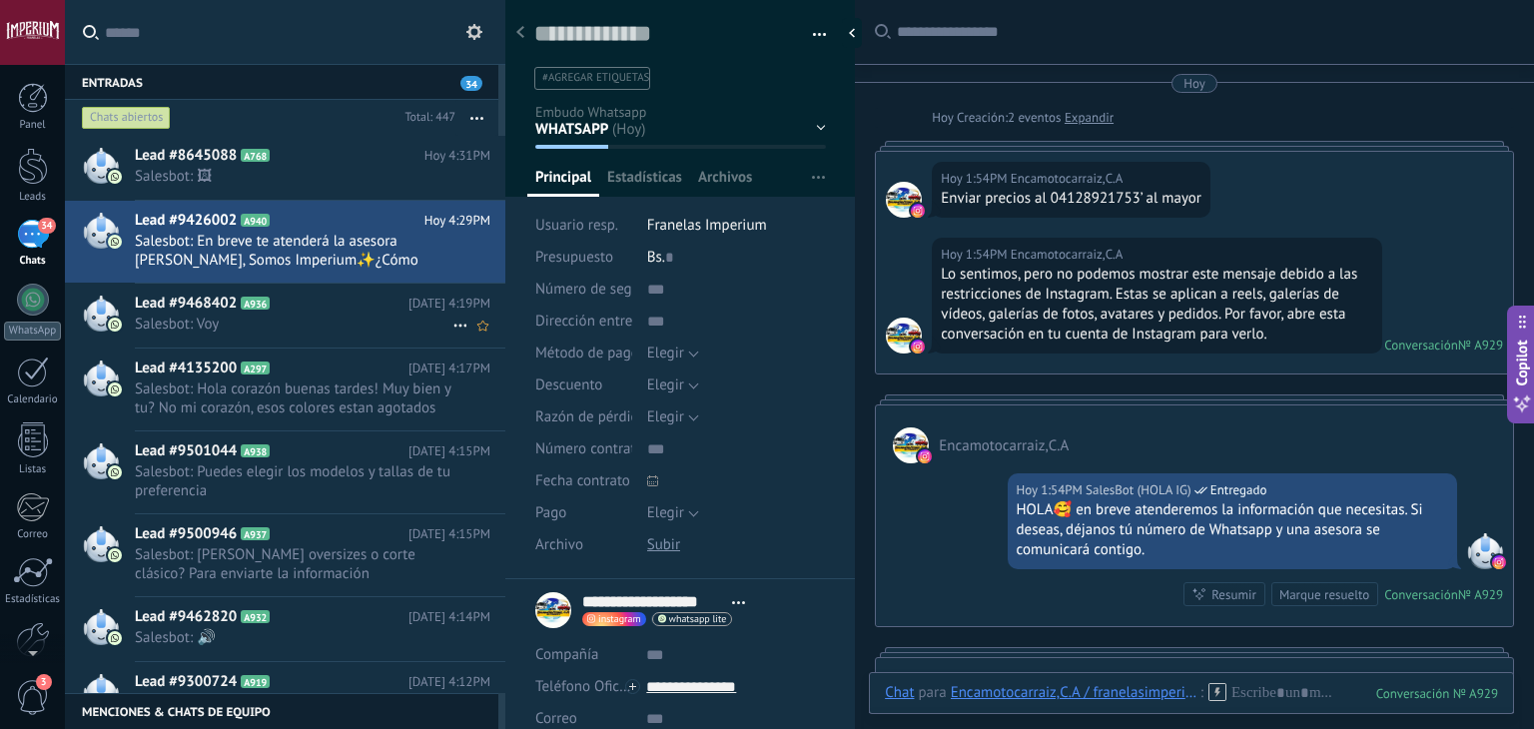
scroll to position [593, 0]
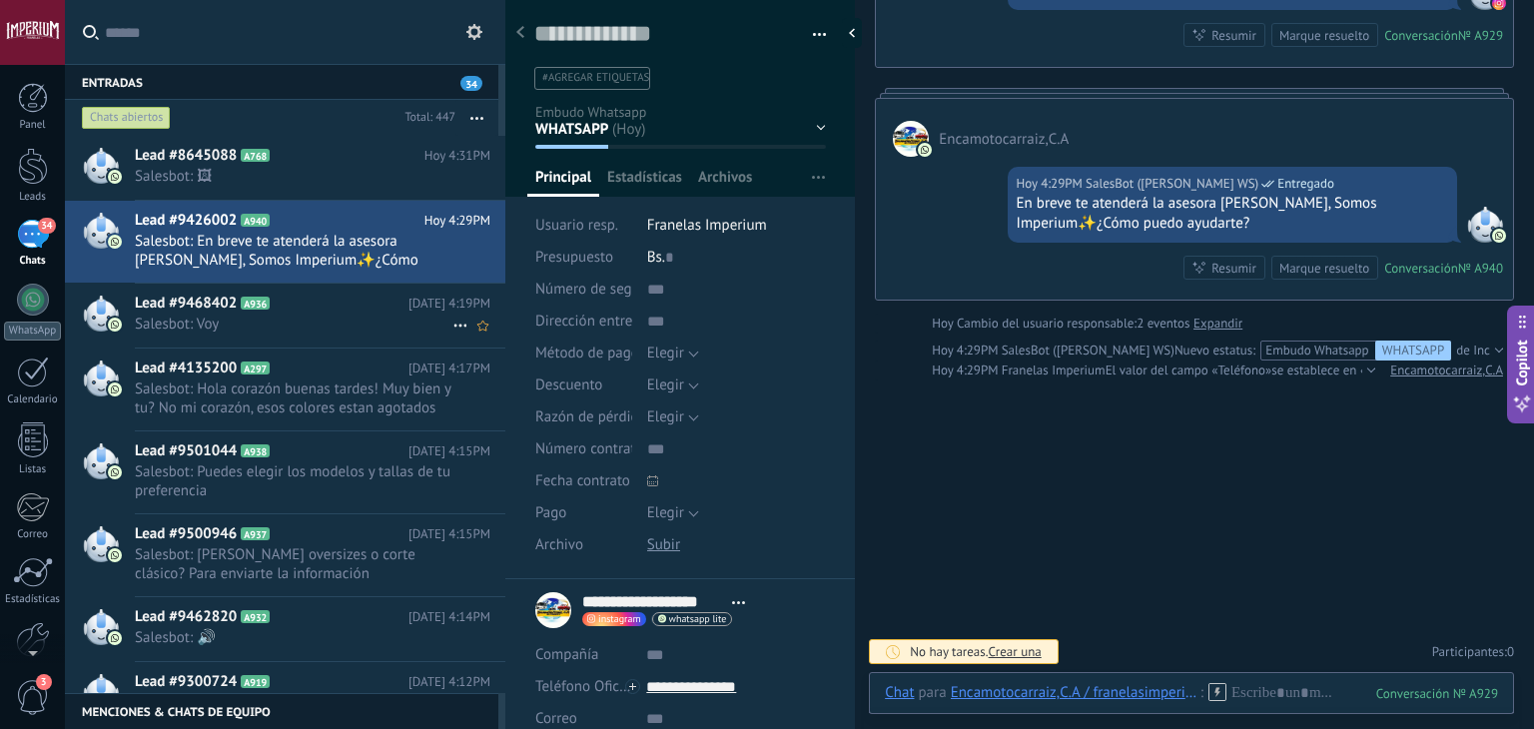
click at [242, 338] on div "Lead #9468402 A936 [DATE] 4:19PM Salesbot: Voy" at bounding box center [320, 315] width 370 height 63
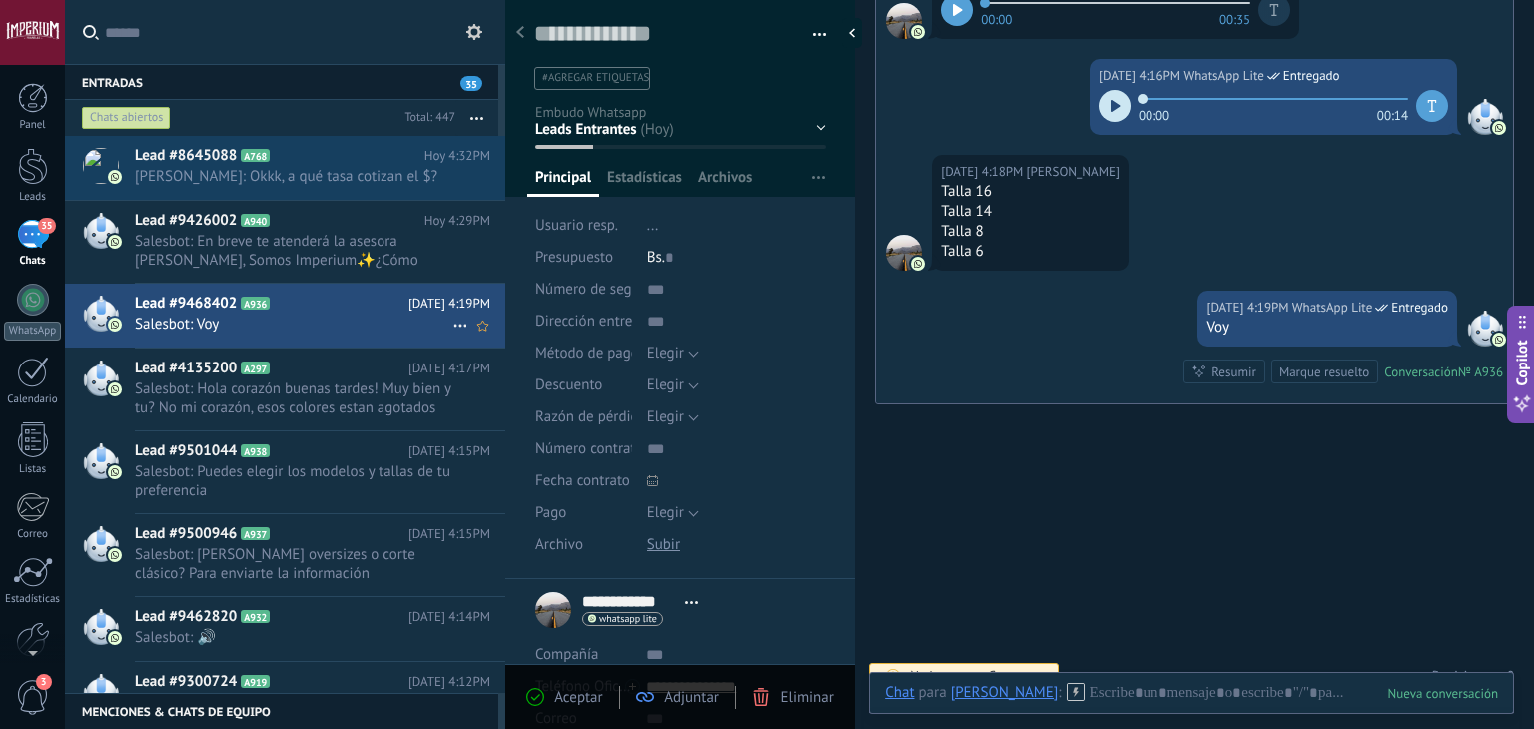
scroll to position [29, 0]
click at [249, 356] on div "Lead #4135200 A297 [DATE] 4:17PM Salesbot: Hola corazón buenas tardes! Muy bien…" at bounding box center [320, 390] width 370 height 82
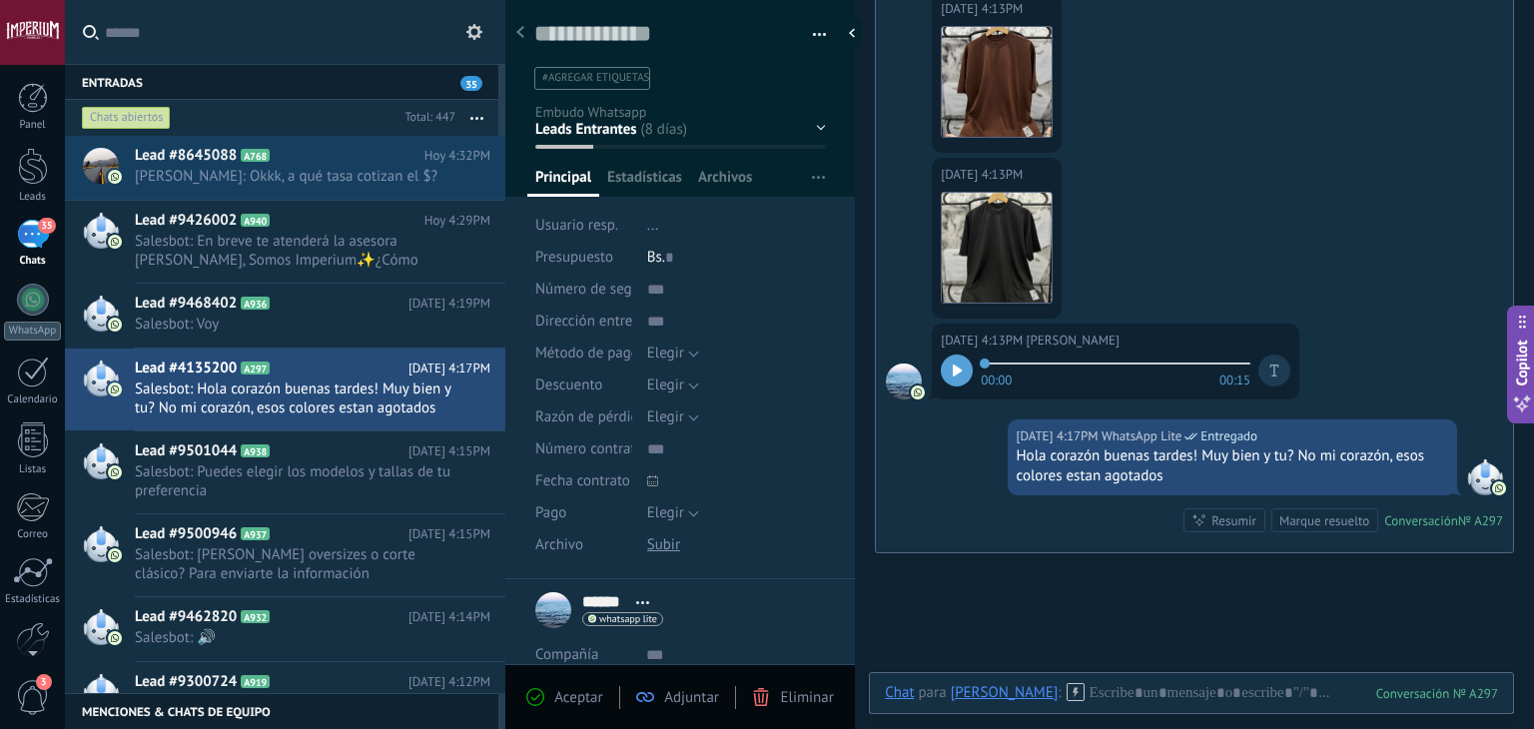
scroll to position [3636, 0]
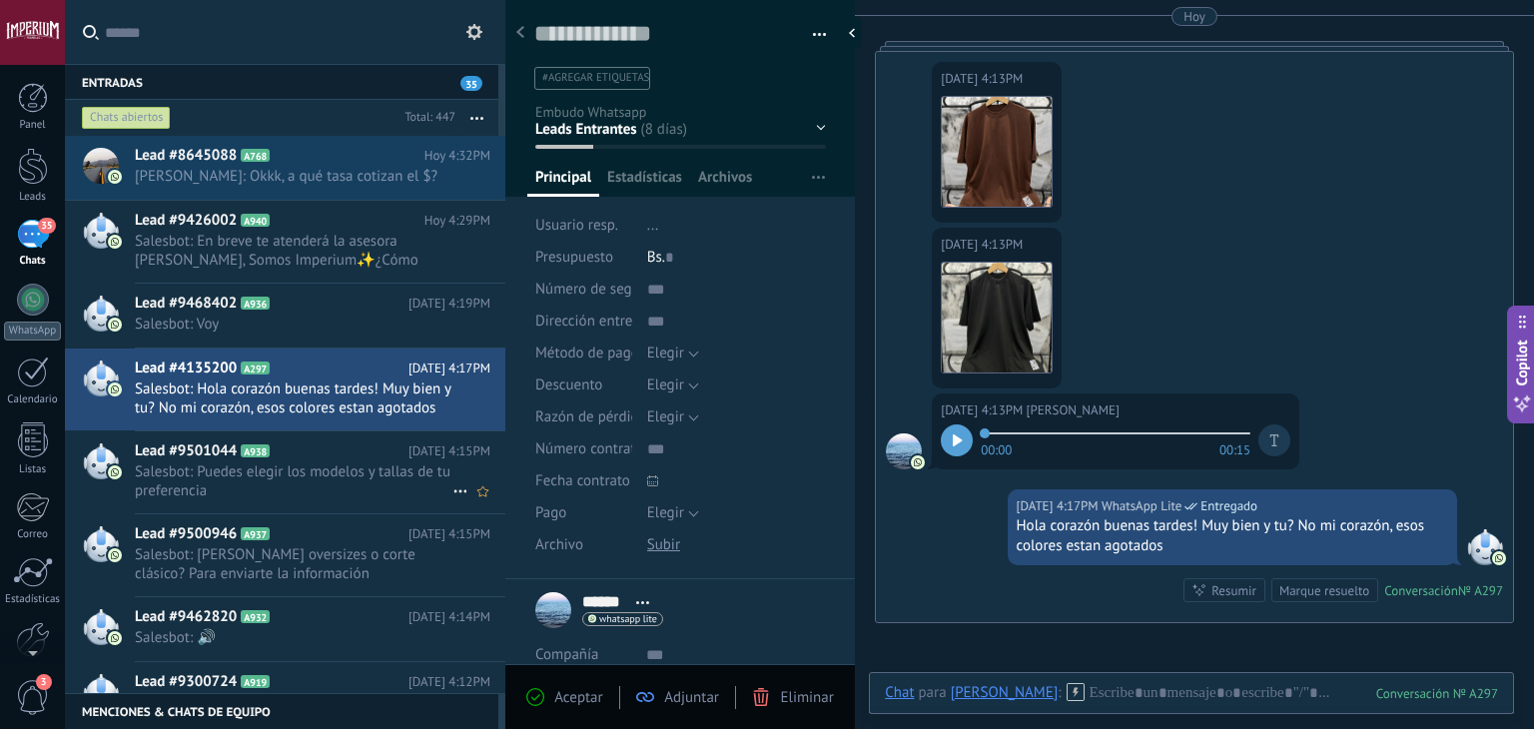
click at [386, 486] on span "Salesbot: Puedes elegir los modelos y tallas de tu preferencia" at bounding box center [294, 481] width 318 height 38
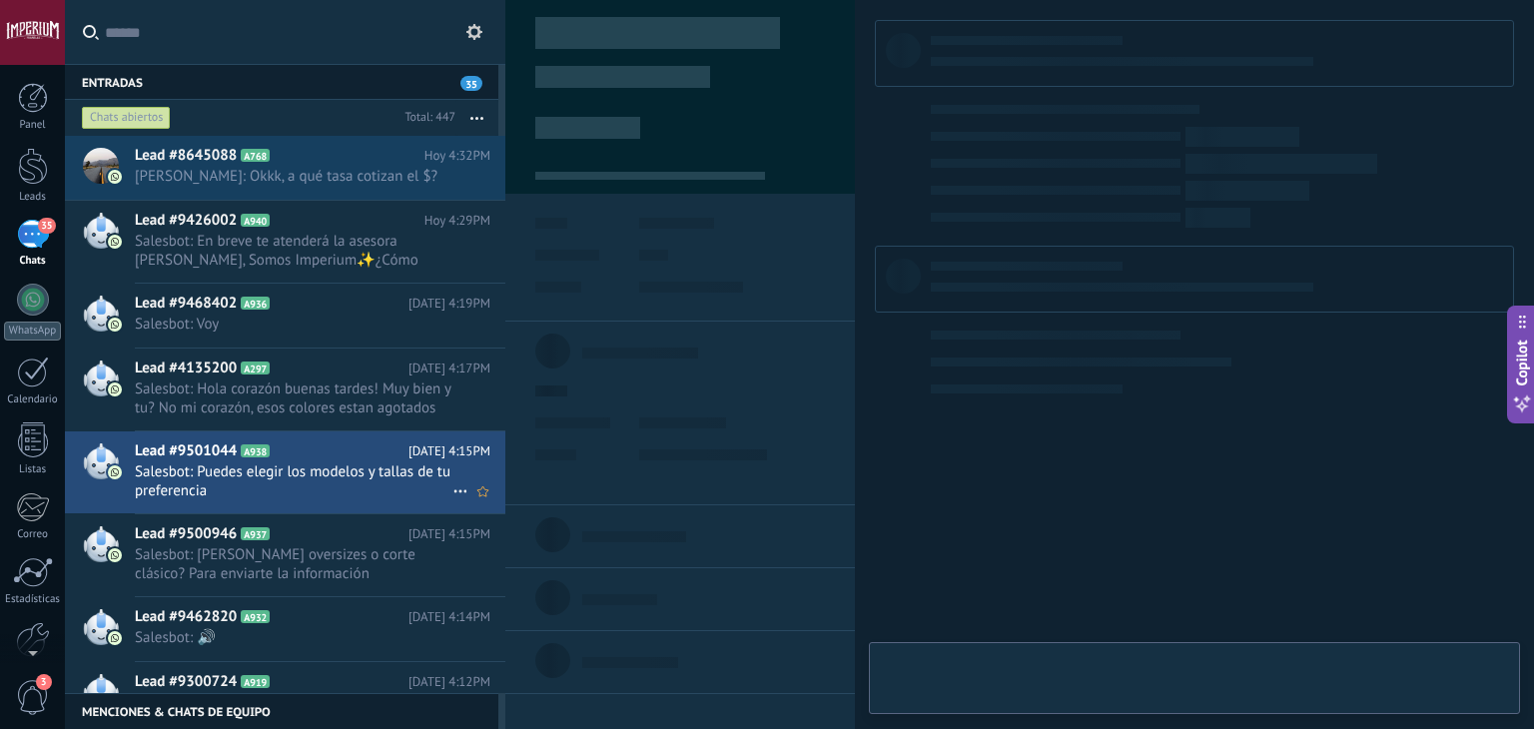
type textarea "**********"
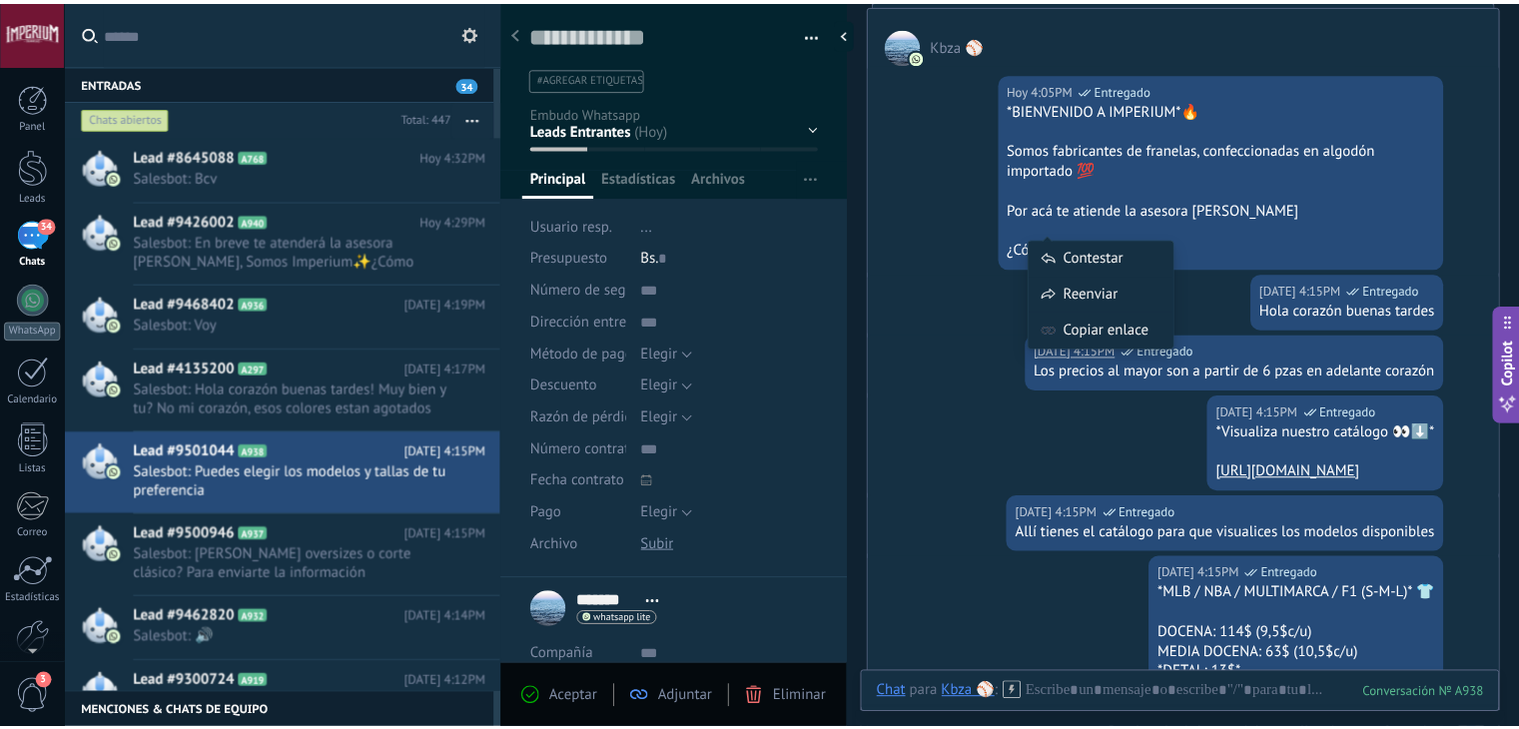
scroll to position [445, 0]
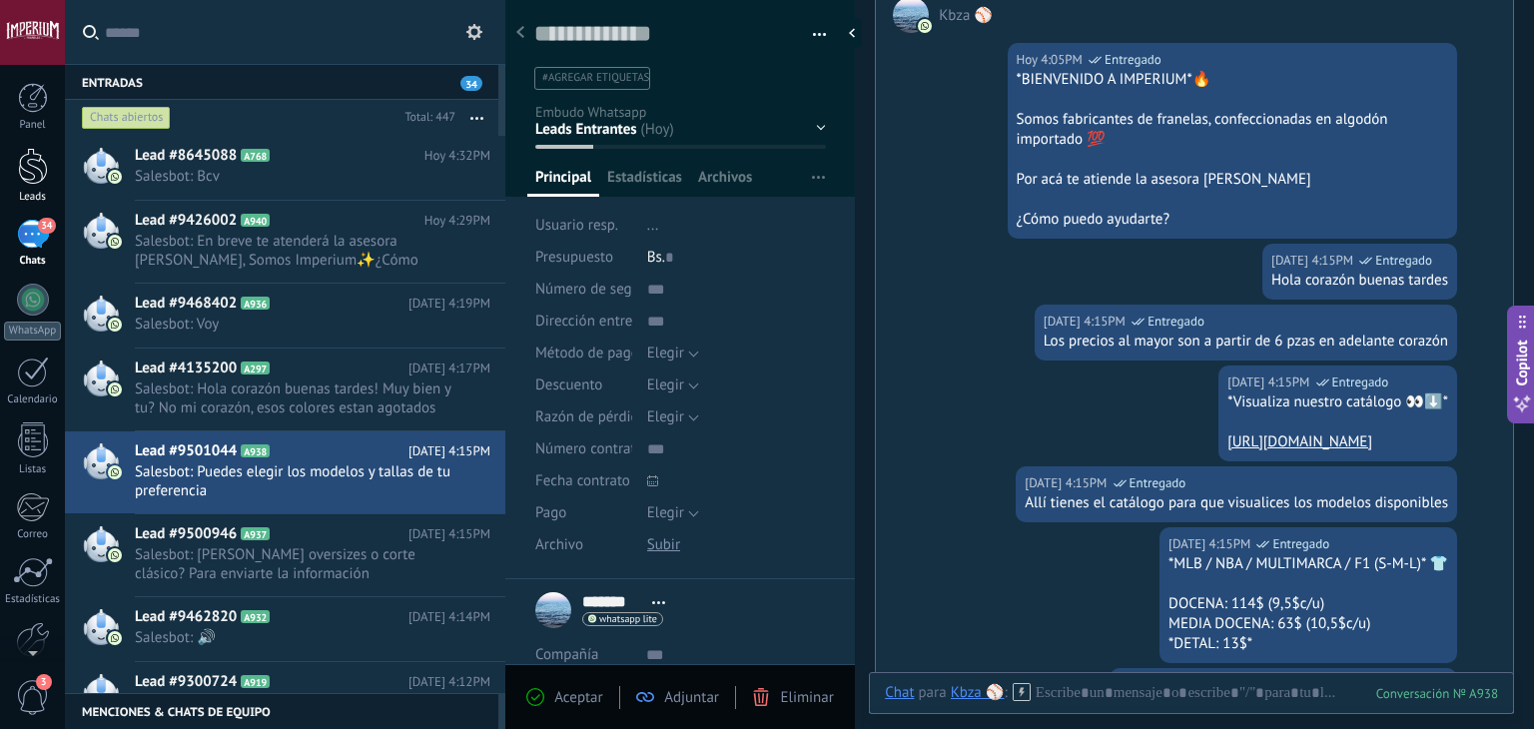
click at [28, 196] on div "Leads" at bounding box center [33, 197] width 58 height 13
